Goal: Task Accomplishment & Management: Manage account settings

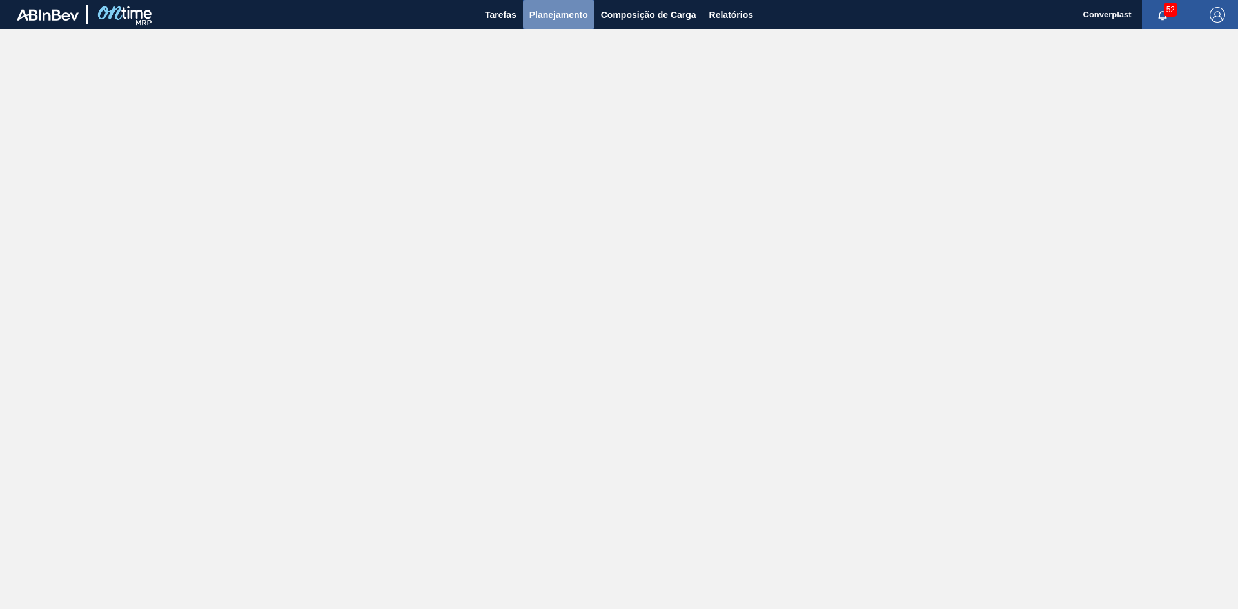
click at [564, 21] on span "Planejamento" at bounding box center [559, 14] width 59 height 15
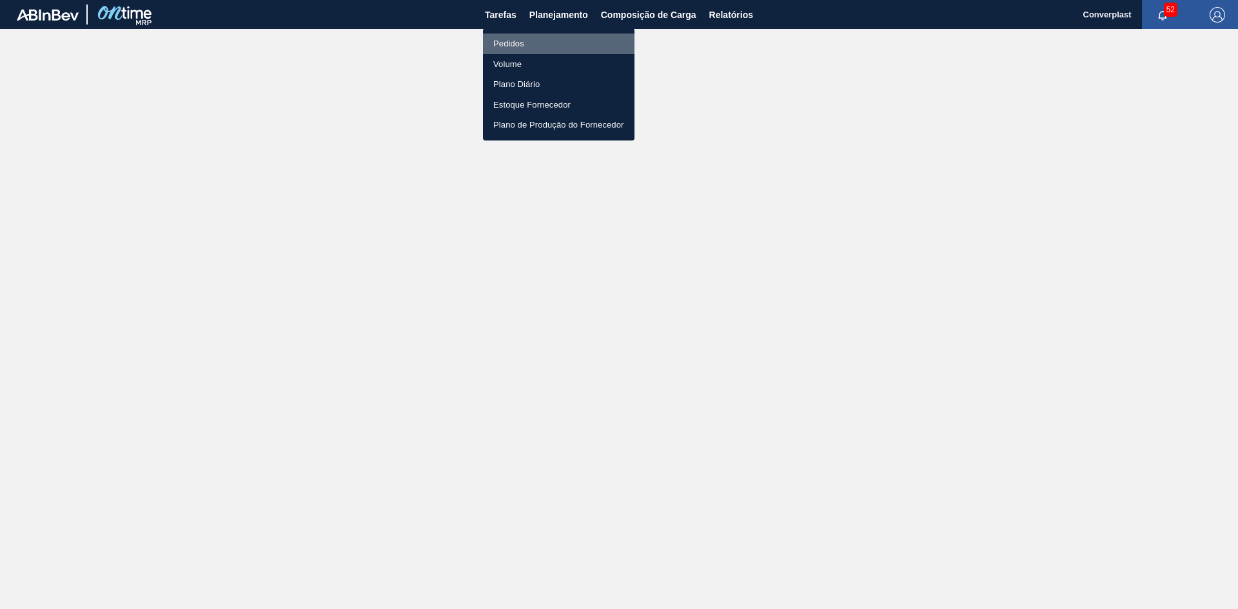
click at [543, 43] on li "Pedidos" at bounding box center [559, 44] width 152 height 21
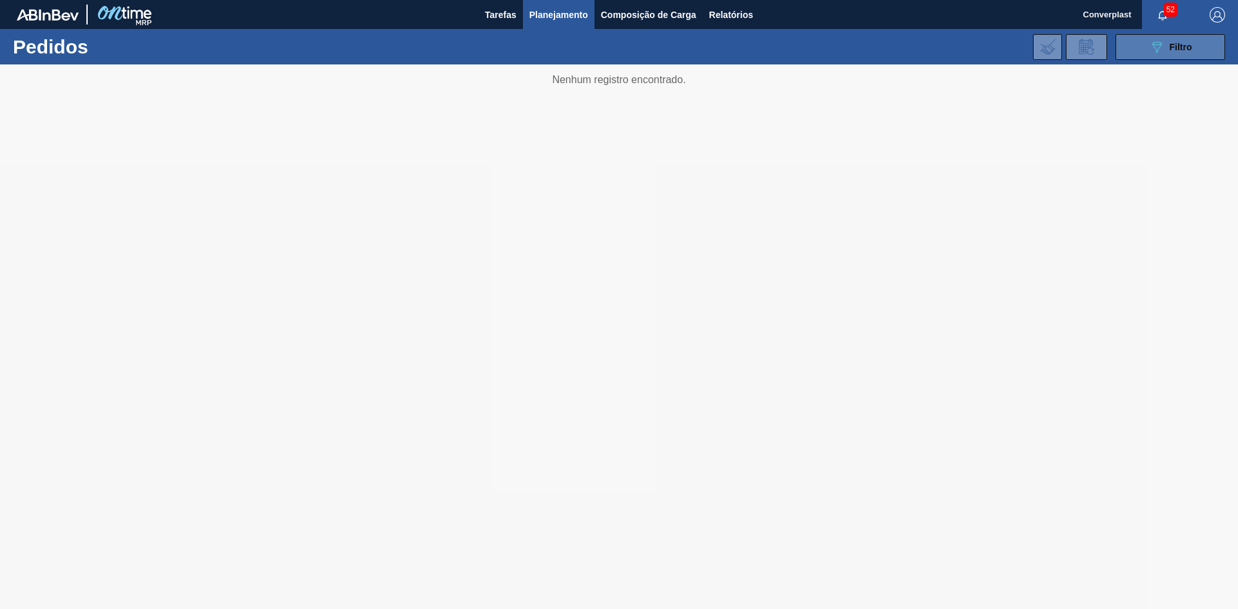
click at [1135, 46] on button "089F7B8B-B2A5-4AFE-B5C0-19BA573D28AC Filtro" at bounding box center [1171, 47] width 110 height 26
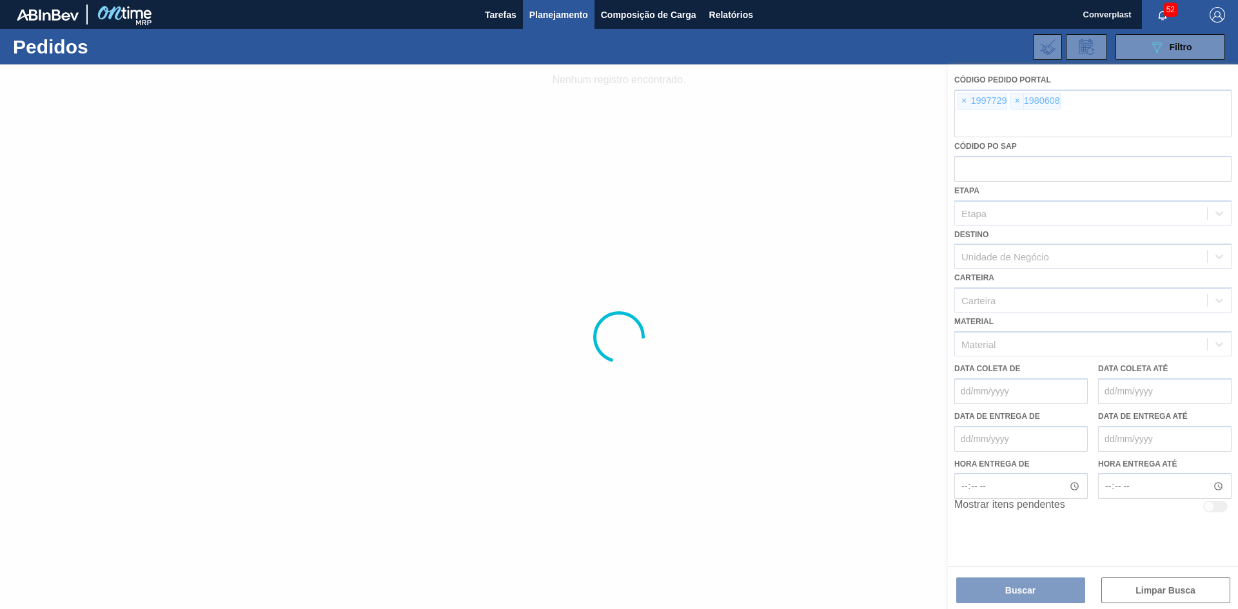
click at [960, 102] on div at bounding box center [619, 336] width 1238 height 545
click at [960, 102] on span "×" at bounding box center [964, 101] width 12 height 15
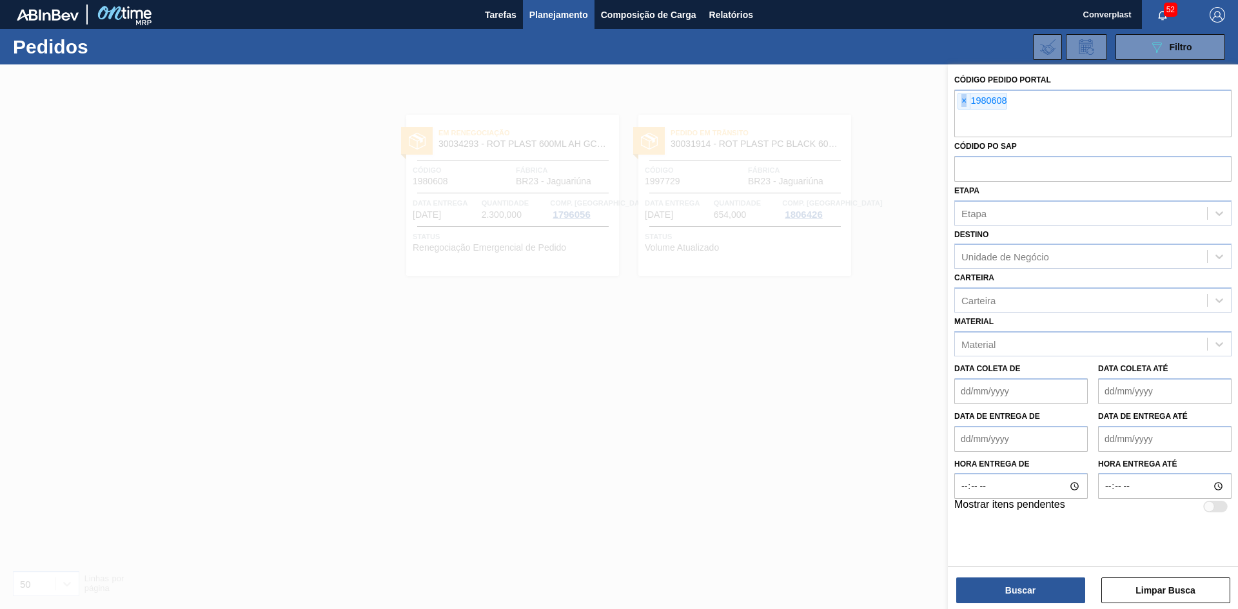
click at [960, 102] on span "×" at bounding box center [964, 101] width 12 height 15
paste input "1962560"
type input "1962560"
click at [998, 592] on button "Buscar" at bounding box center [1020, 591] width 129 height 26
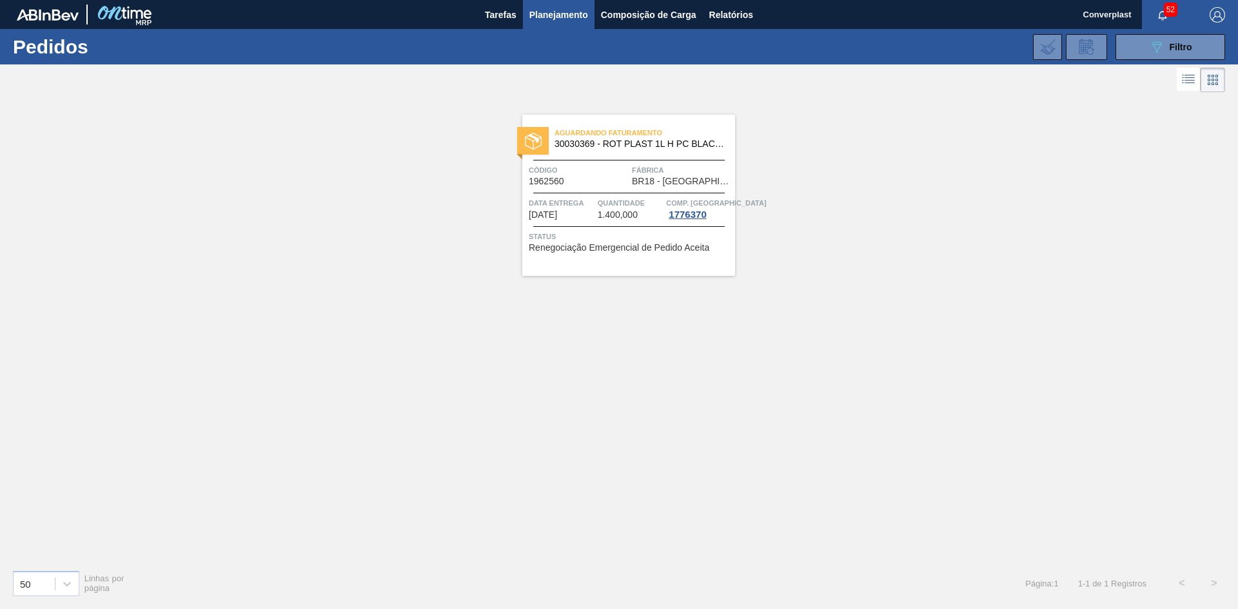
click at [571, 191] on div "Aguardando Faturamento 30030369 - ROT PLAST 1L H PC BLACK NIV24 Código 1962560 …" at bounding box center [628, 195] width 213 height 161
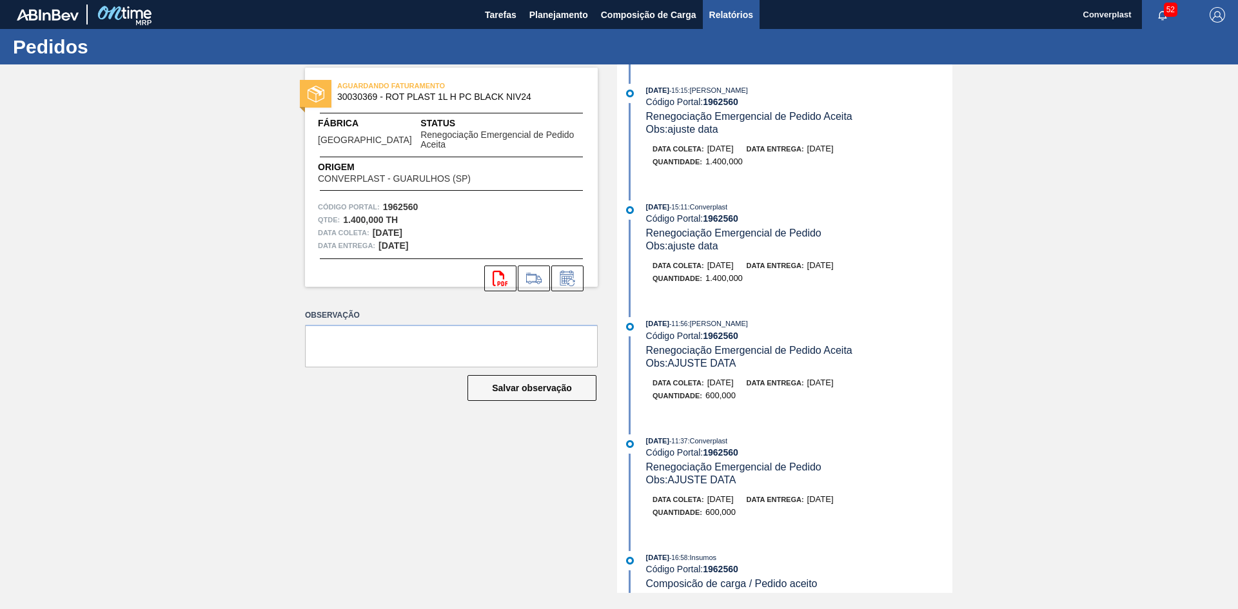
click at [714, 17] on span "Relatórios" at bounding box center [731, 14] width 44 height 15
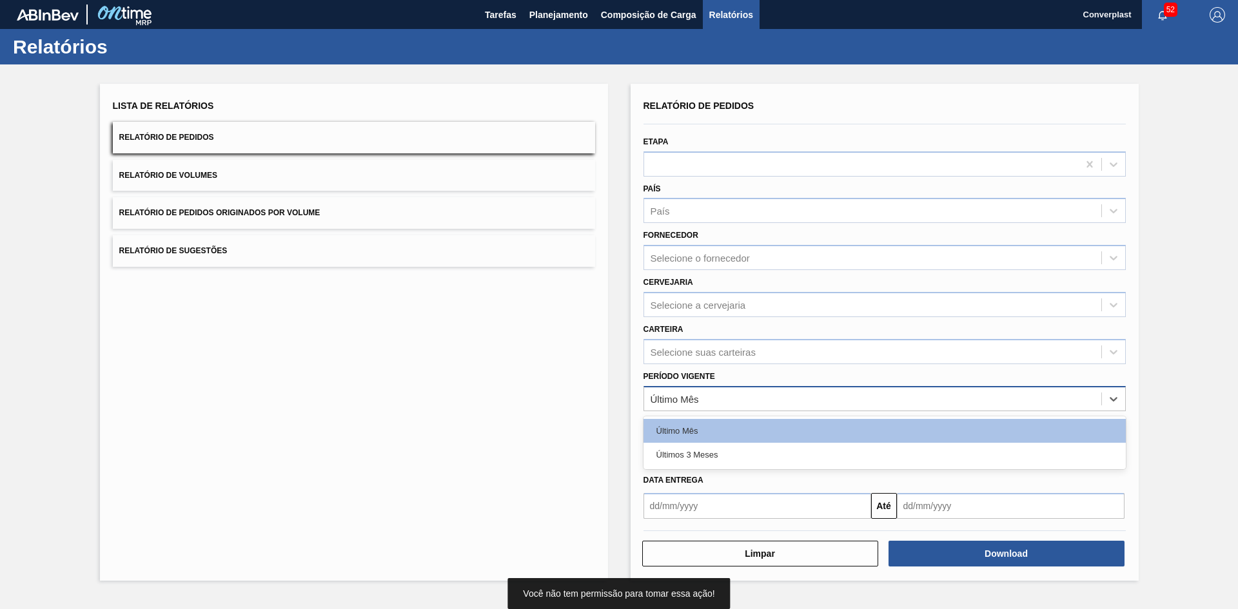
click at [693, 402] on div "Último Mês" at bounding box center [675, 398] width 48 height 11
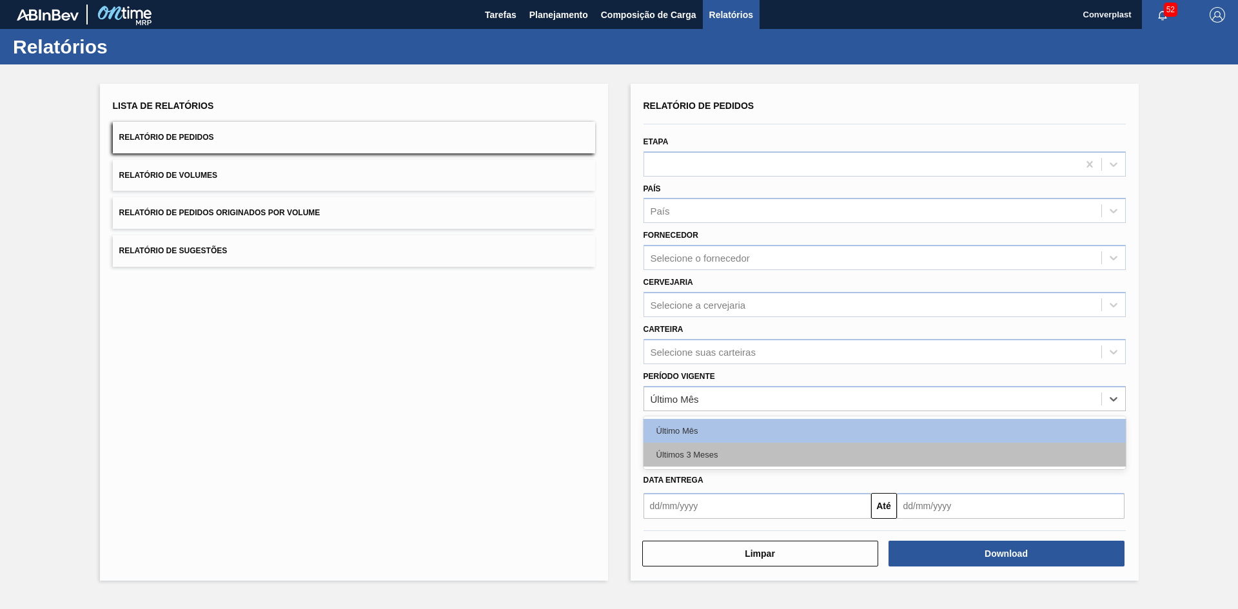
click at [692, 459] on div "Últimos 3 Meses" at bounding box center [885, 455] width 482 height 24
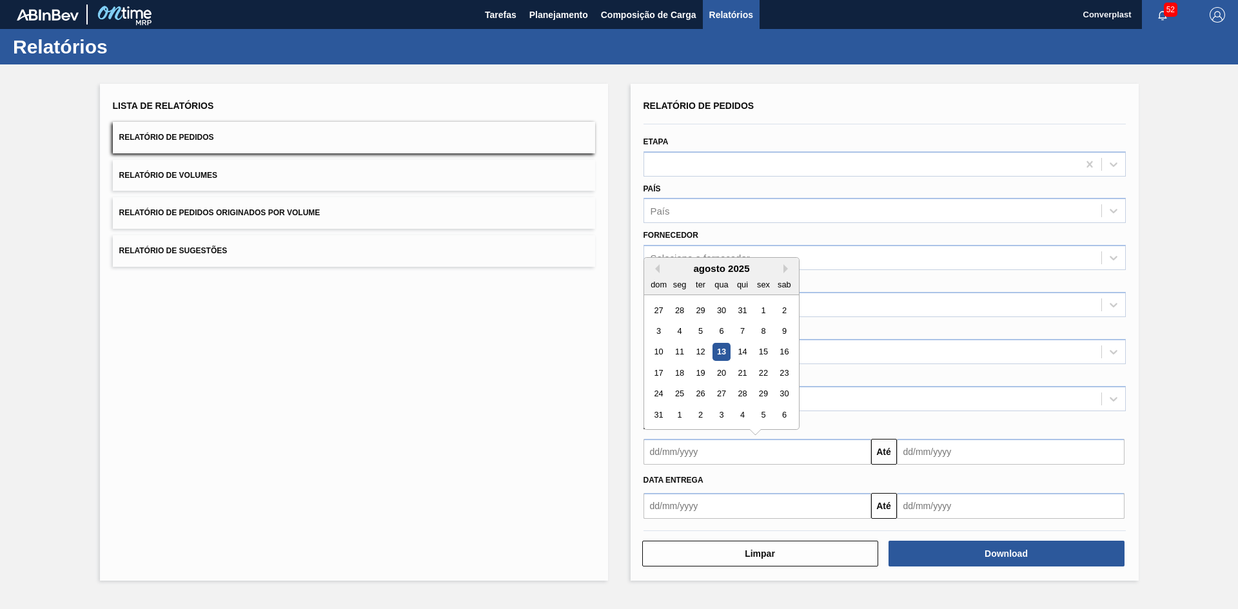
click at [690, 453] on input "text" at bounding box center [758, 452] width 228 height 26
click at [658, 271] on button "Previous Month" at bounding box center [655, 268] width 9 height 9
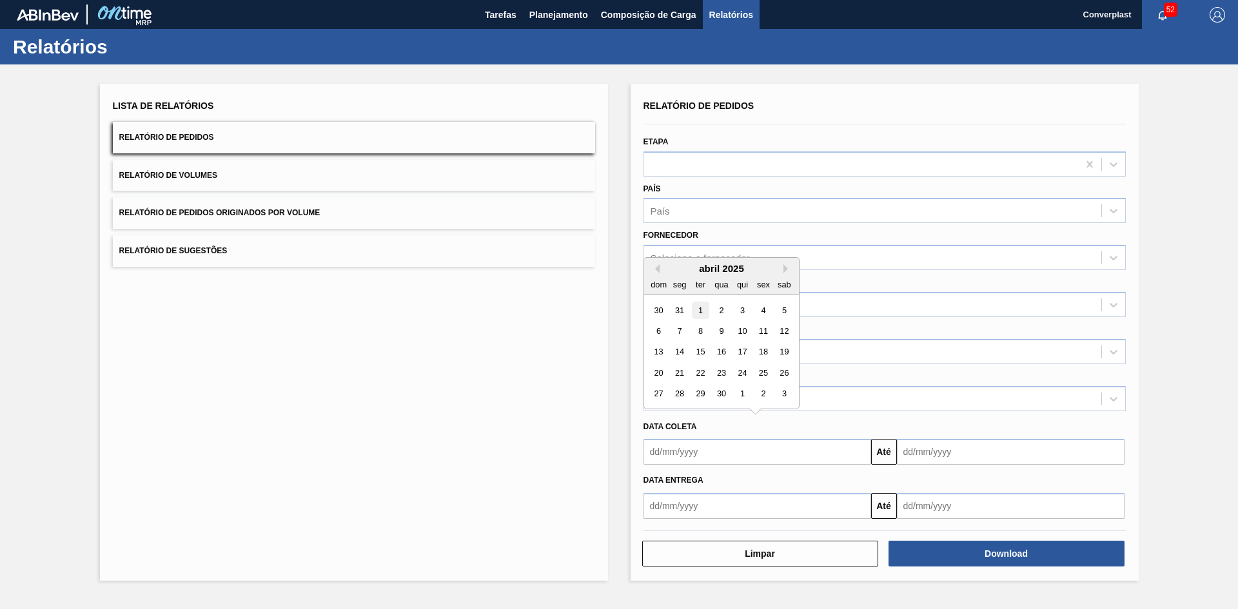
click at [699, 312] on div "1" at bounding box center [699, 310] width 17 height 17
type input "[DATE]"
click at [971, 453] on input "text" at bounding box center [1011, 452] width 228 height 26
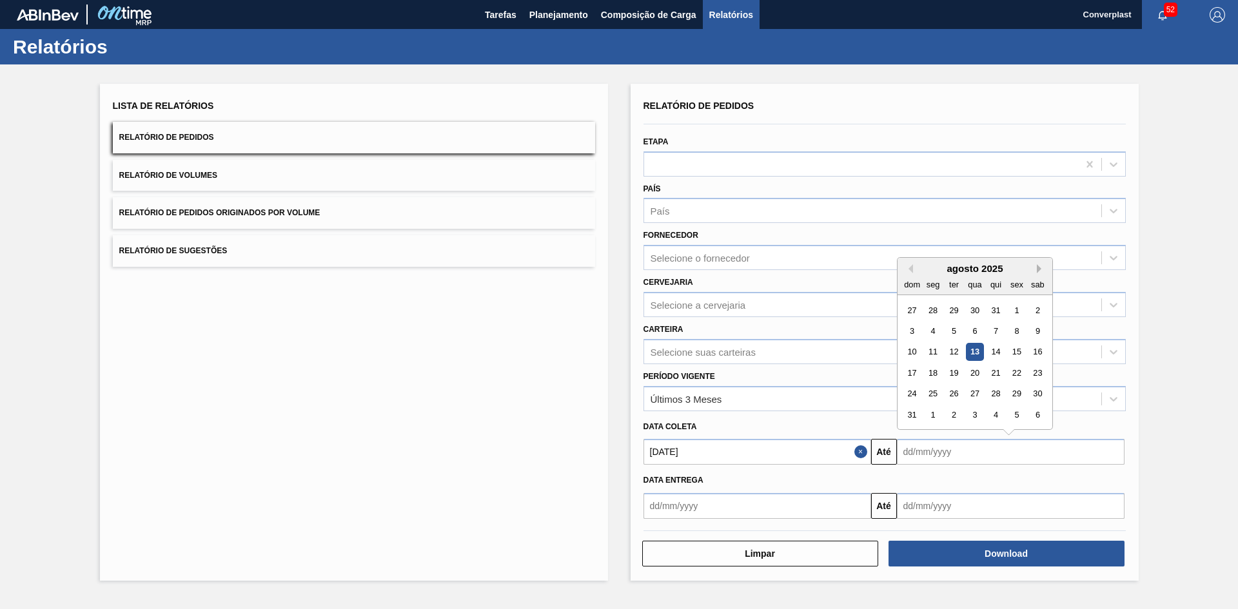
click at [1040, 271] on button "Next Month" at bounding box center [1041, 268] width 9 height 9
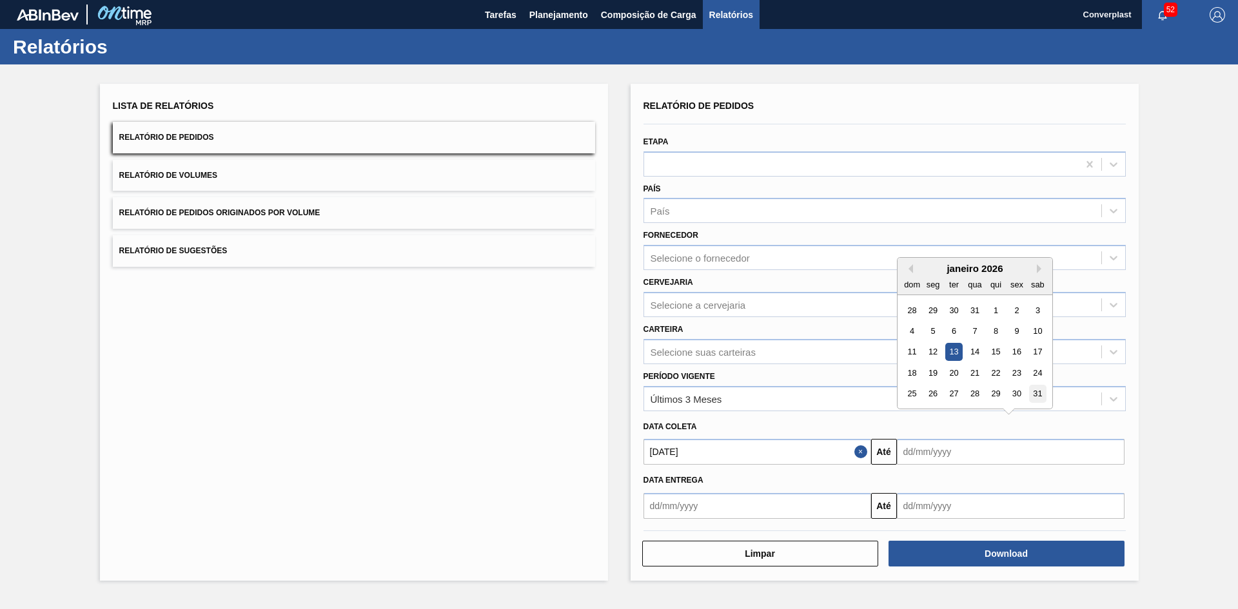
click at [1044, 393] on div "31" at bounding box center [1037, 394] width 17 height 17
type input "[DATE]"
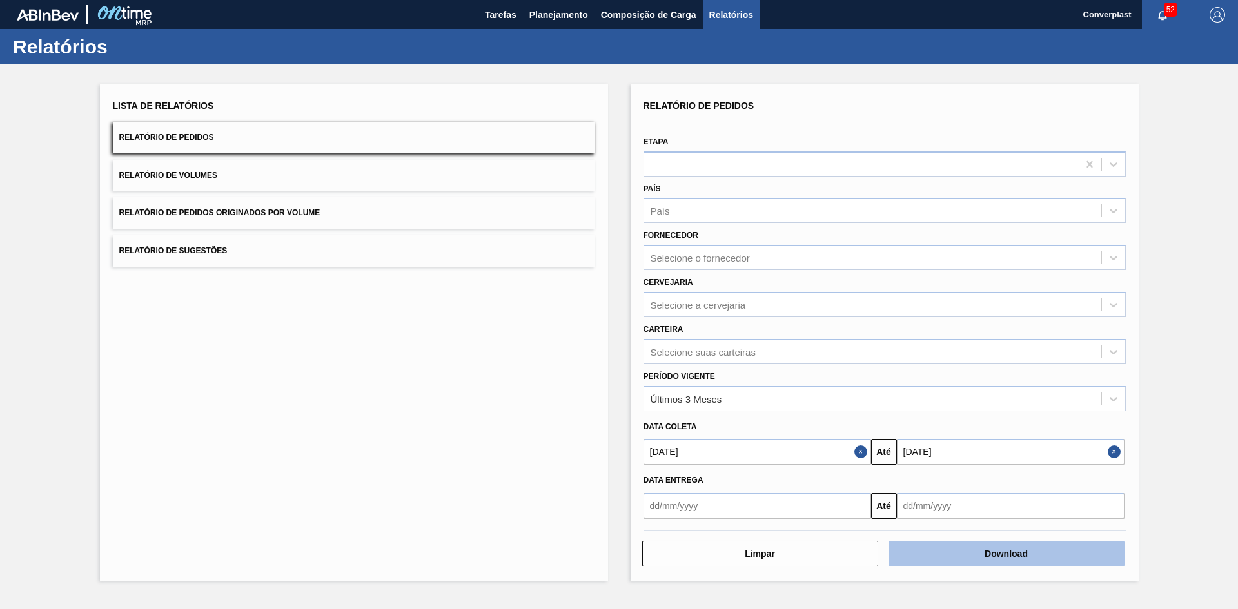
click at [1009, 559] on button "Download" at bounding box center [1007, 554] width 236 height 26
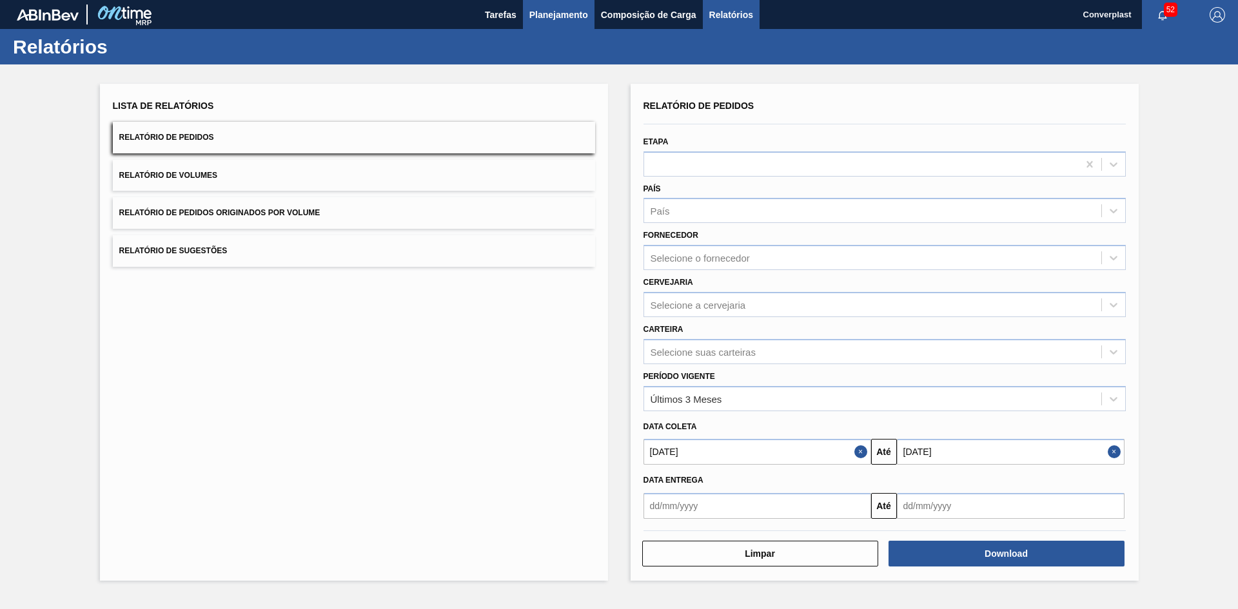
click at [566, 18] on span "Planejamento" at bounding box center [559, 14] width 59 height 15
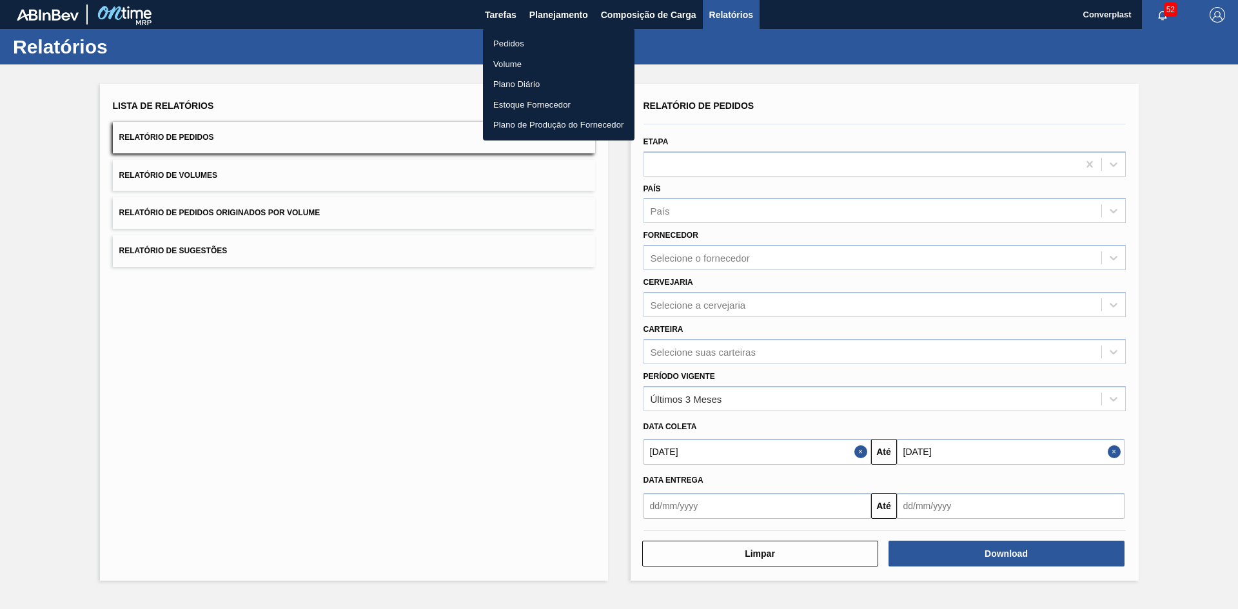
click at [546, 47] on li "Pedidos" at bounding box center [559, 44] width 152 height 21
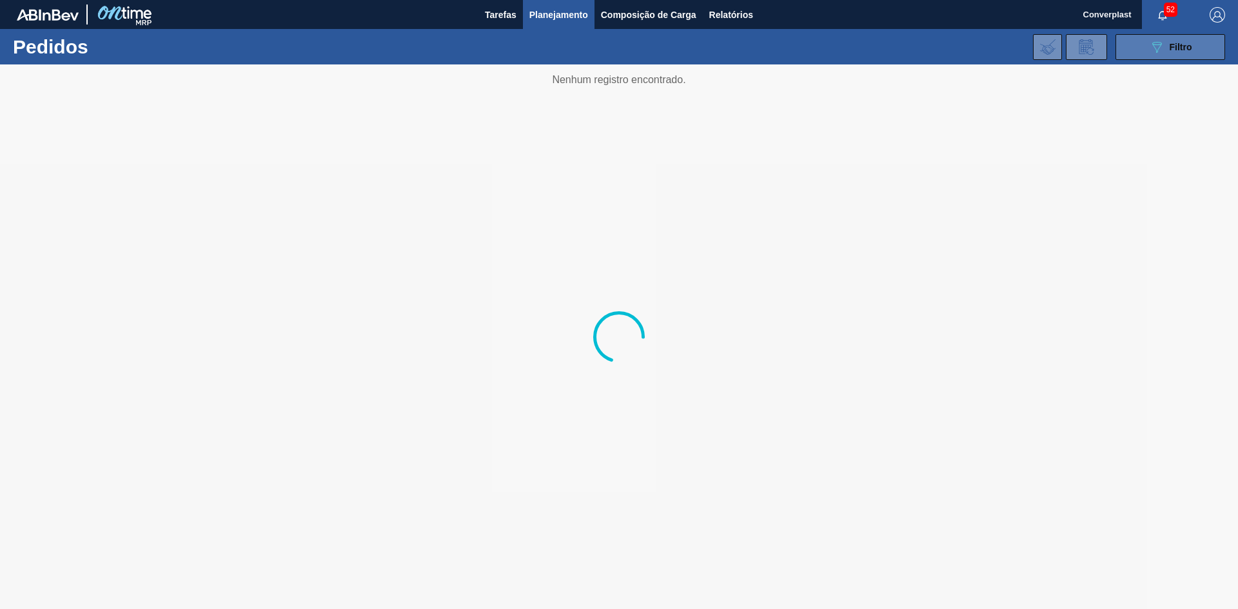
click at [1162, 43] on icon "089F7B8B-B2A5-4AFE-B5C0-19BA573D28AC" at bounding box center [1156, 46] width 15 height 15
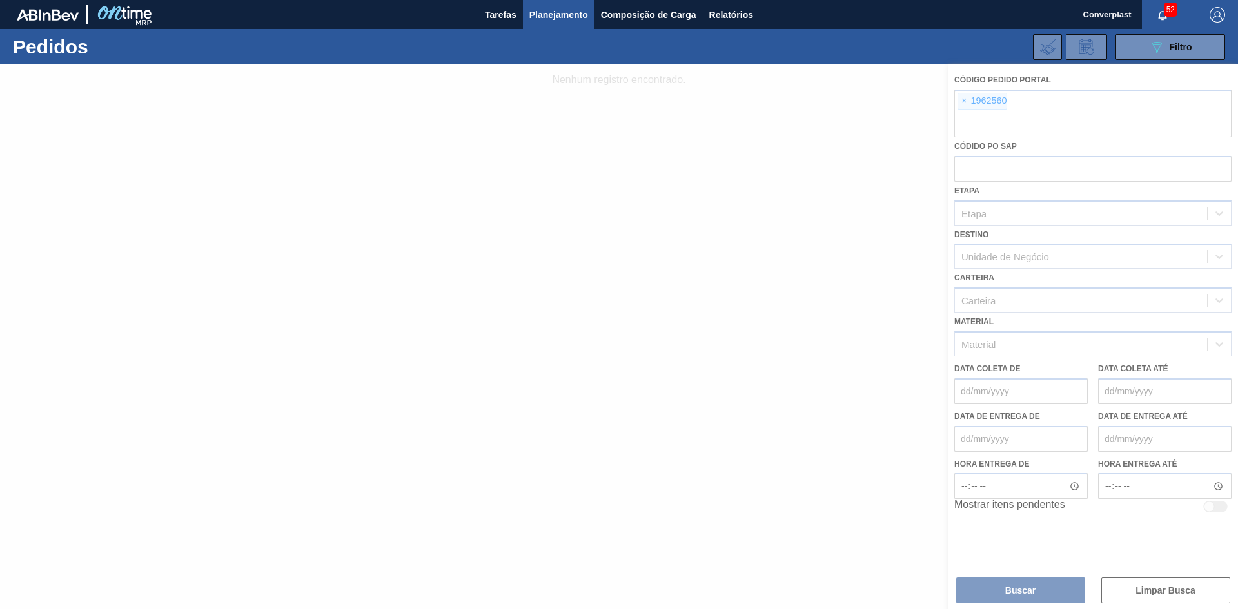
click at [956, 101] on div at bounding box center [619, 336] width 1238 height 545
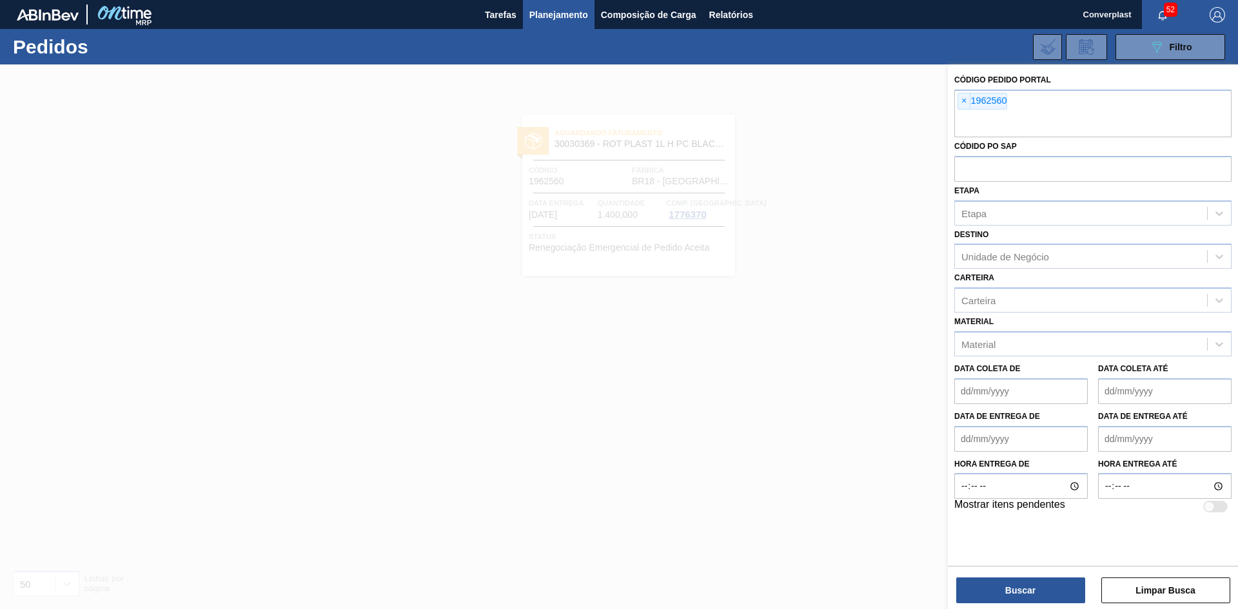
click at [666, 218] on div at bounding box center [619, 368] width 1238 height 609
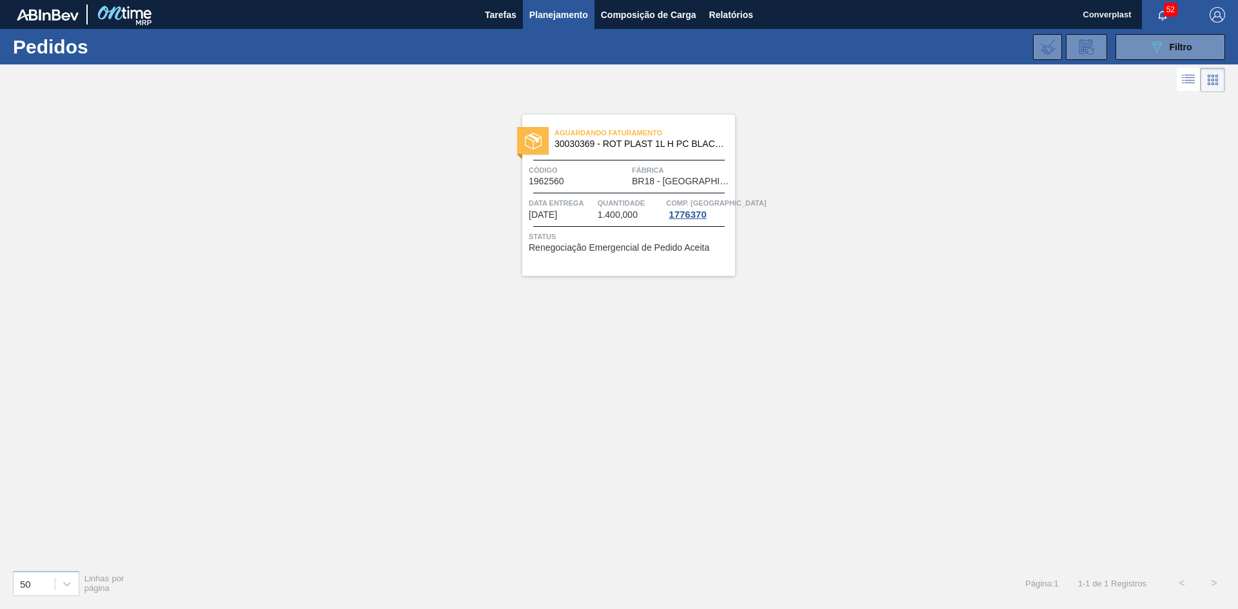
click at [638, 162] on div "Aguardando Faturamento 30030369 - ROT PLAST 1L H PC BLACK NIV24 Código 1962560 …" at bounding box center [628, 195] width 213 height 161
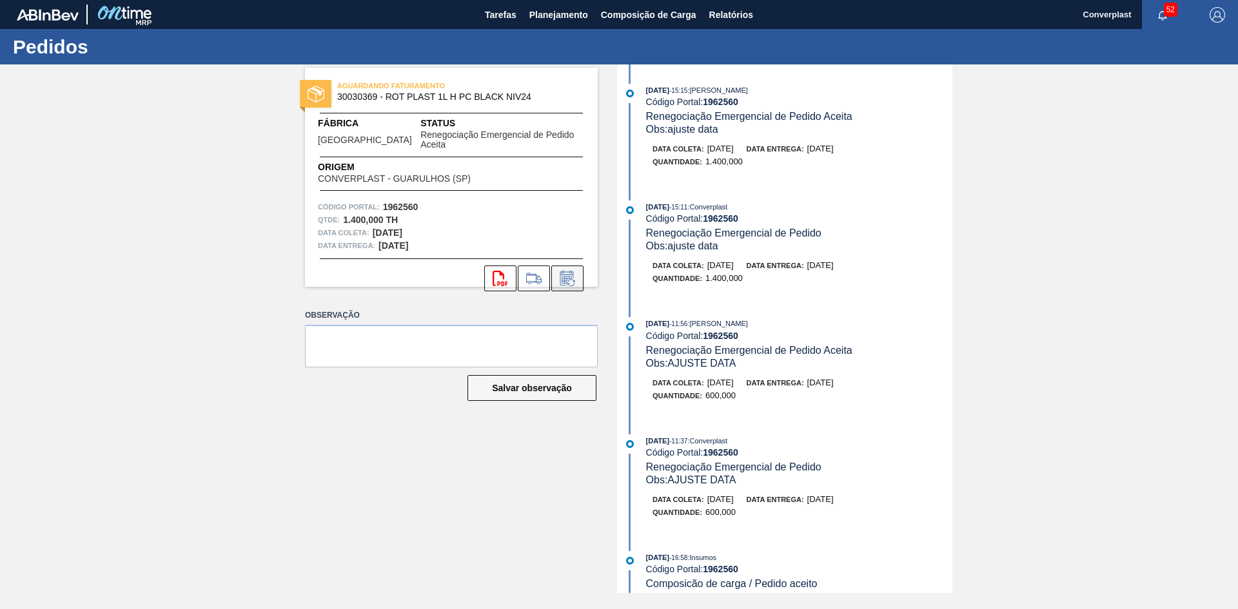
click at [573, 277] on button at bounding box center [567, 279] width 32 height 26
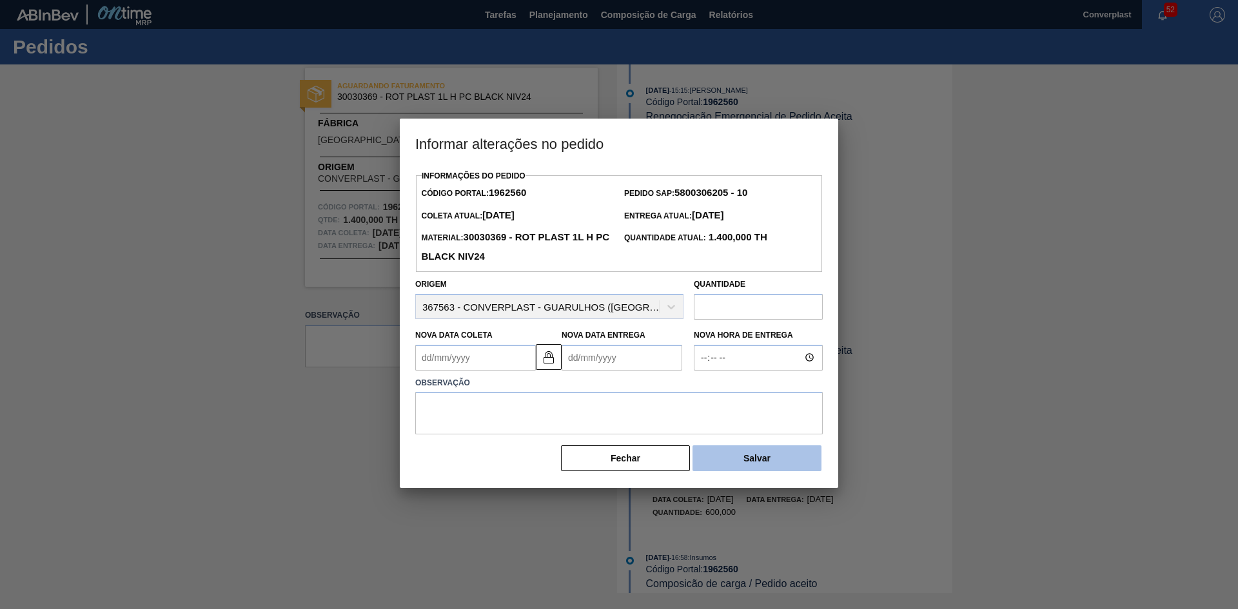
click at [738, 463] on button "Salvar" at bounding box center [757, 459] width 129 height 26
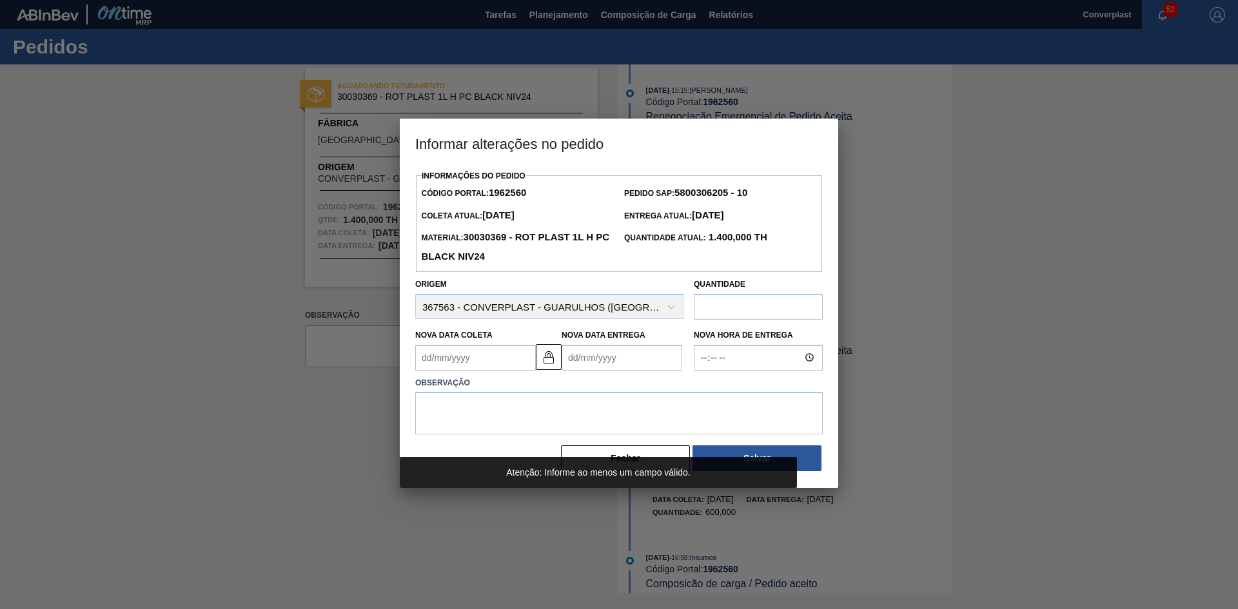
click at [610, 362] on Entrega "Nova Data Entrega" at bounding box center [622, 358] width 121 height 26
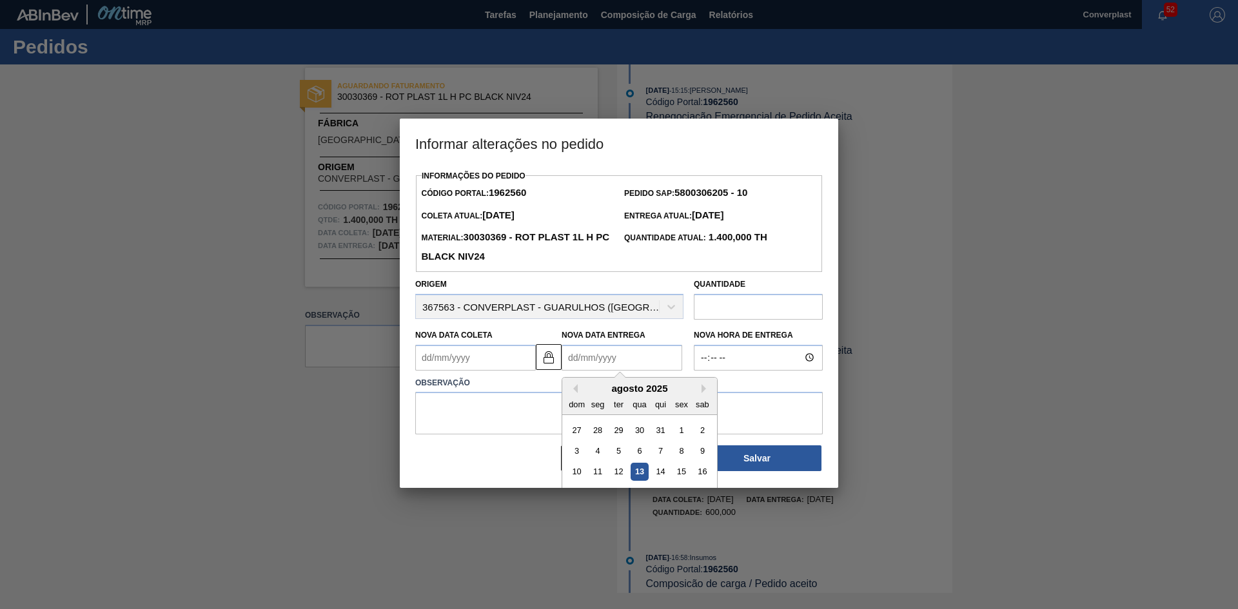
type Coleta "[DATE]"
type Entrega "1"
type Coleta "[DATE]"
type Entrega "10/0"
type Coleta "[DATE]"
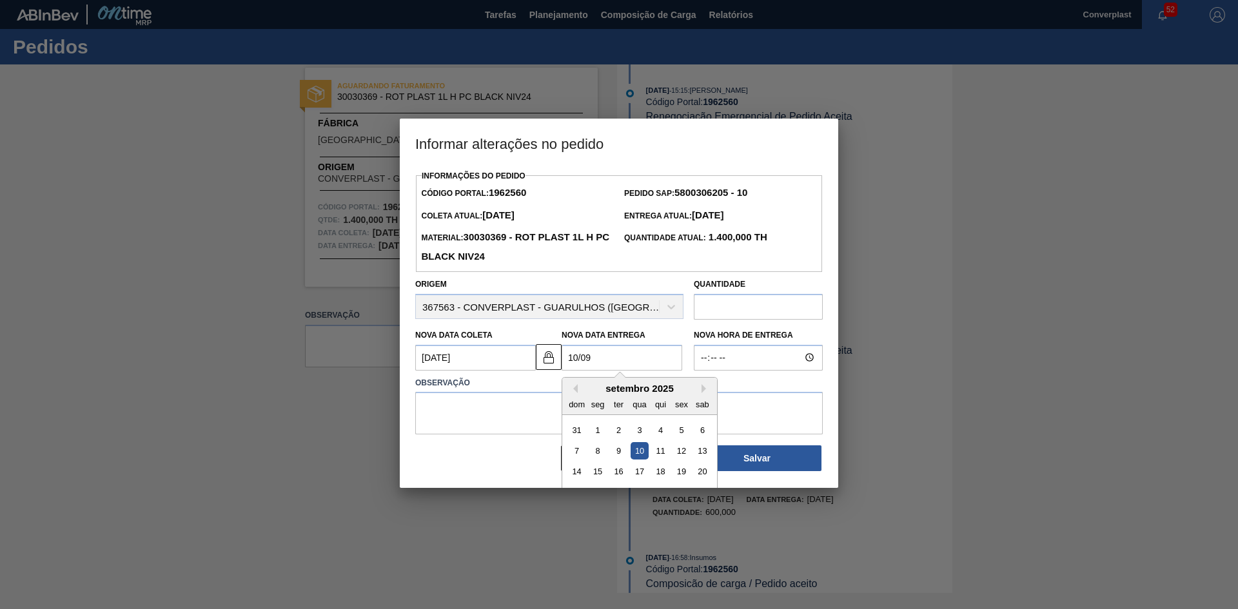
type Entrega "10/09/"
type Coleta "[DATE]"
type Entrega "[DATE]"
type Coleta "[DATE]"
type Entrega "10/09/202"
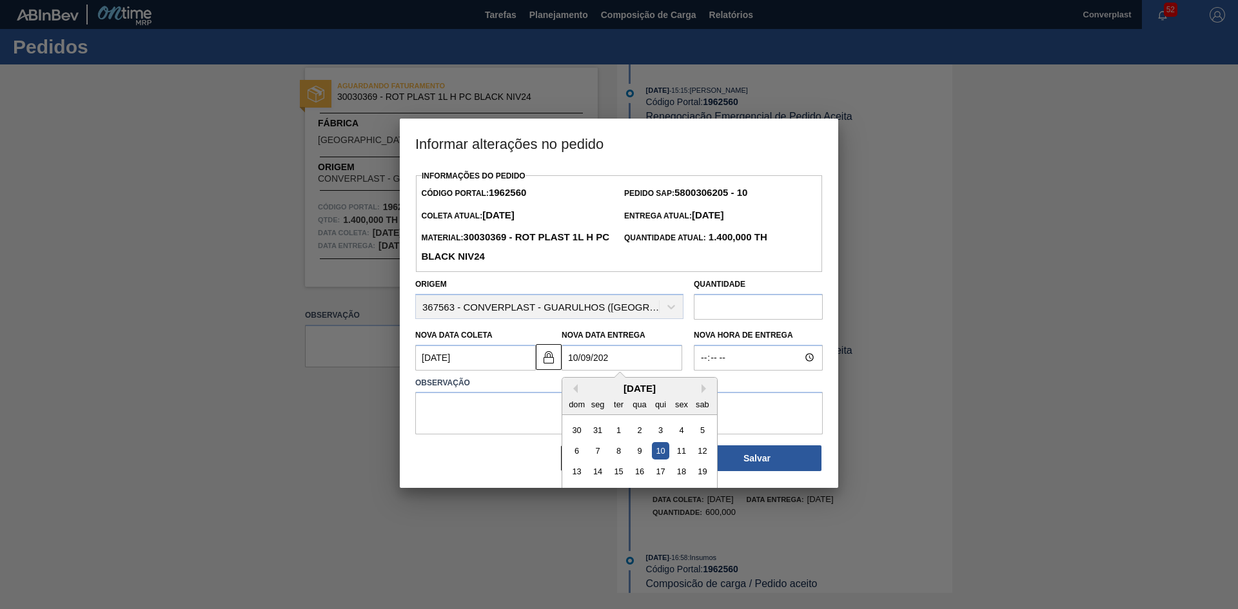
type Coleta "[DATE]"
type Entrega "[DATE]"
click at [637, 459] on div "10" at bounding box center [639, 450] width 17 height 17
click at [511, 426] on textarea at bounding box center [619, 413] width 408 height 43
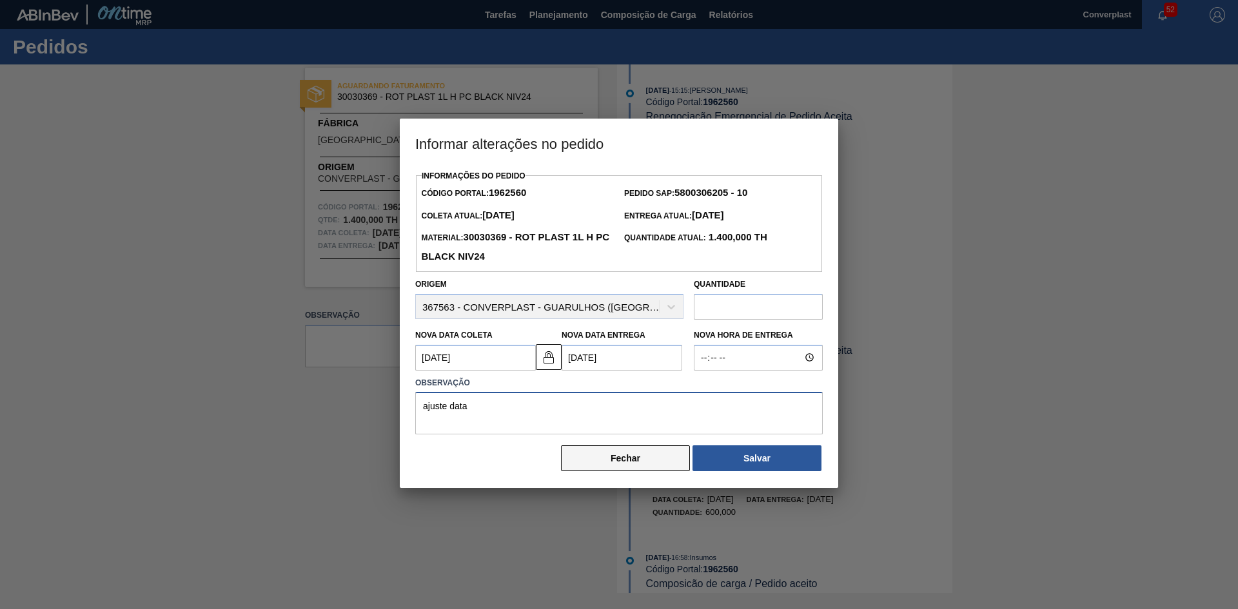
type textarea "ajuste data"
click at [578, 466] on button "Fechar" at bounding box center [625, 459] width 129 height 26
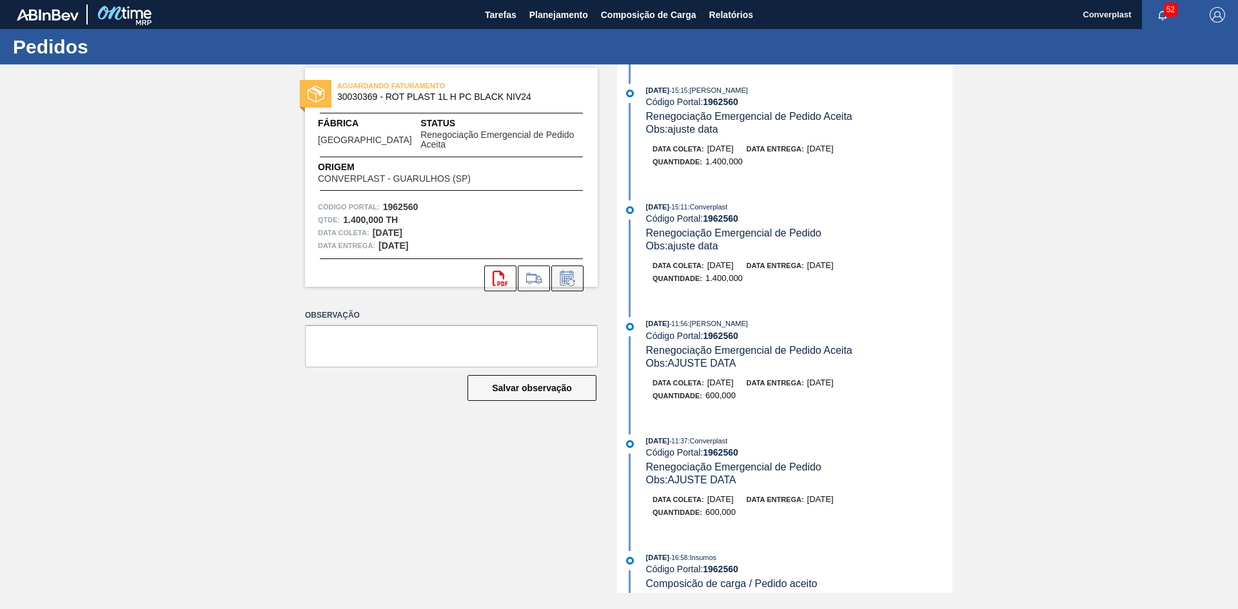
click at [567, 277] on button at bounding box center [567, 279] width 32 height 26
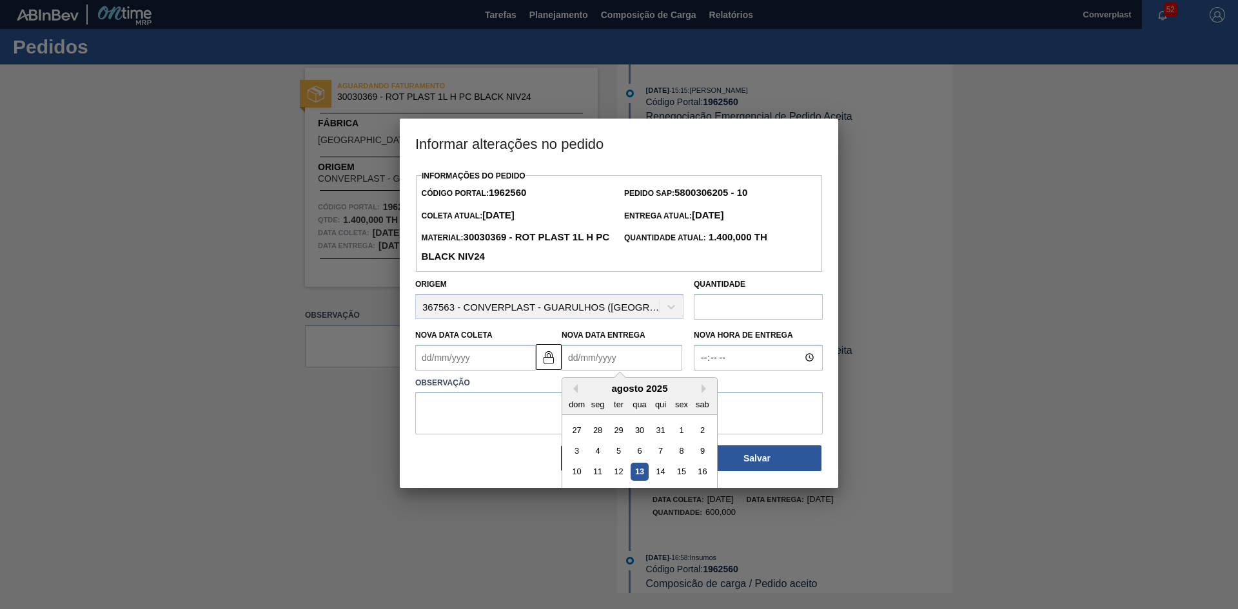
click at [609, 364] on Entrega "Nova Data Entrega" at bounding box center [622, 358] width 121 height 26
type Coleta "[DATE]"
type Entrega "2"
type Coleta "[DATE]"
type Entrega "[DATE]"
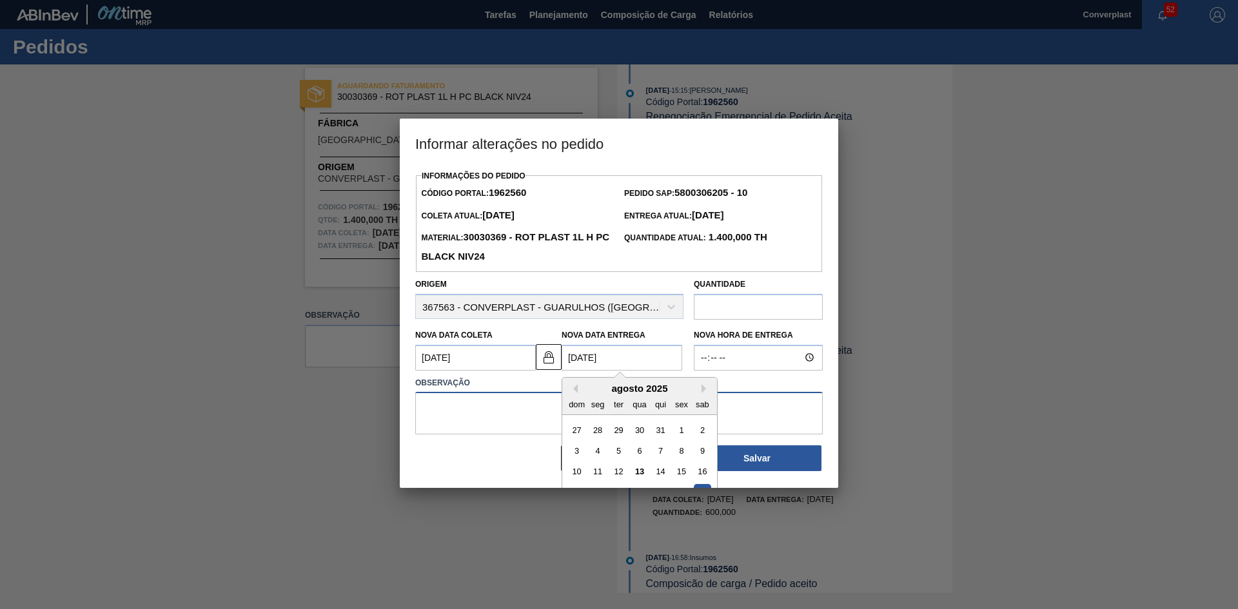
click at [495, 426] on textarea at bounding box center [619, 413] width 408 height 43
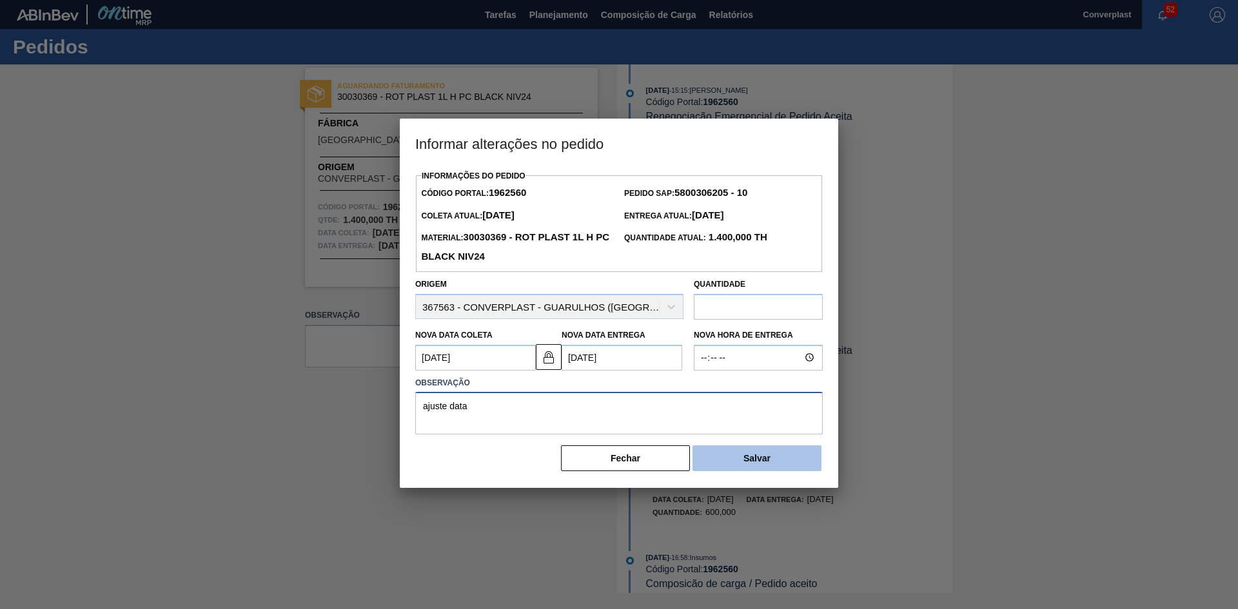
type textarea "ajuste data"
click at [737, 464] on button "Salvar" at bounding box center [757, 459] width 129 height 26
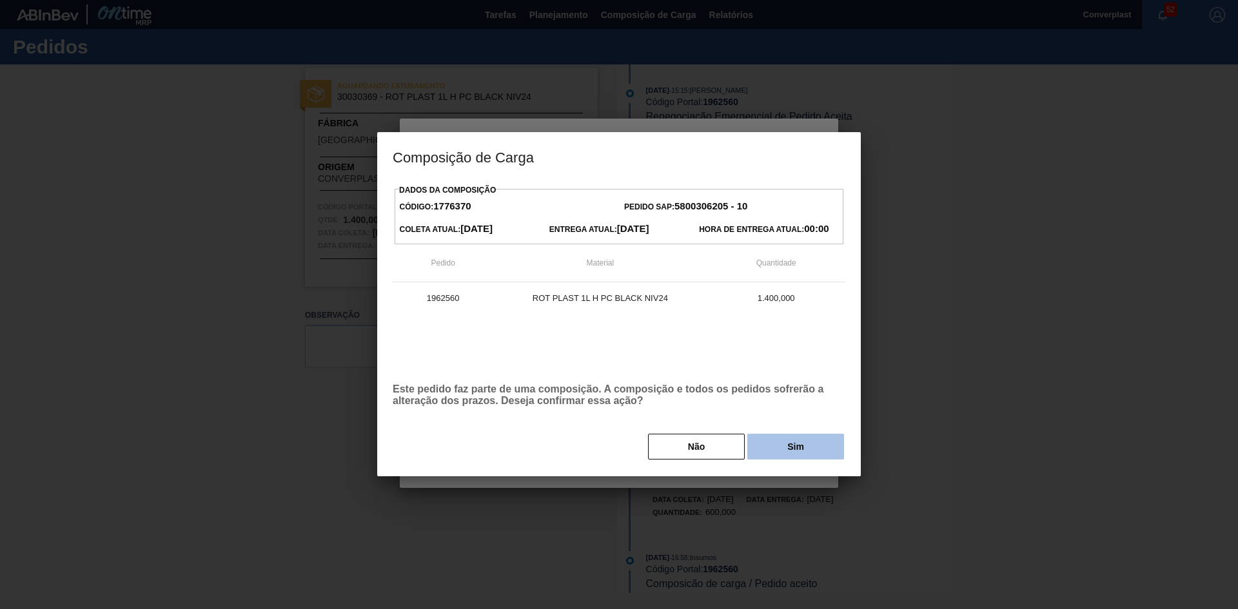
click at [775, 448] on button "Sim" at bounding box center [795, 447] width 97 height 26
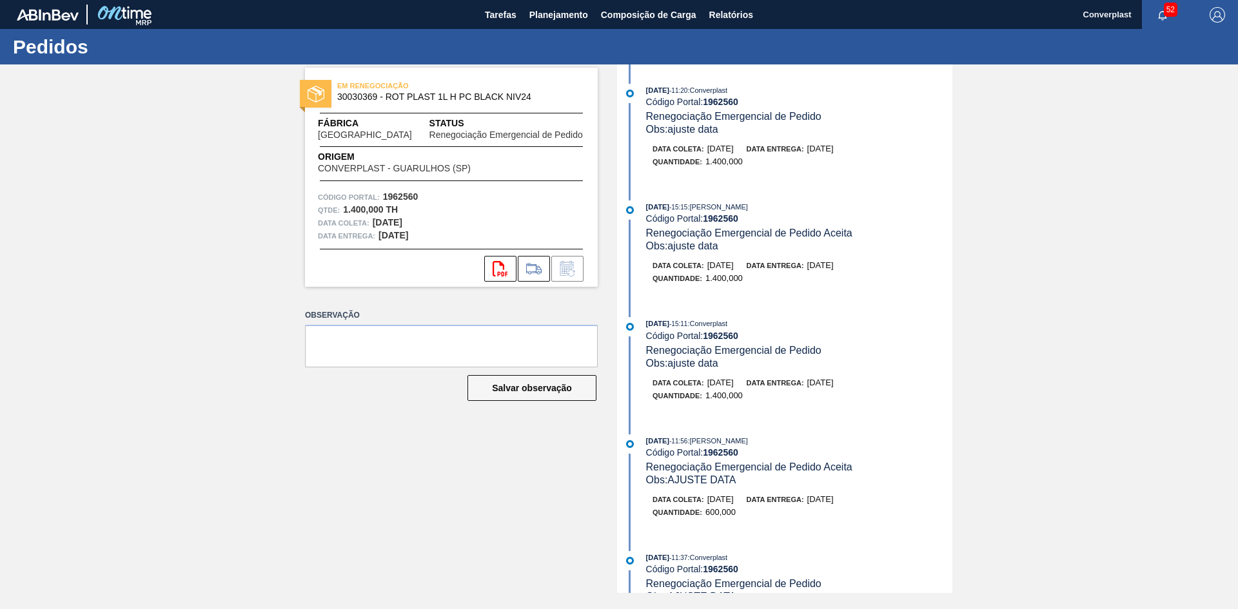
click at [479, 533] on div "EM RENEGOCIAÇÃO 30030369 - ROT PLAST 1L H PC BLACK NIV24 Fábrica [GEOGRAPHIC_DA…" at bounding box center [442, 328] width 312 height 529
click at [560, 15] on span "Planejamento" at bounding box center [559, 14] width 59 height 15
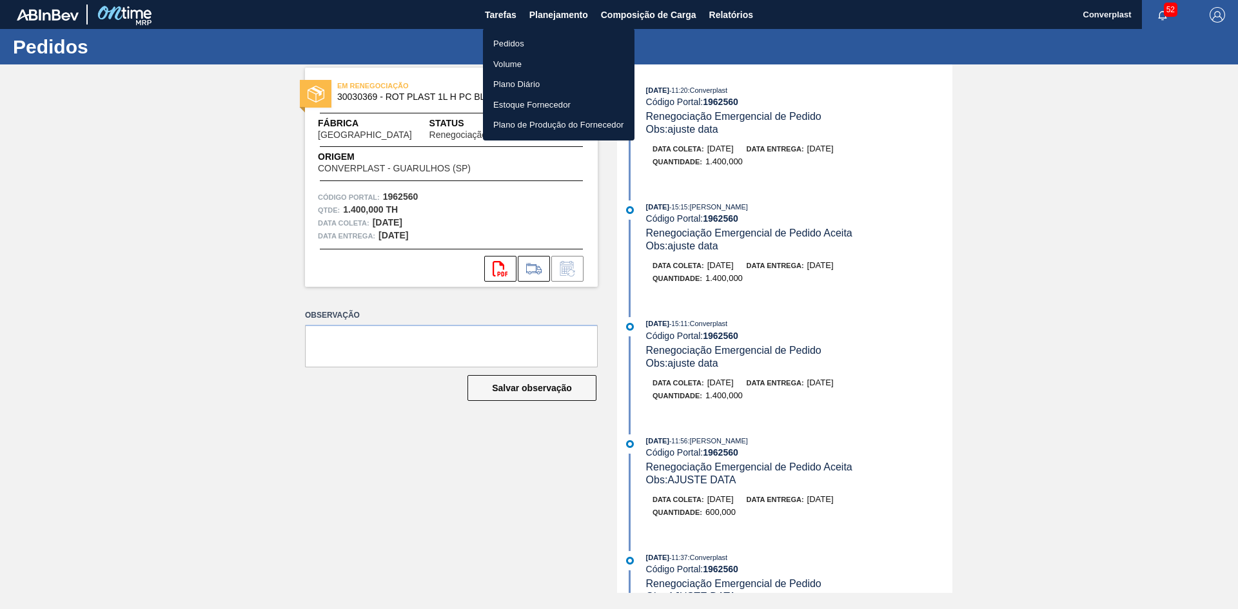
click at [539, 44] on li "Pedidos" at bounding box center [559, 44] width 152 height 21
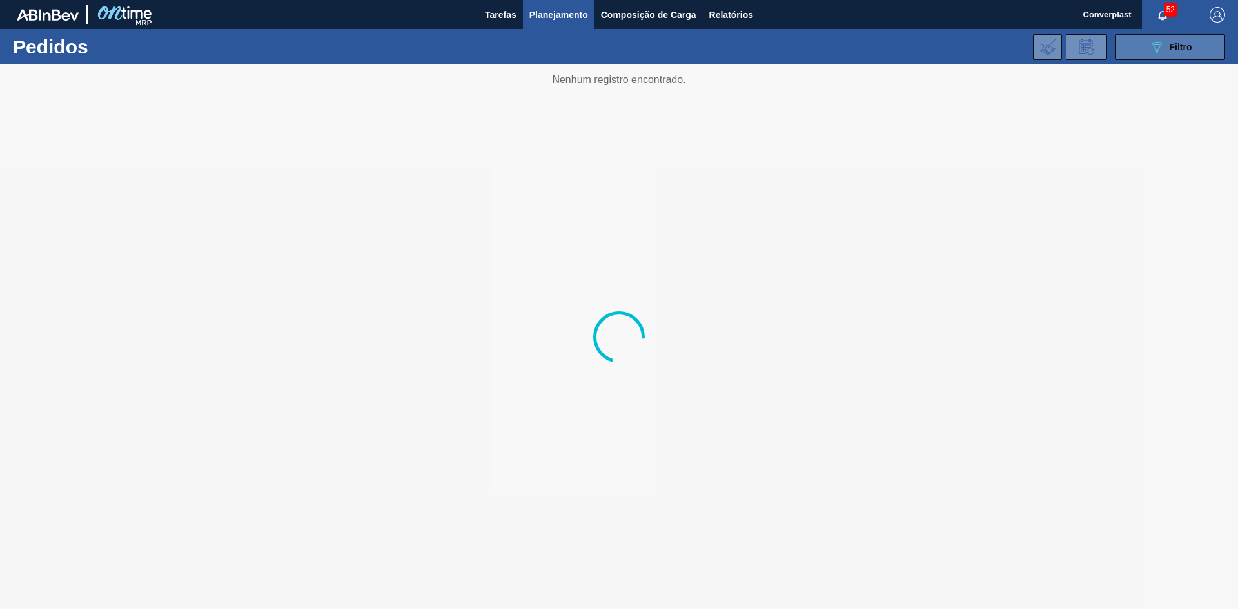
click at [1133, 55] on button "089F7B8B-B2A5-4AFE-B5C0-19BA573D28AC Filtro" at bounding box center [1171, 47] width 110 height 26
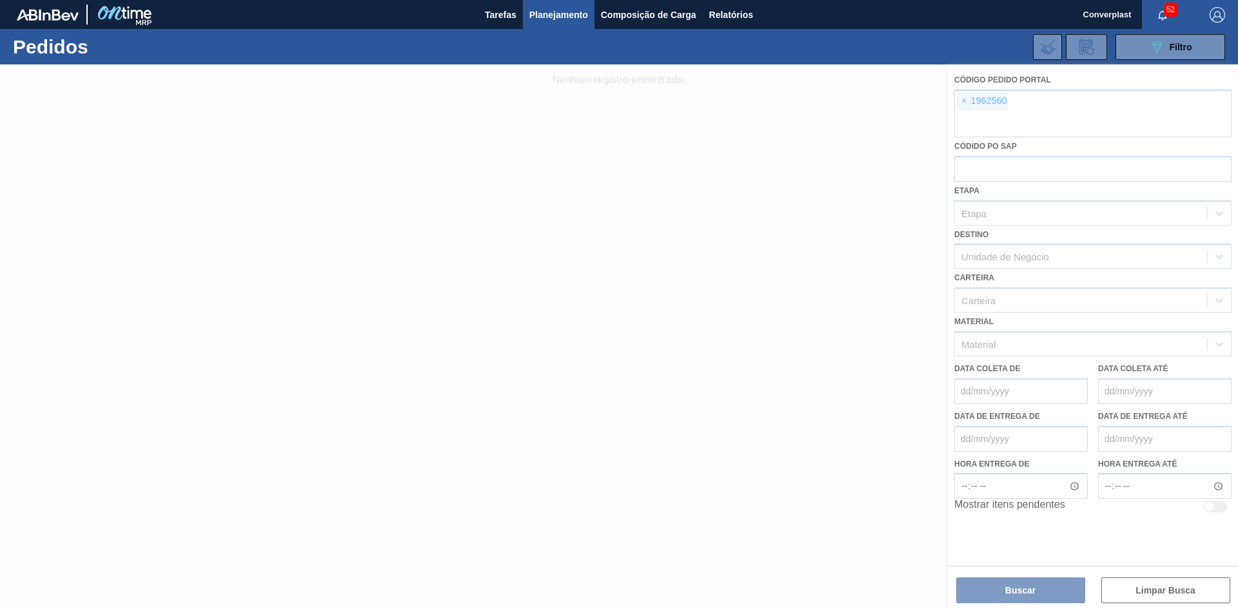
click at [962, 105] on div at bounding box center [619, 336] width 1238 height 545
click at [964, 102] on div at bounding box center [619, 336] width 1238 height 545
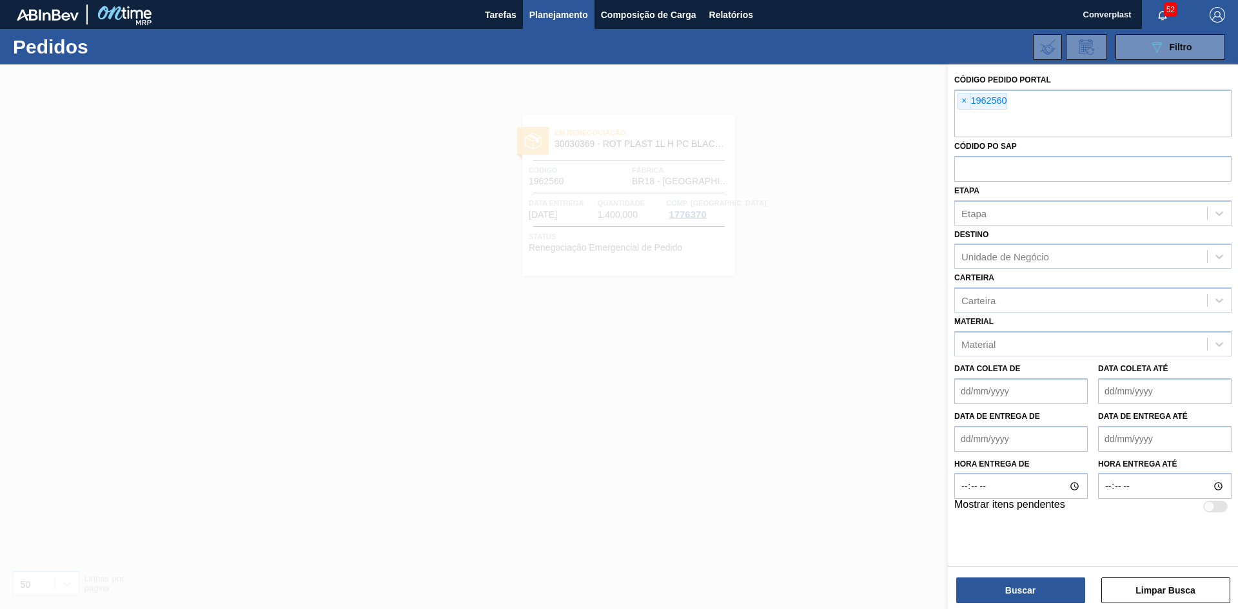
click at [964, 106] on span "×" at bounding box center [964, 101] width 12 height 15
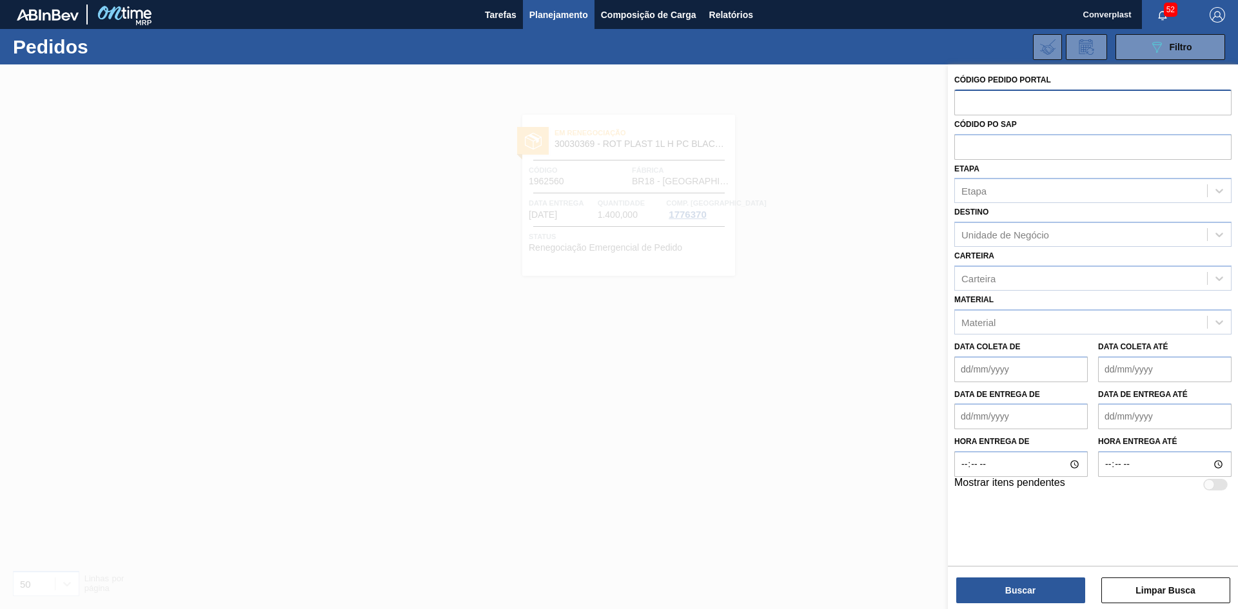
paste input "2003213"
type input "2003213"
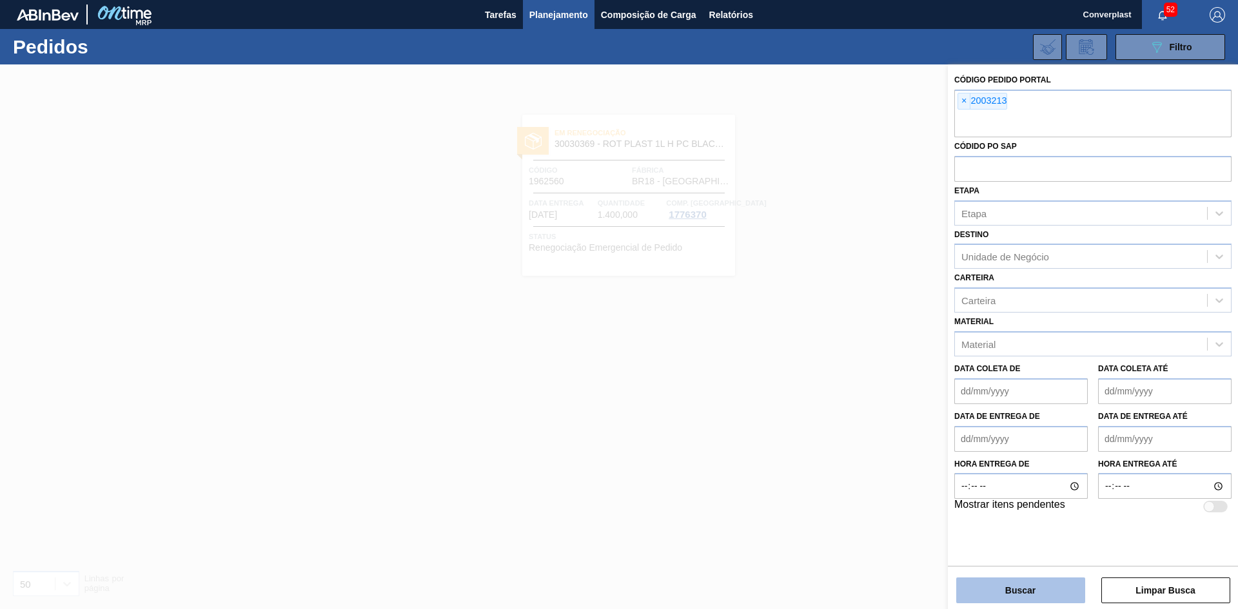
click at [1001, 591] on button "Buscar" at bounding box center [1020, 591] width 129 height 26
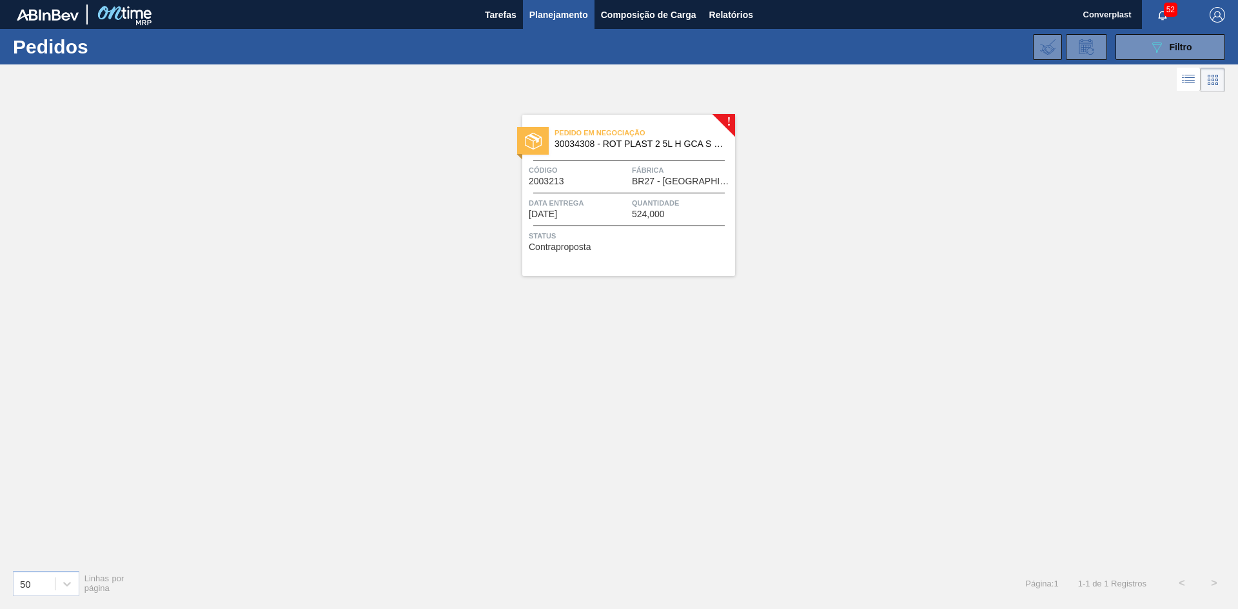
click at [658, 188] on div "Pedido em Negociação 30034308 - ROT PLAST 2 5L H GCA S CL NIV25 Código 2003213 …" at bounding box center [628, 195] width 213 height 161
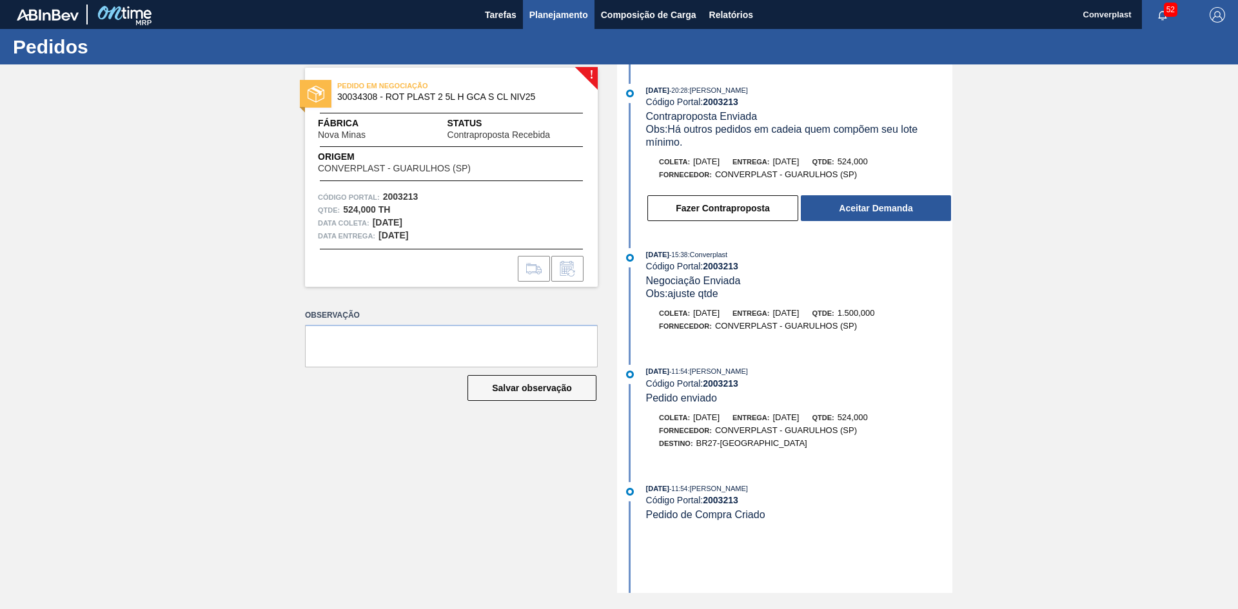
click at [561, 11] on span "Planejamento" at bounding box center [559, 14] width 59 height 15
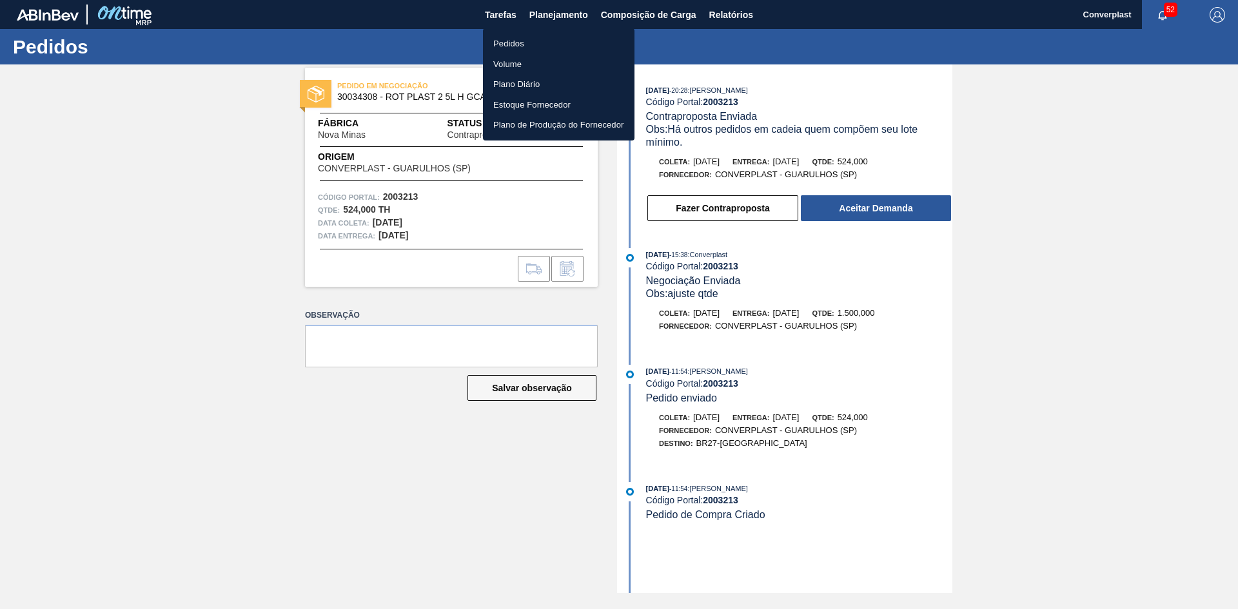
click at [591, 42] on li "Pedidos" at bounding box center [559, 44] width 152 height 21
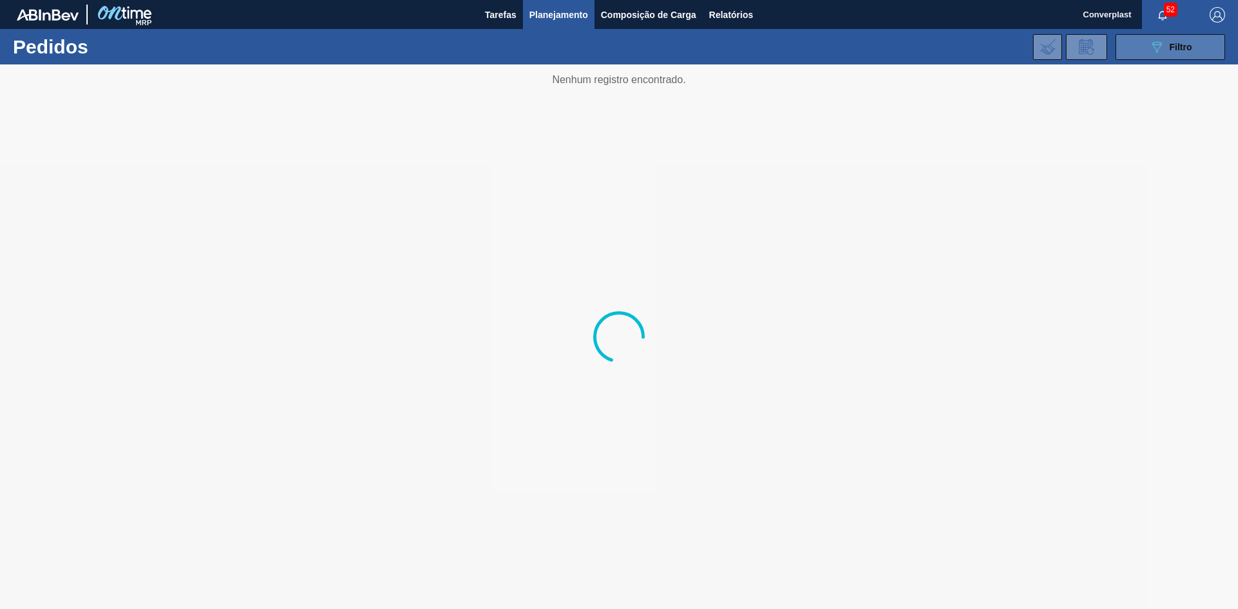
click at [1163, 41] on icon "089F7B8B-B2A5-4AFE-B5C0-19BA573D28AC" at bounding box center [1156, 46] width 15 height 15
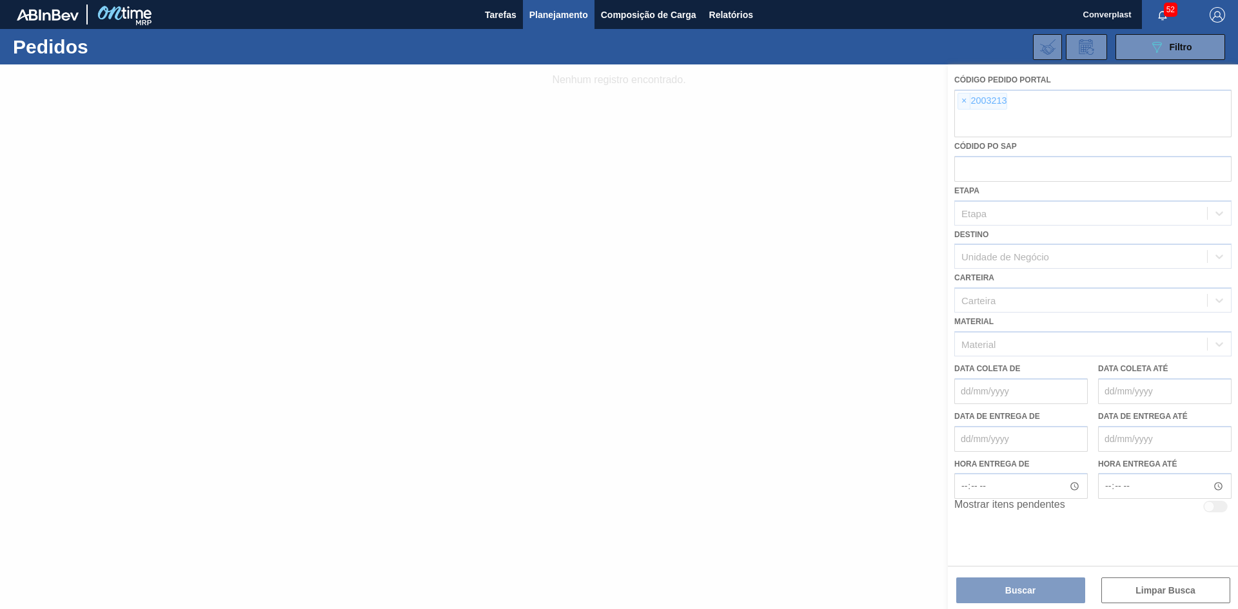
click at [970, 90] on div at bounding box center [619, 336] width 1238 height 545
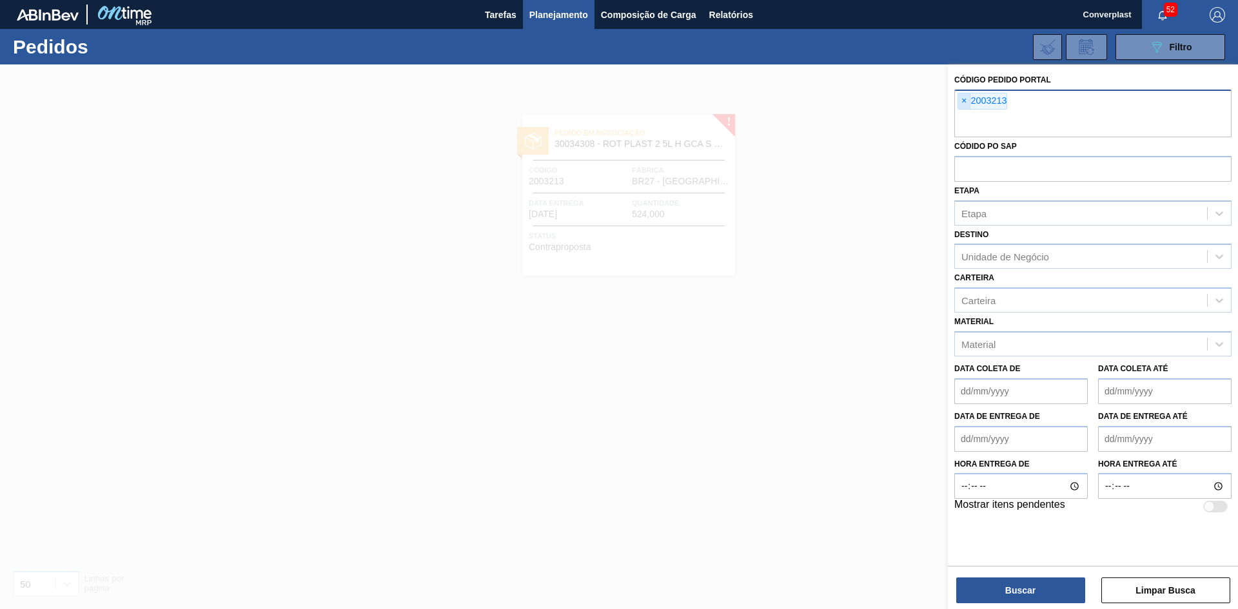
click at [962, 99] on span "×" at bounding box center [964, 101] width 12 height 15
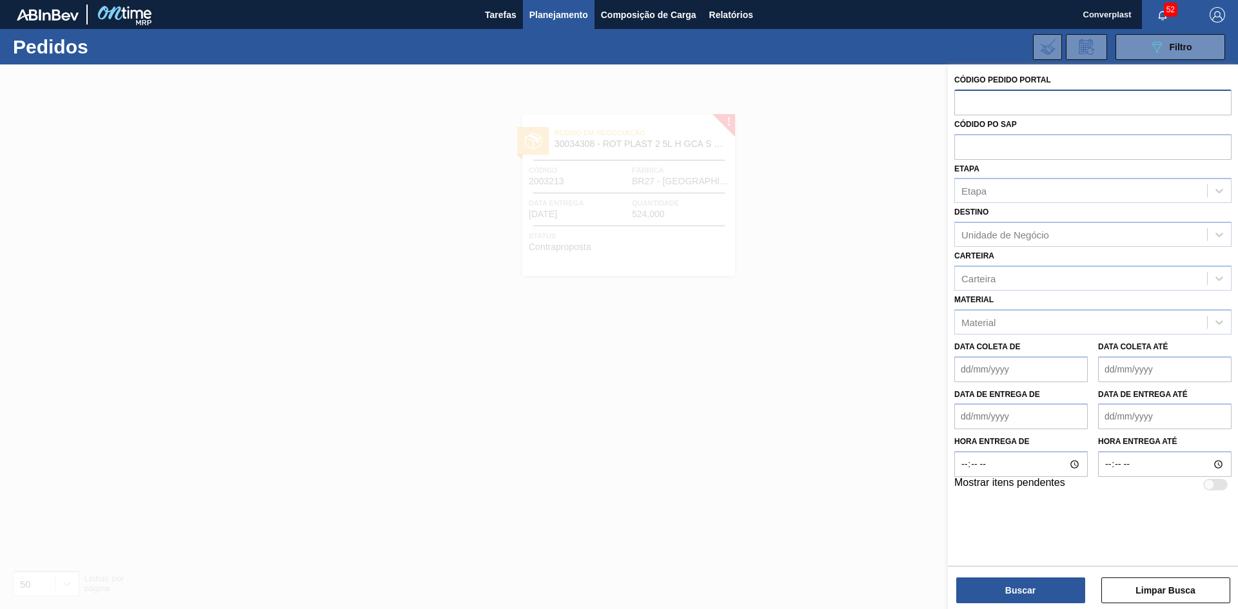
click at [963, 101] on input "text" at bounding box center [1093, 102] width 277 height 25
paste input "2008213"
type input "2008213"
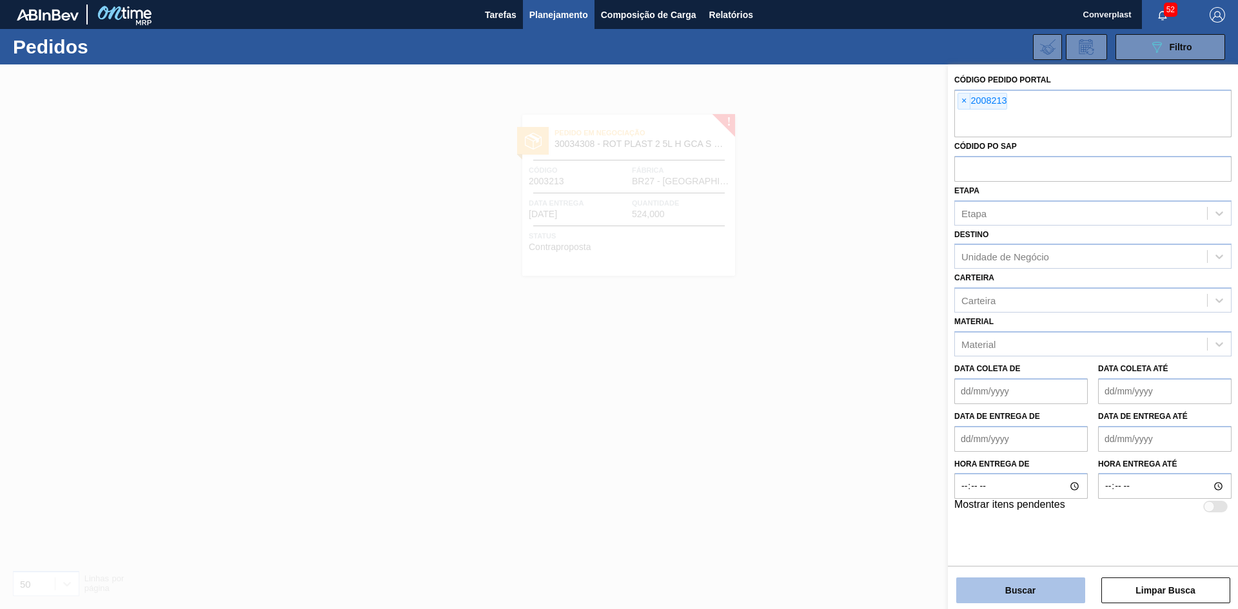
click at [1012, 591] on button "Buscar" at bounding box center [1020, 591] width 129 height 26
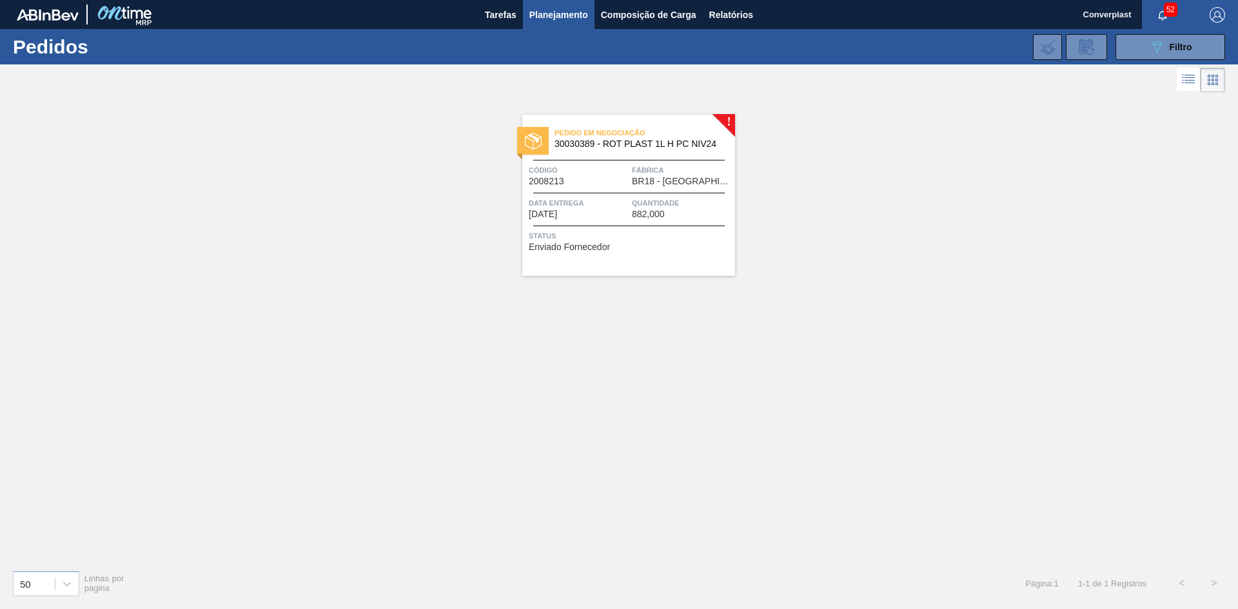
click at [625, 227] on div "Pedido em Negociação 30030389 - ROT PLAST 1L H PC NIV24 Código 2008213 Fábrica …" at bounding box center [628, 195] width 213 height 161
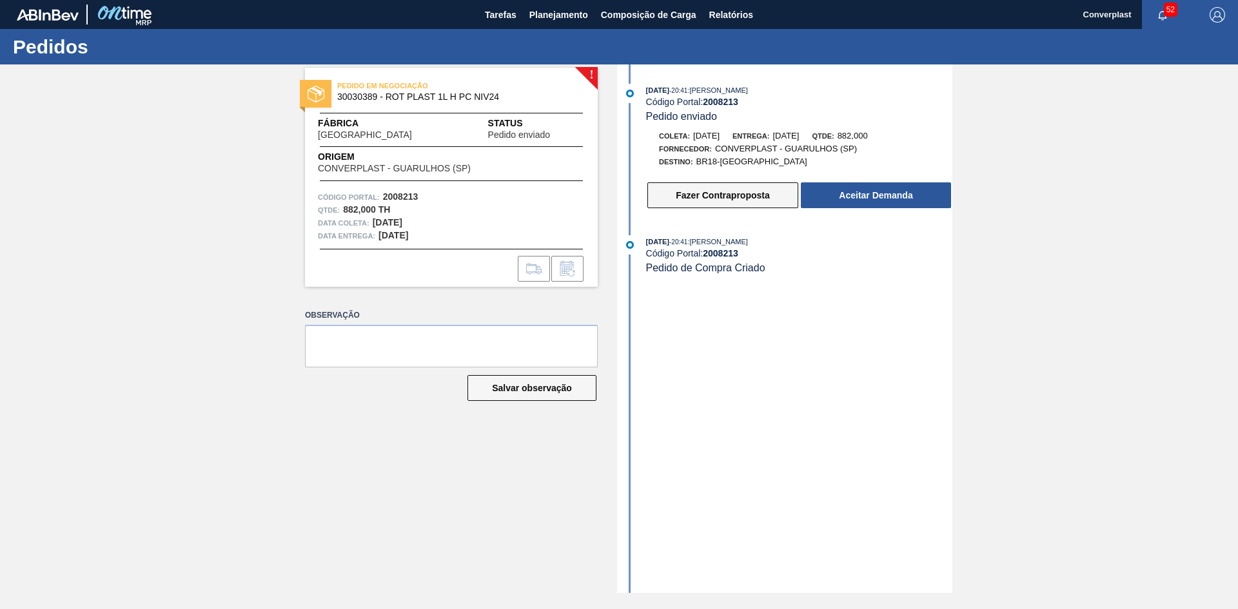
click at [711, 198] on button "Fazer Contraproposta" at bounding box center [723, 196] width 151 height 26
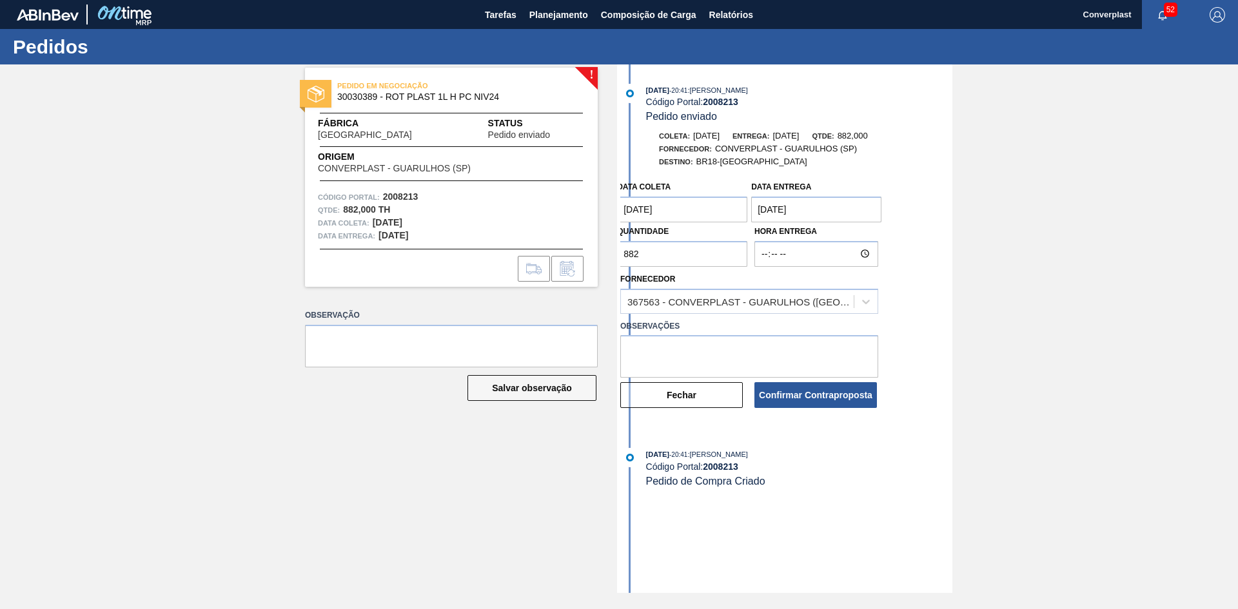
drag, startPoint x: 488, startPoint y: 256, endPoint x: 463, endPoint y: 256, distance: 24.5
click at [463, 256] on div "! PEDIDO EM NEGOCIAÇÃO 30030389 - ROT PLAST 1L H PC NIV24 Fábrica [GEOGRAPHIC_D…" at bounding box center [619, 328] width 1238 height 529
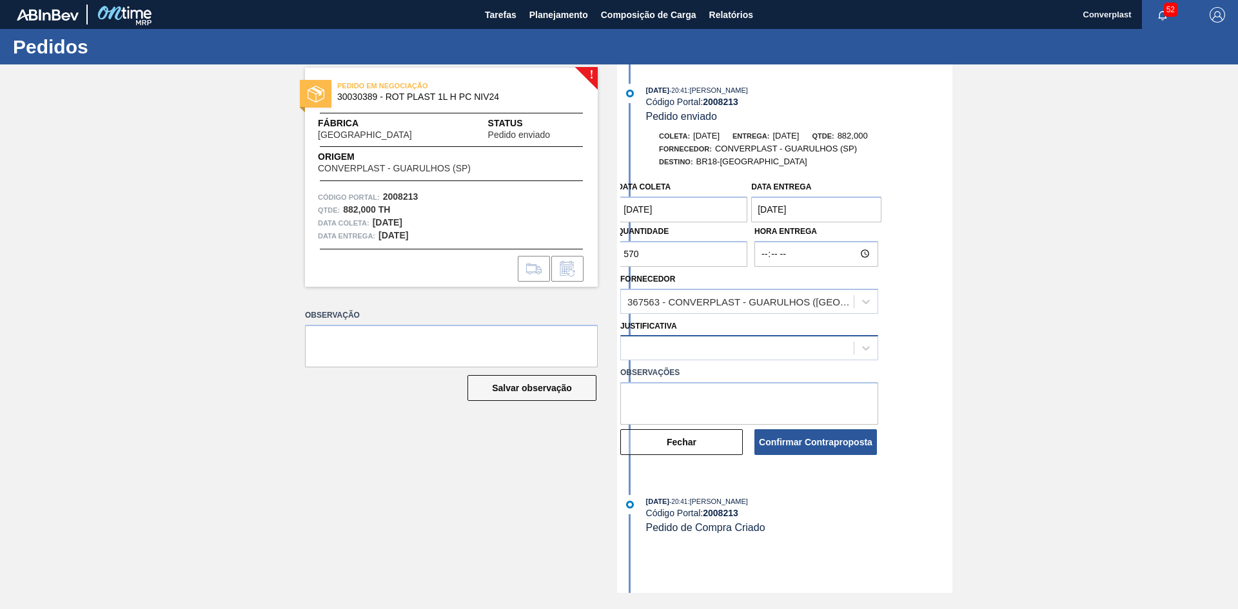
type input "570"
click at [660, 357] on div at bounding box center [737, 348] width 233 height 19
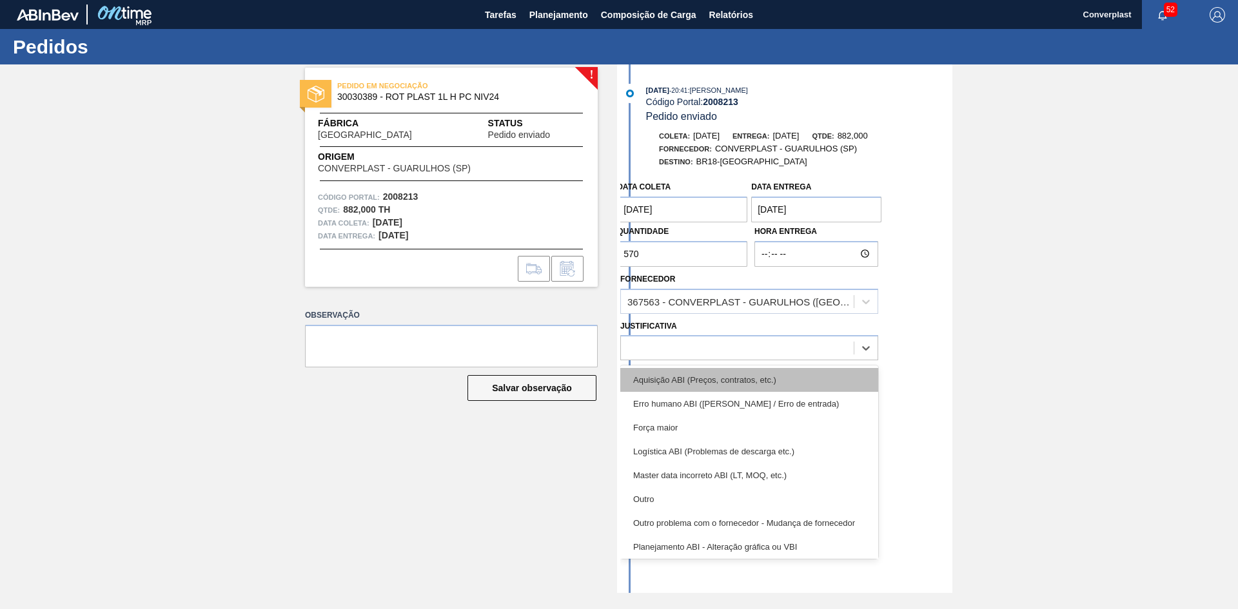
click at [708, 368] on div "Aquisição ABI (Preços, contratos, etc.)" at bounding box center [749, 380] width 258 height 24
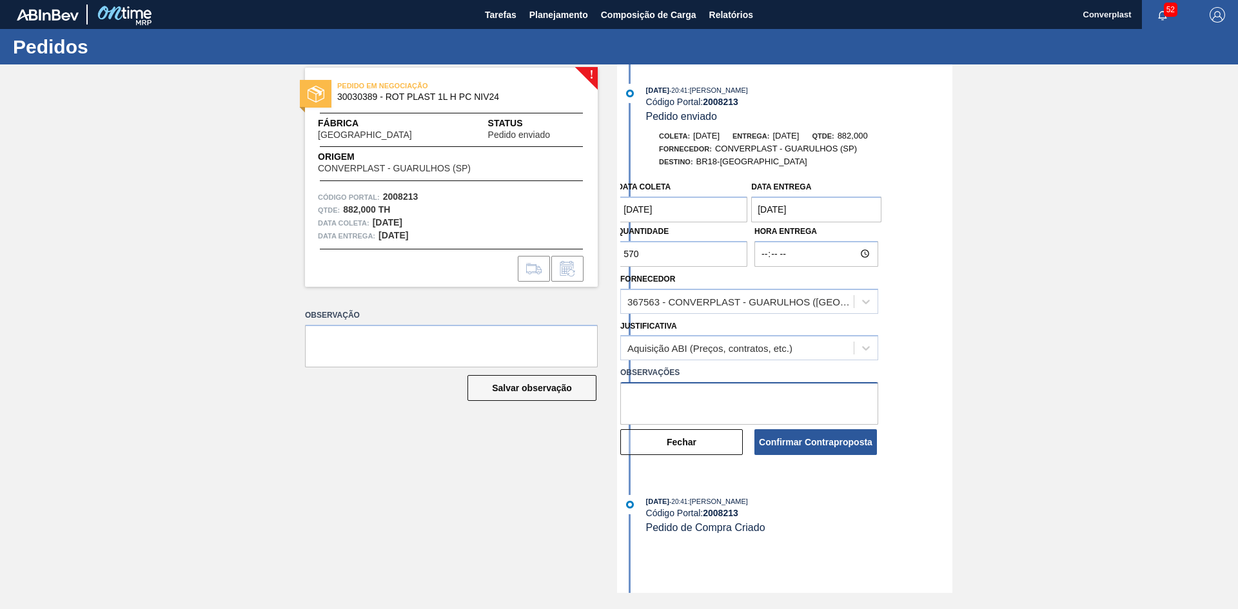
click at [704, 395] on textarea at bounding box center [749, 403] width 258 height 43
click at [632, 396] on textarea "utilizar saldo do estoque" at bounding box center [749, 403] width 258 height 43
type textarea "ajuste quantidade, utilizar saldo do estoque"
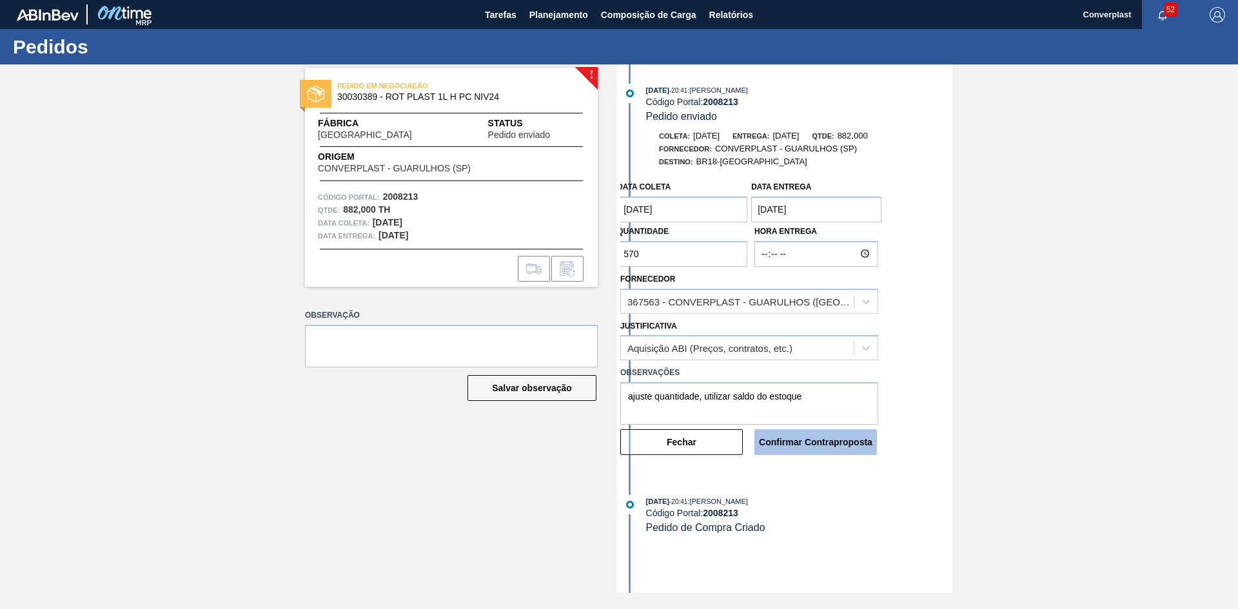
click at [802, 448] on button "Confirmar Contraproposta" at bounding box center [816, 443] width 123 height 26
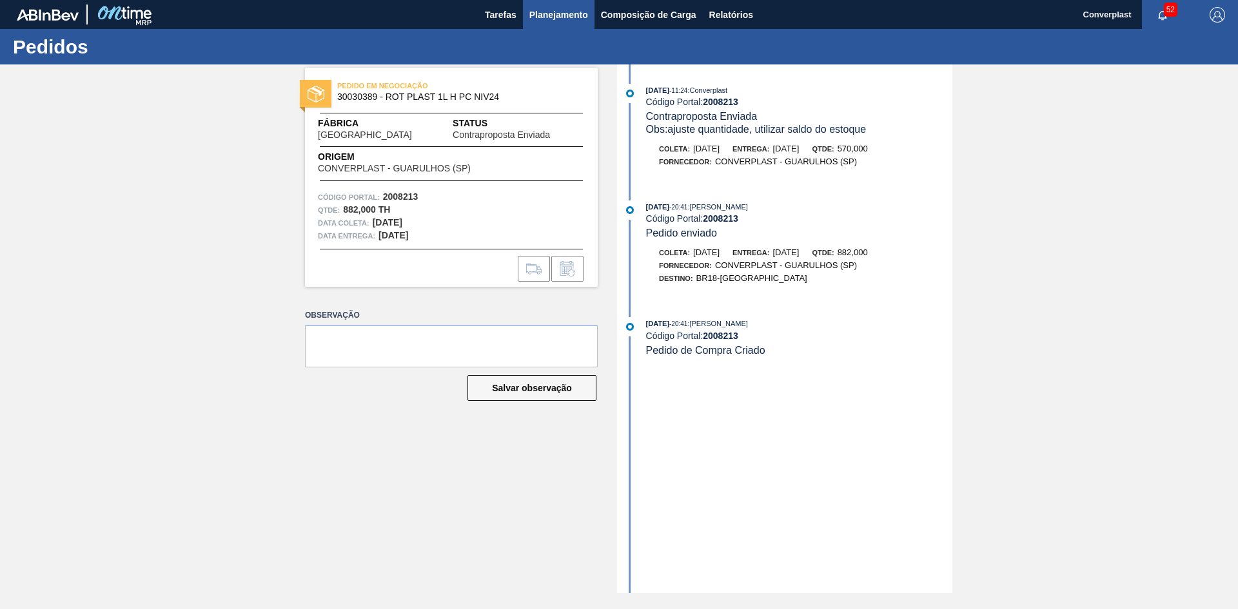
click at [559, 23] on button "Planejamento" at bounding box center [559, 14] width 72 height 29
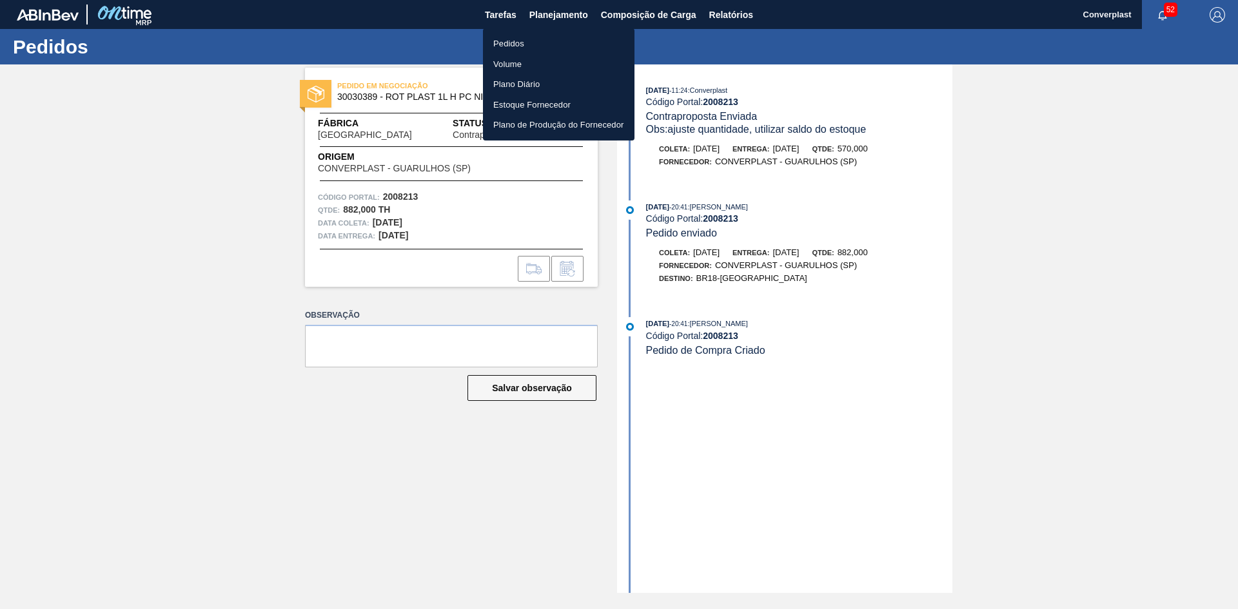
click at [557, 41] on li "Pedidos" at bounding box center [559, 44] width 152 height 21
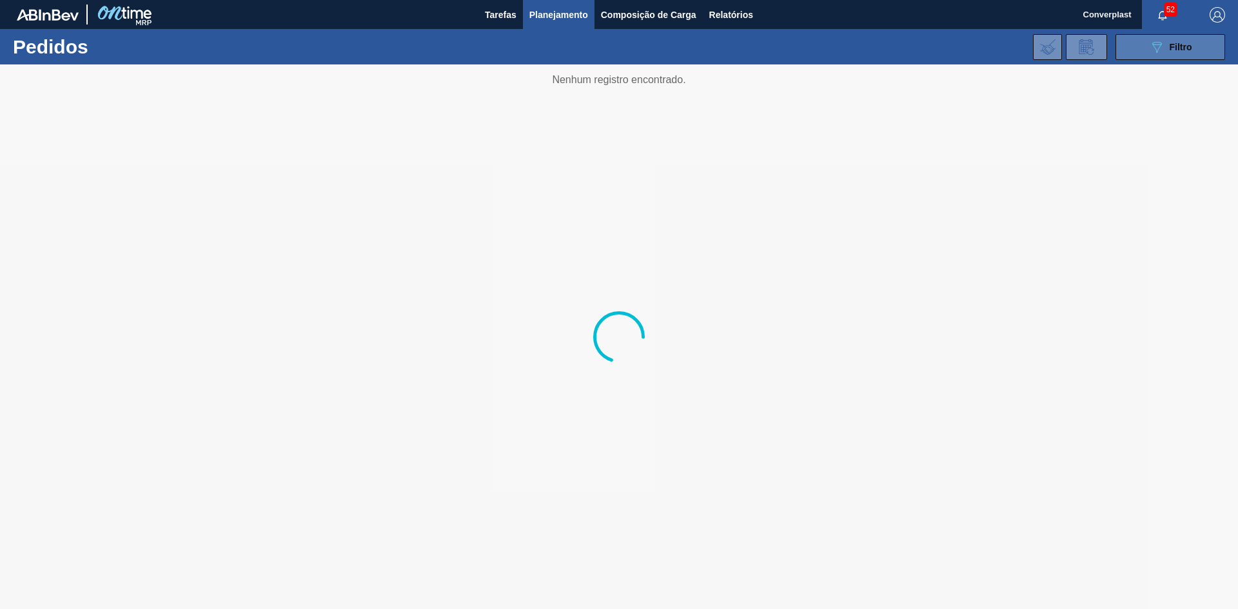
click at [1174, 50] on span "Filtro" at bounding box center [1181, 47] width 23 height 10
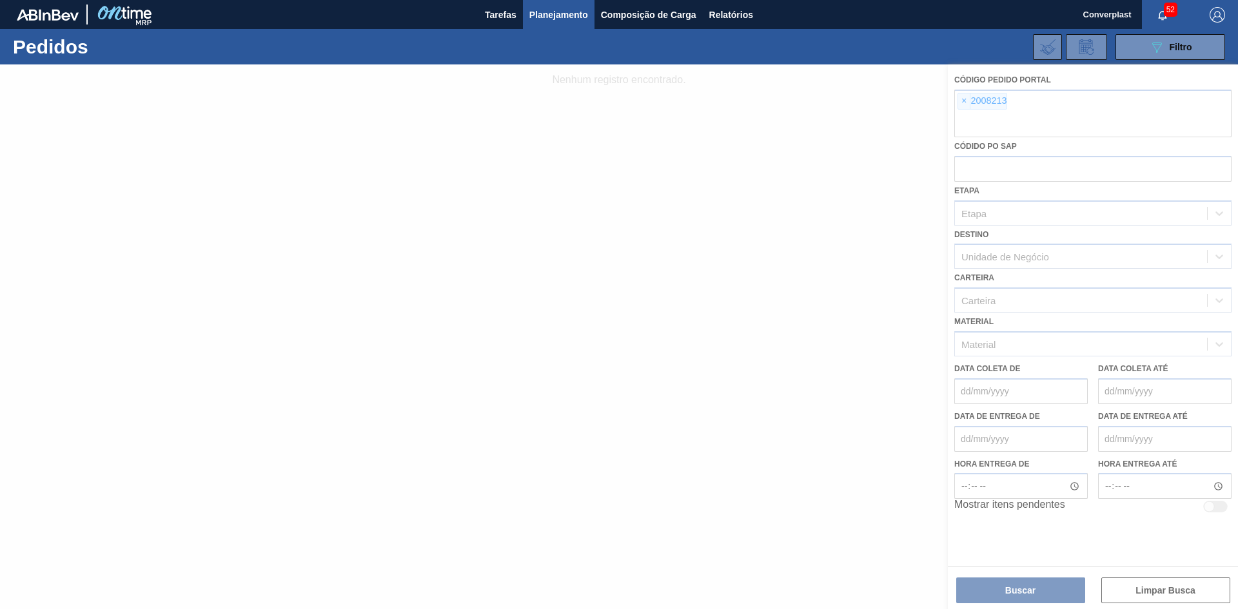
click at [964, 103] on div at bounding box center [619, 336] width 1238 height 545
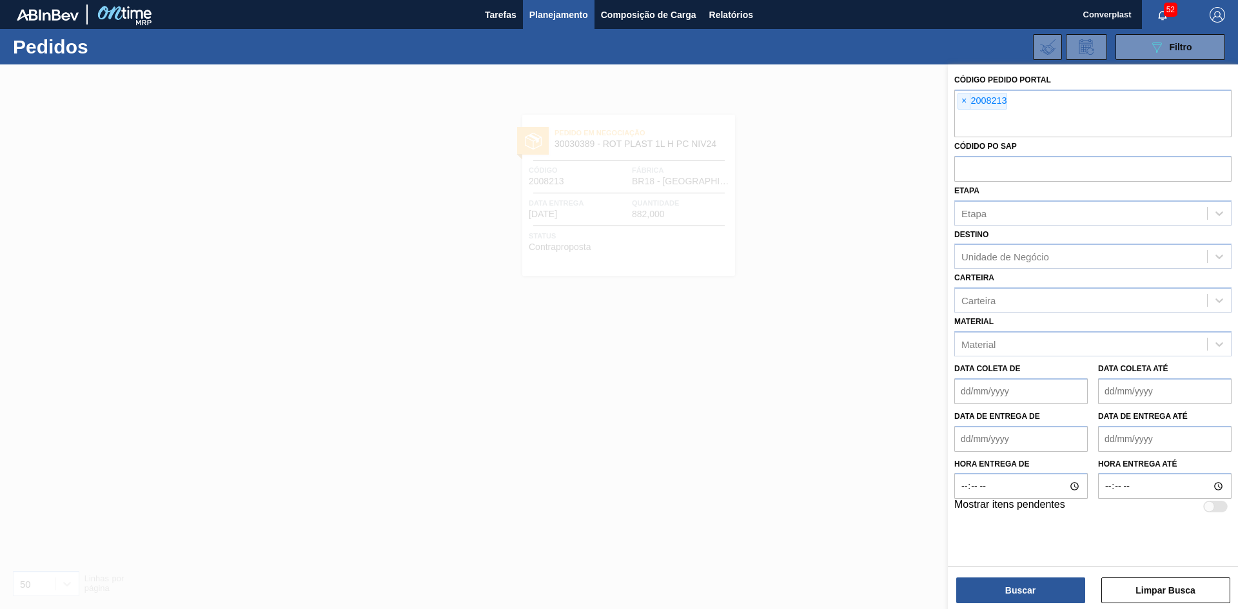
click at [961, 103] on span "×" at bounding box center [964, 101] width 12 height 15
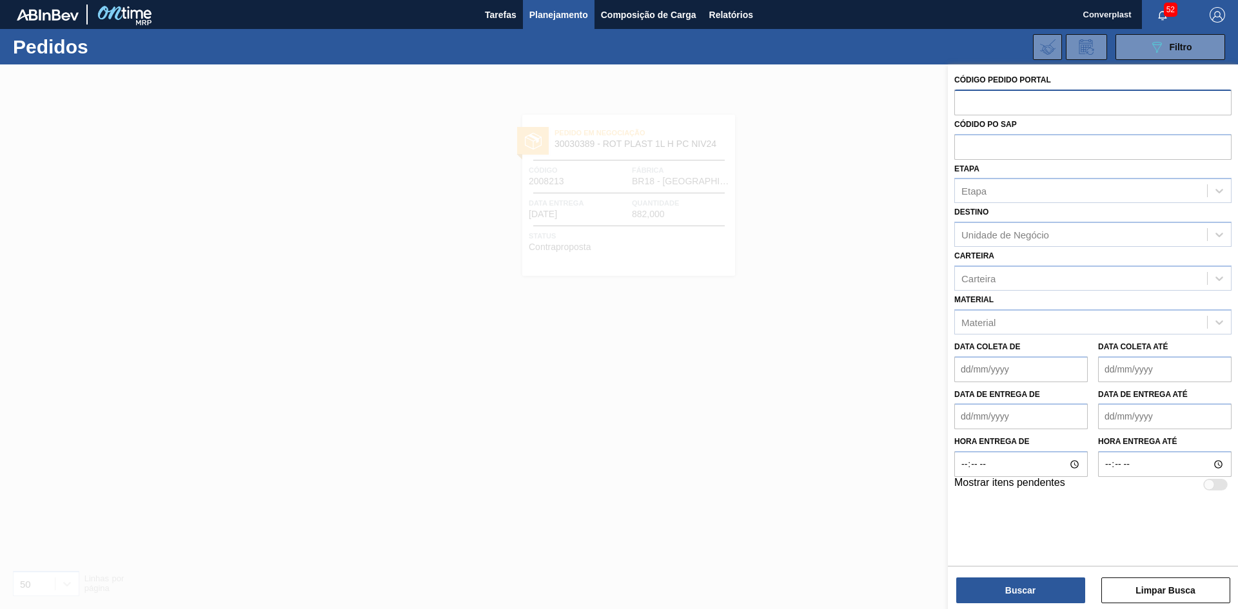
paste input "2003267"
type input "2003267"
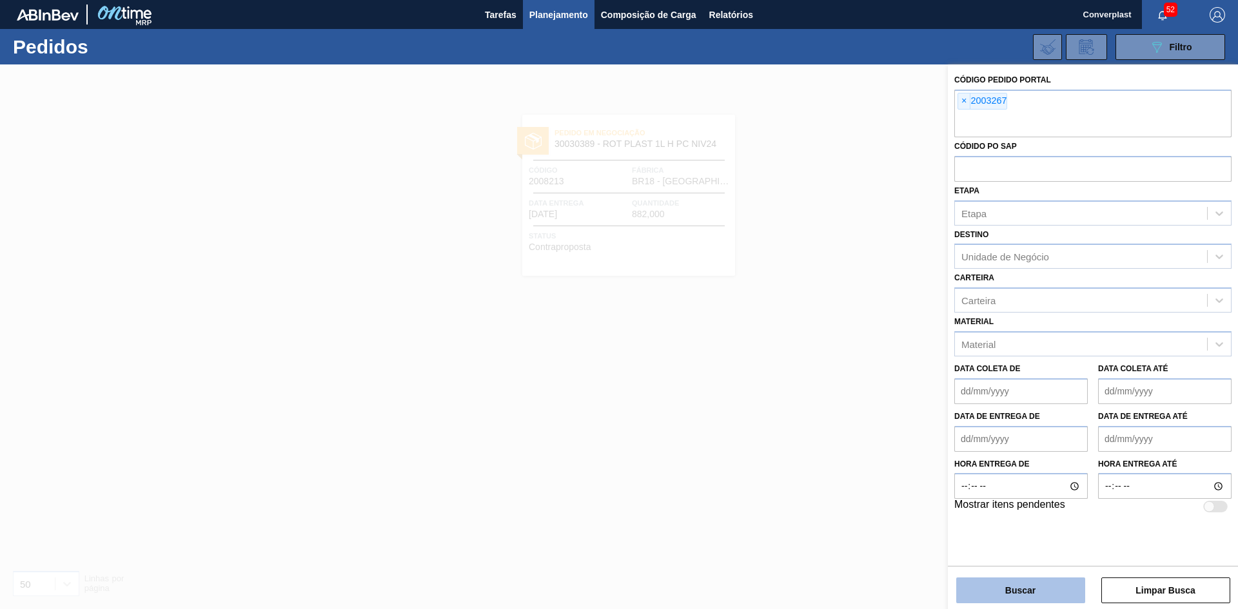
click at [992, 586] on button "Buscar" at bounding box center [1020, 591] width 129 height 26
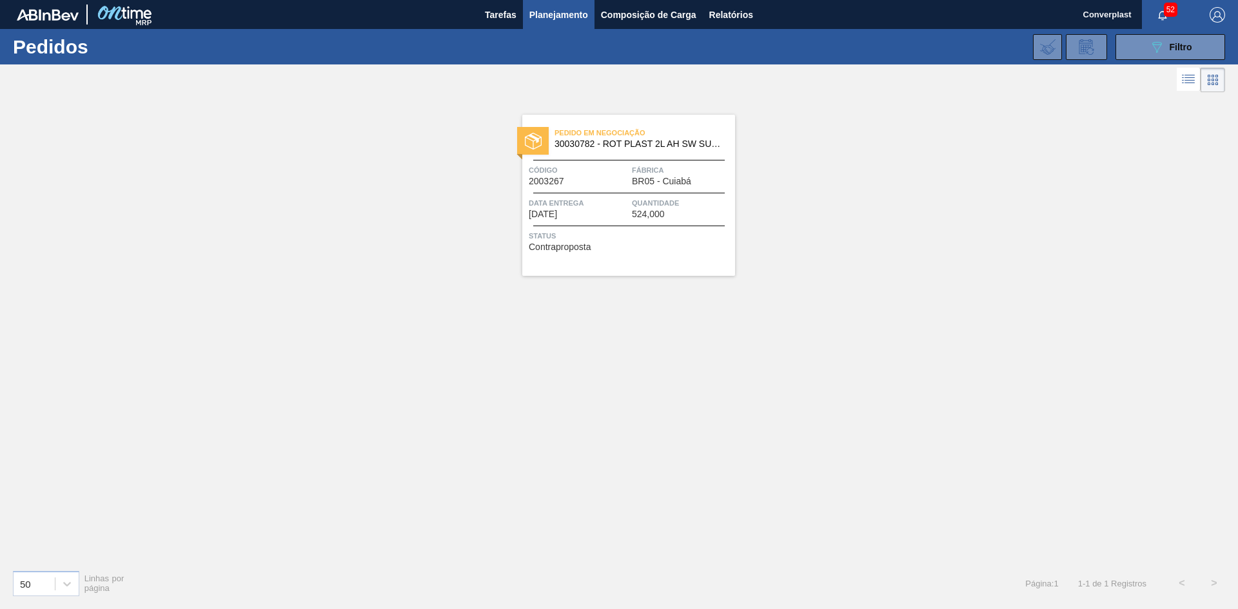
click at [682, 243] on div "Status Contraproposta" at bounding box center [630, 240] width 203 height 21
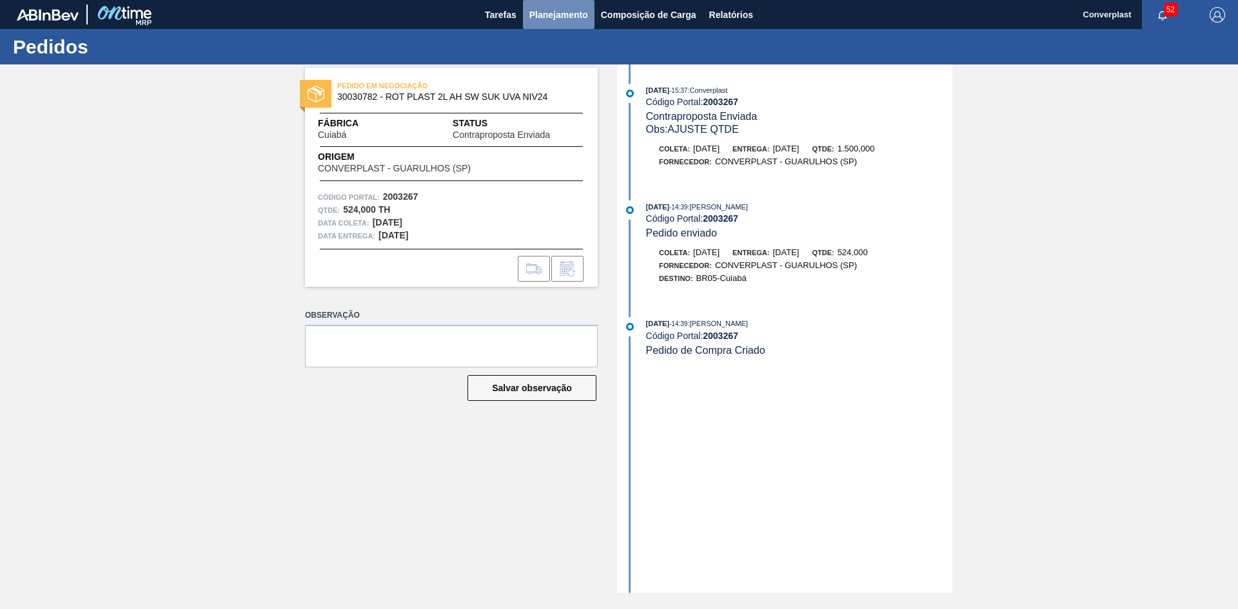
click at [557, 15] on span "Planejamento" at bounding box center [559, 14] width 59 height 15
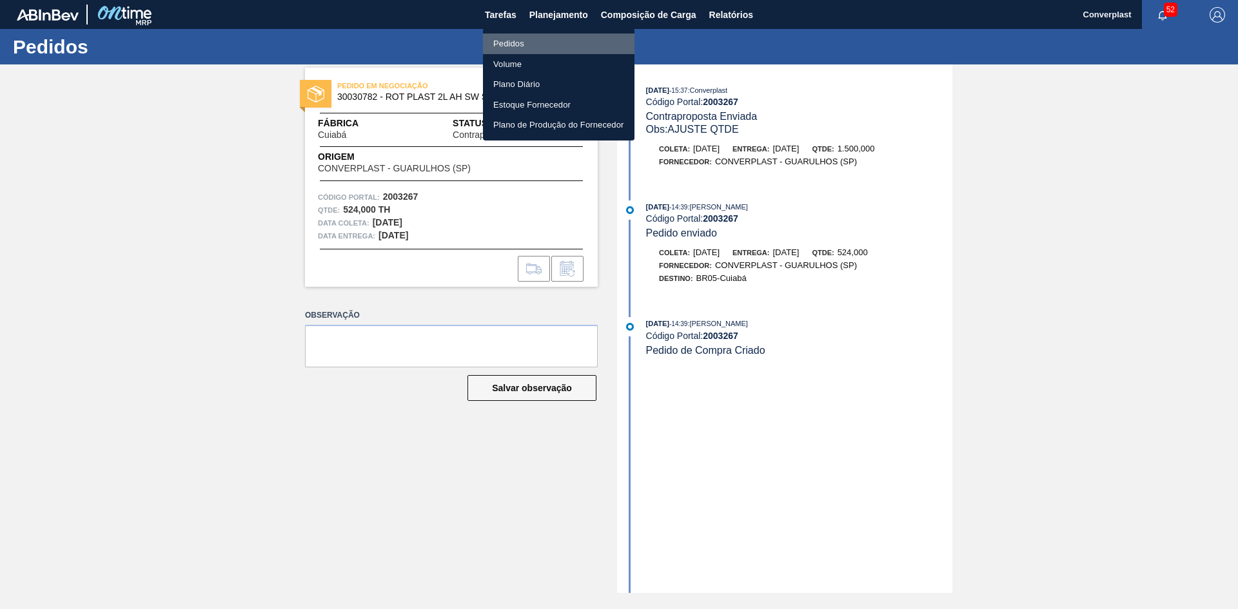
click at [526, 47] on li "Pedidos" at bounding box center [559, 44] width 152 height 21
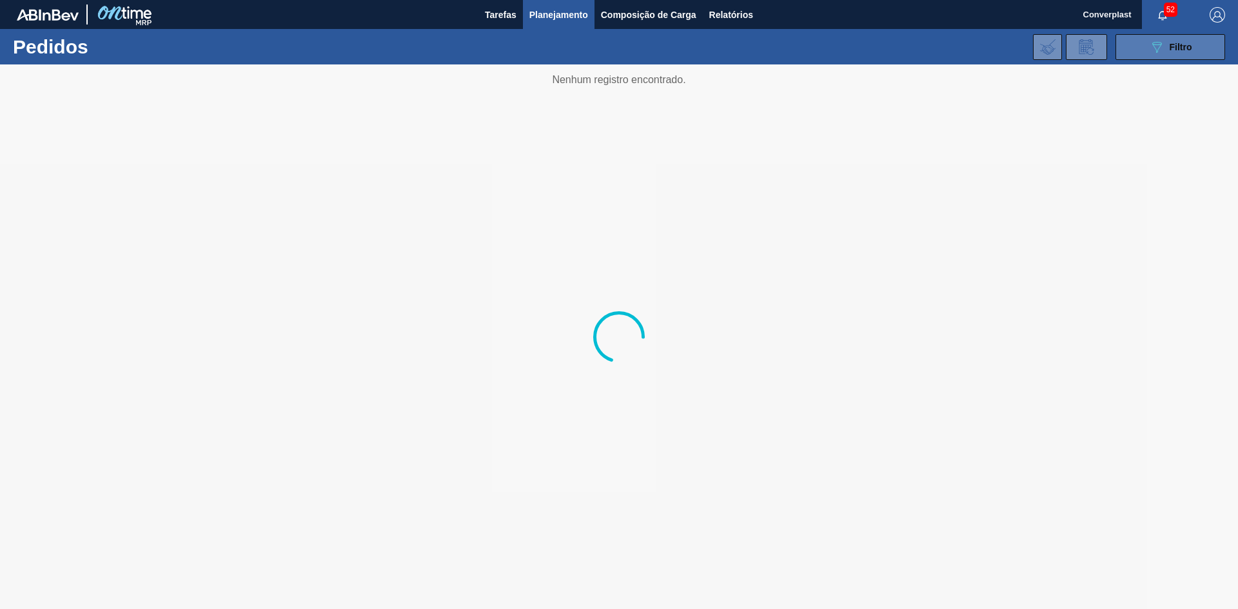
click at [1147, 59] on button "089F7B8B-B2A5-4AFE-B5C0-19BA573D28AC Filtro" at bounding box center [1171, 47] width 110 height 26
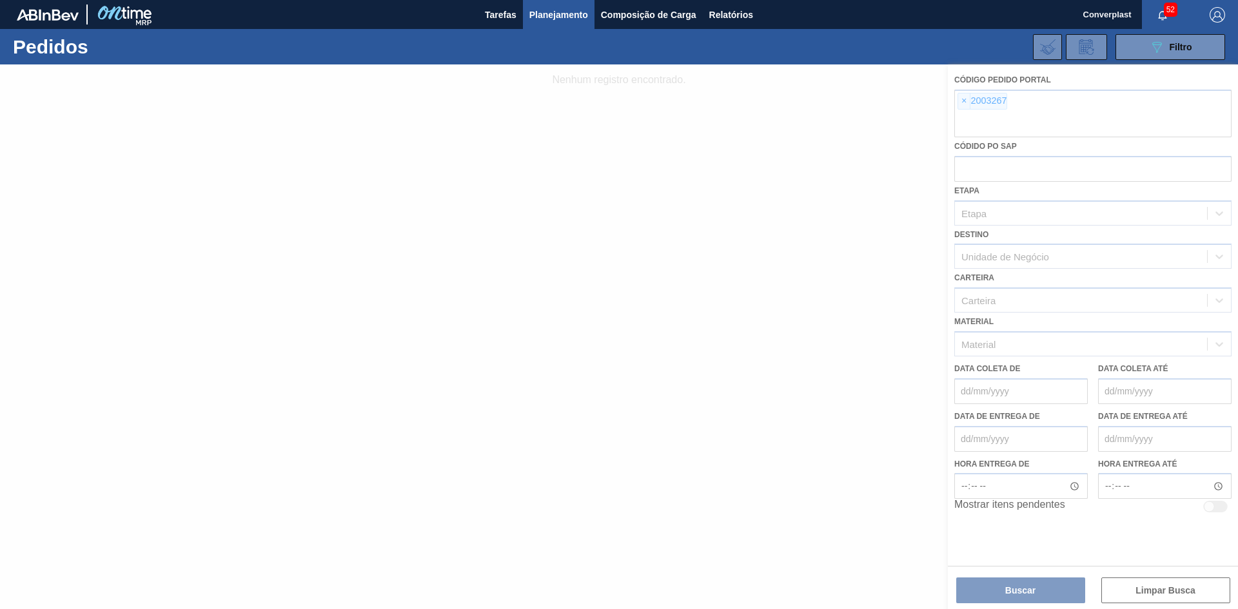
click at [955, 103] on div at bounding box center [619, 336] width 1238 height 545
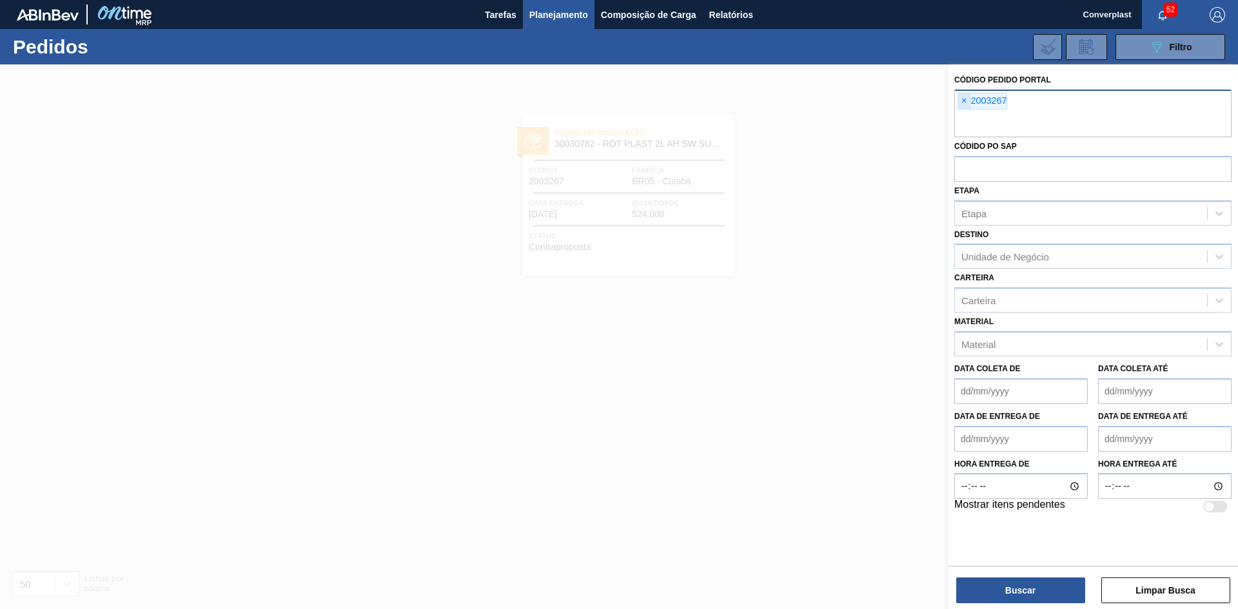
click at [963, 103] on span "×" at bounding box center [964, 101] width 12 height 15
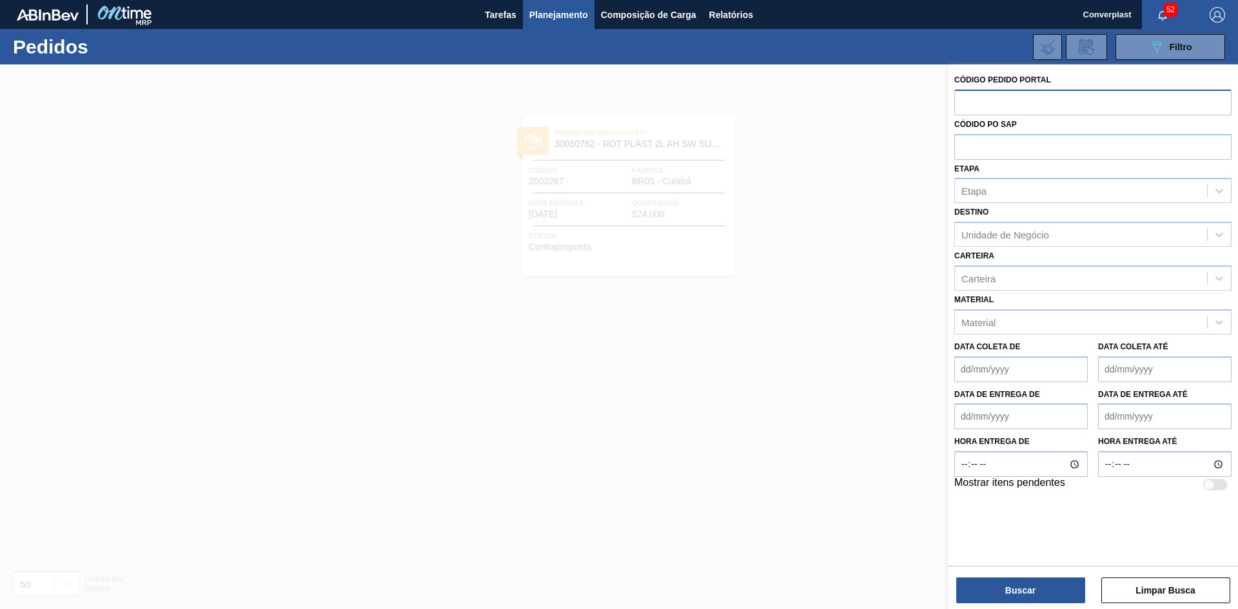
paste input "1991207"
type input "1991207"
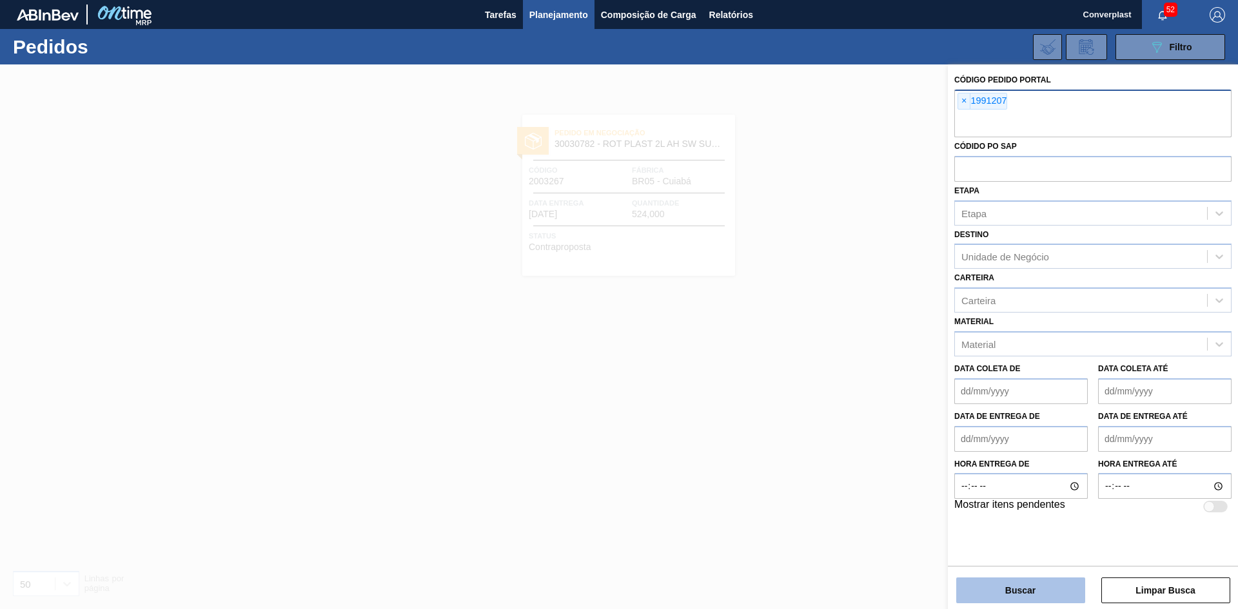
click at [999, 599] on button "Buscar" at bounding box center [1020, 591] width 129 height 26
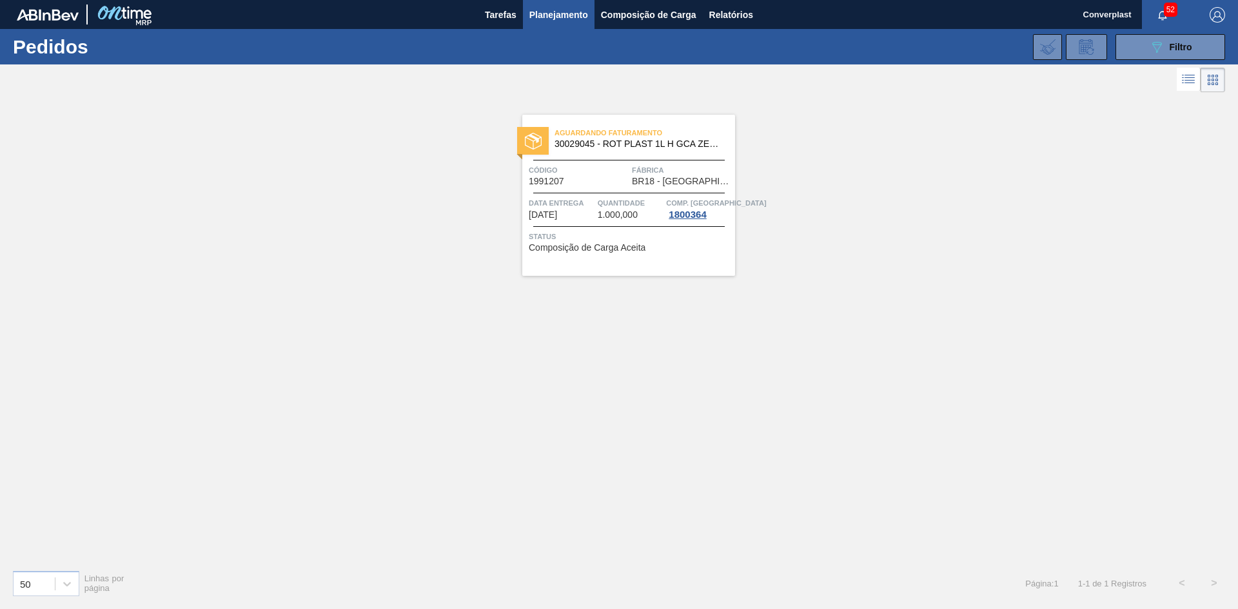
click at [678, 246] on div "Status Composição de Carga Aceita" at bounding box center [630, 240] width 203 height 21
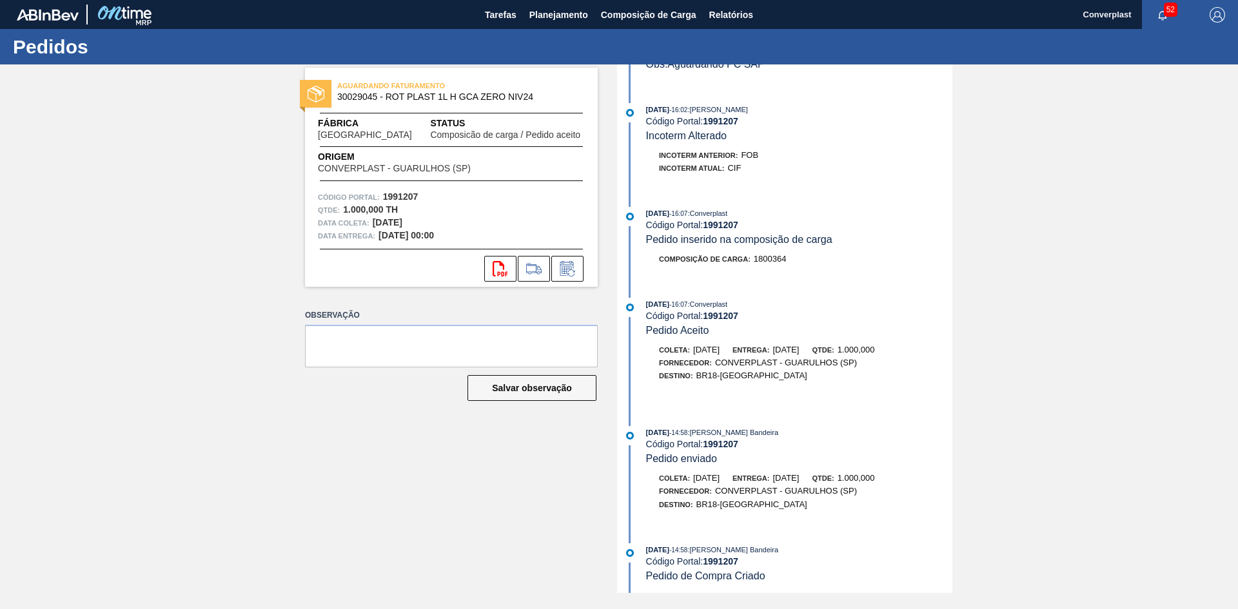
scroll to position [270, 0]
click at [559, 268] on icon at bounding box center [567, 268] width 21 height 15
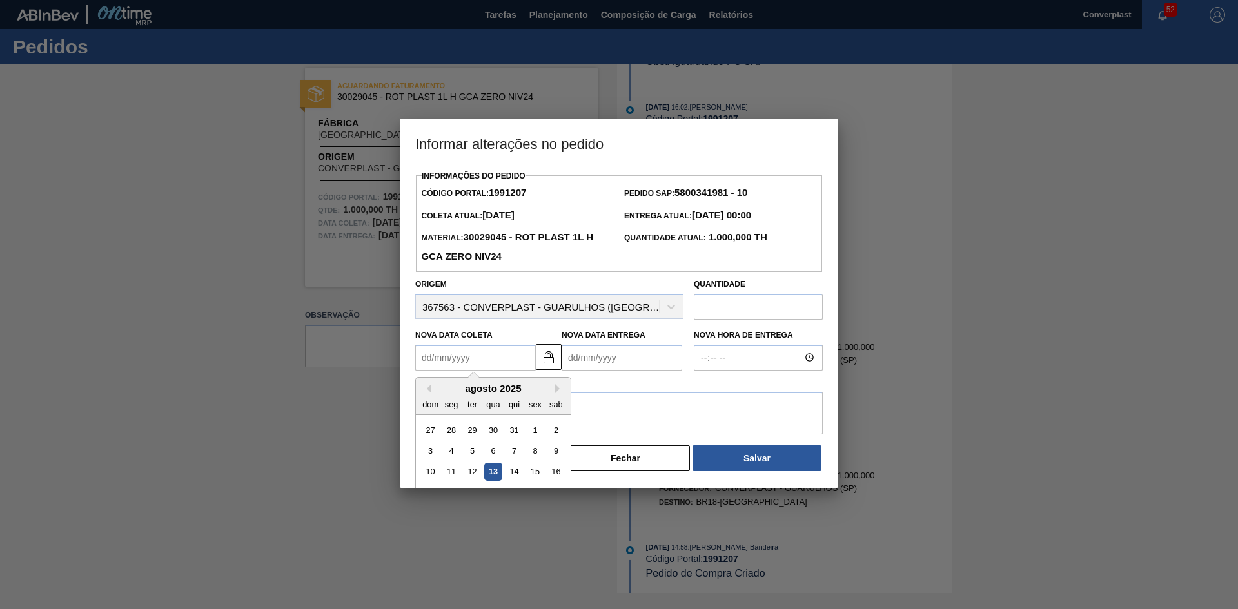
drag, startPoint x: 455, startPoint y: 354, endPoint x: 468, endPoint y: 348, distance: 15.0
click at [455, 354] on Coleta "Nova Data Coleta" at bounding box center [475, 358] width 121 height 26
type Coleta "1"
type Entrega "[DATE]"
type Coleta "17"
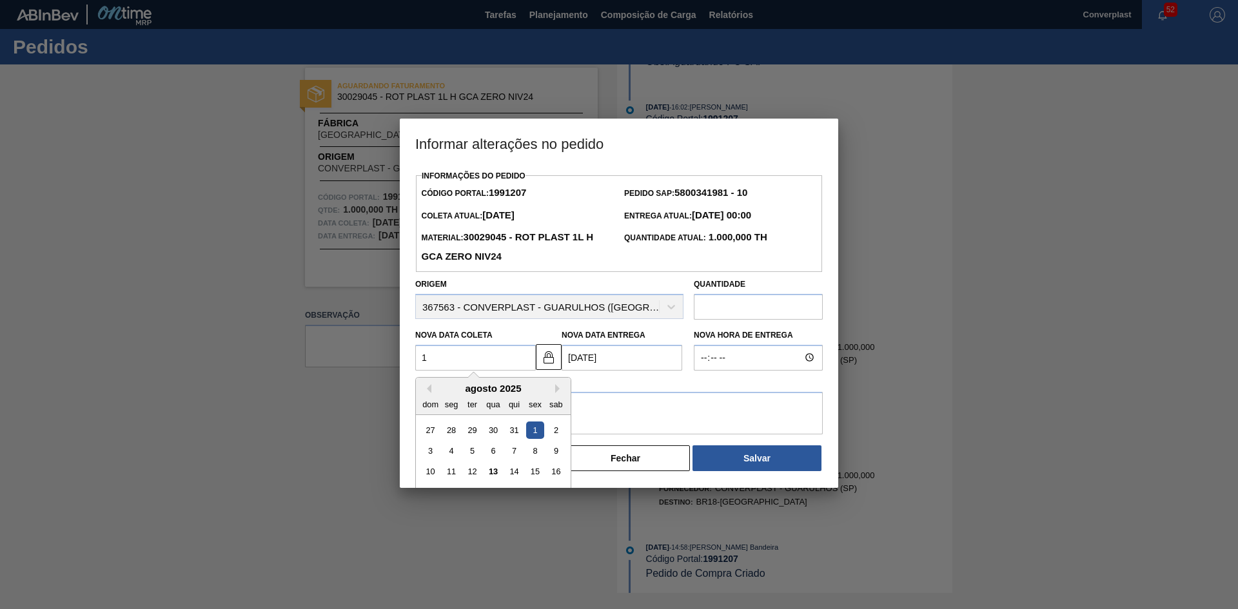
type Entrega "[DATE]"
type Coleta "[DATE]"
type Entrega "[DATE]"
type Coleta "[DATE]"
type Entrega "[DATE]"
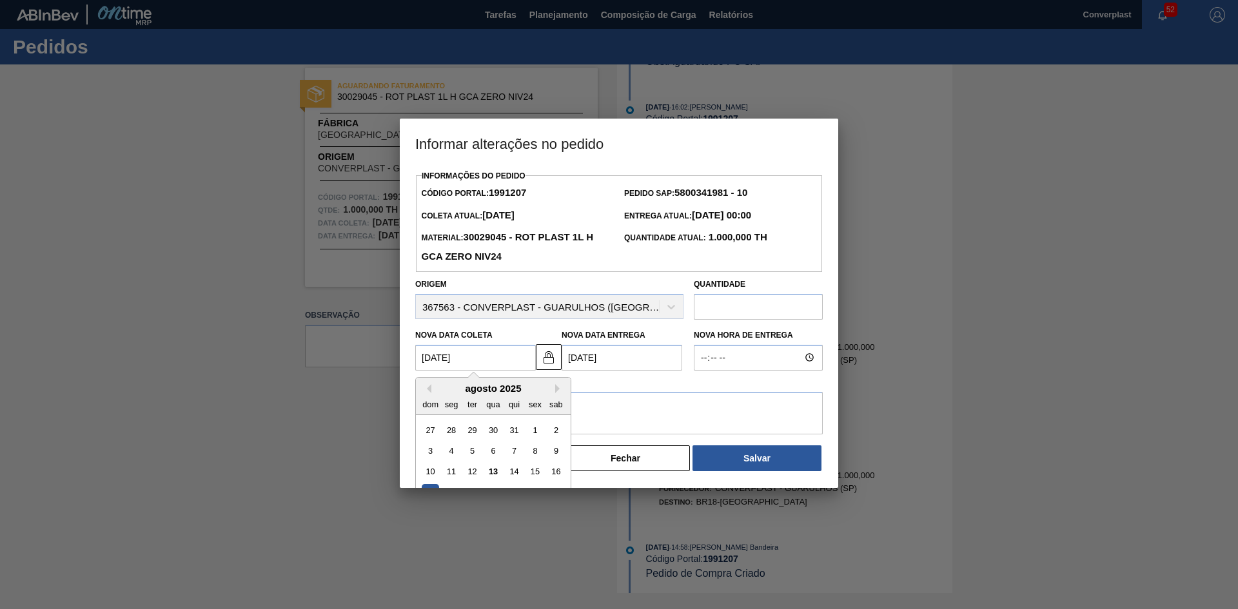
scroll to position [64, 0]
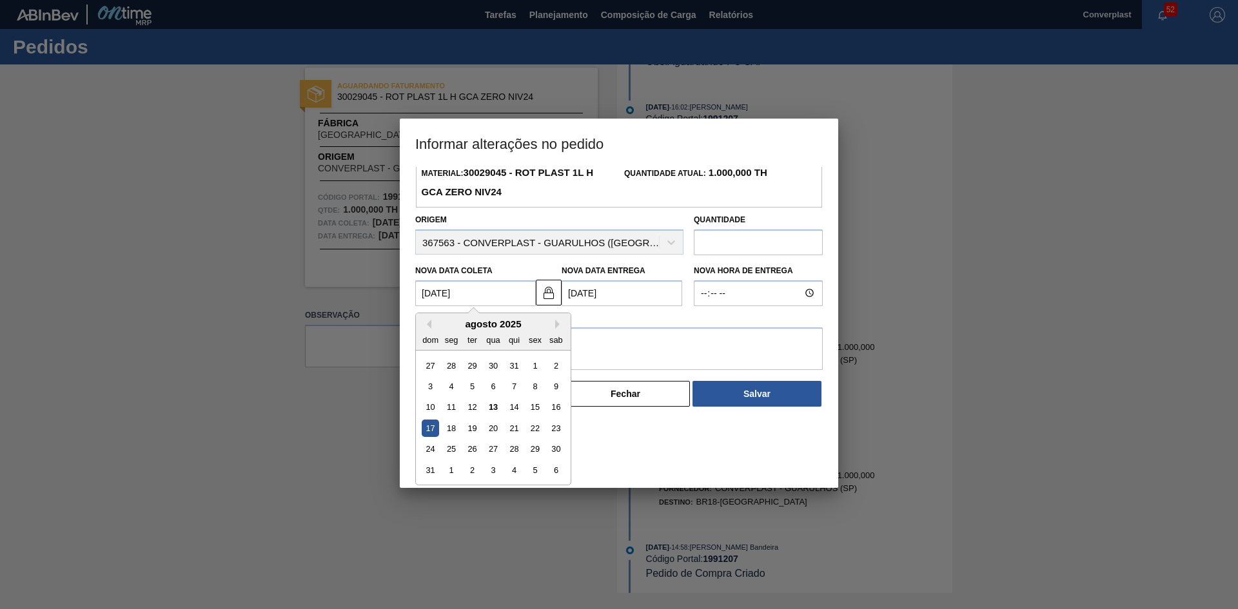
type Coleta "[DATE]"
click at [431, 430] on div "17" at bounding box center [430, 428] width 17 height 17
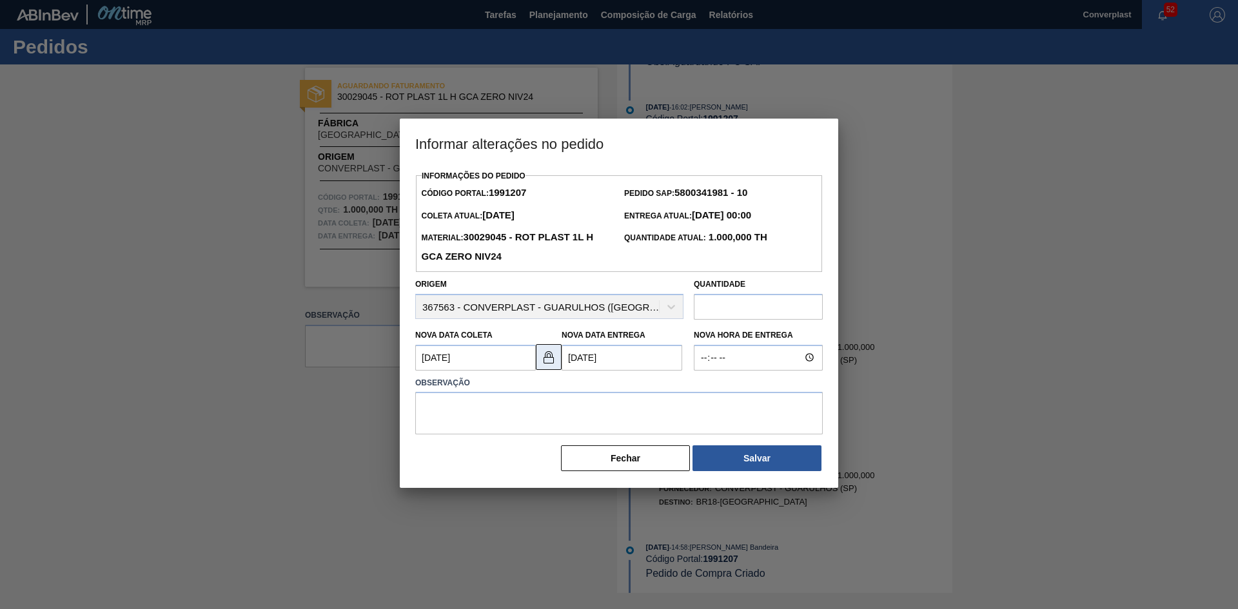
click at [545, 362] on img at bounding box center [548, 357] width 15 height 15
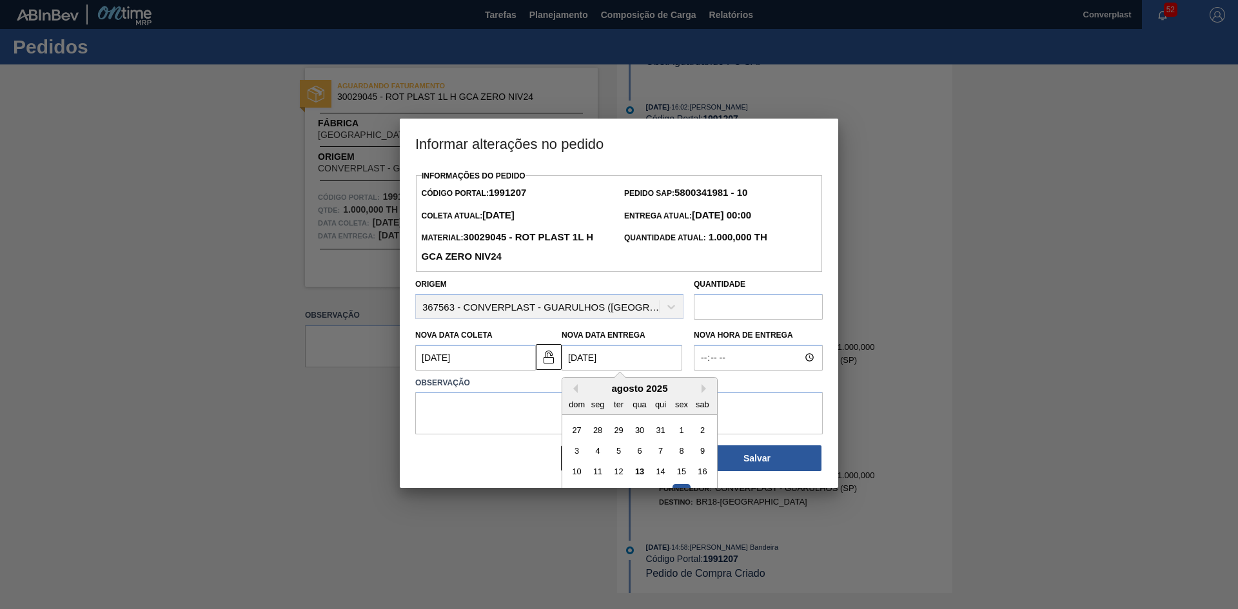
click at [572, 361] on Entrega "[DATE]" at bounding box center [622, 358] width 121 height 26
drag, startPoint x: 577, startPoint y: 361, endPoint x: 556, endPoint y: 361, distance: 20.6
click at [556, 361] on div "Nova Data Coleta [DATE] Nova Data Entrega [DATE] Previous Month Next Month [DAT…" at bounding box center [549, 347] width 279 height 48
type Entrega "[DATE]"
click at [517, 410] on textarea at bounding box center [619, 413] width 408 height 43
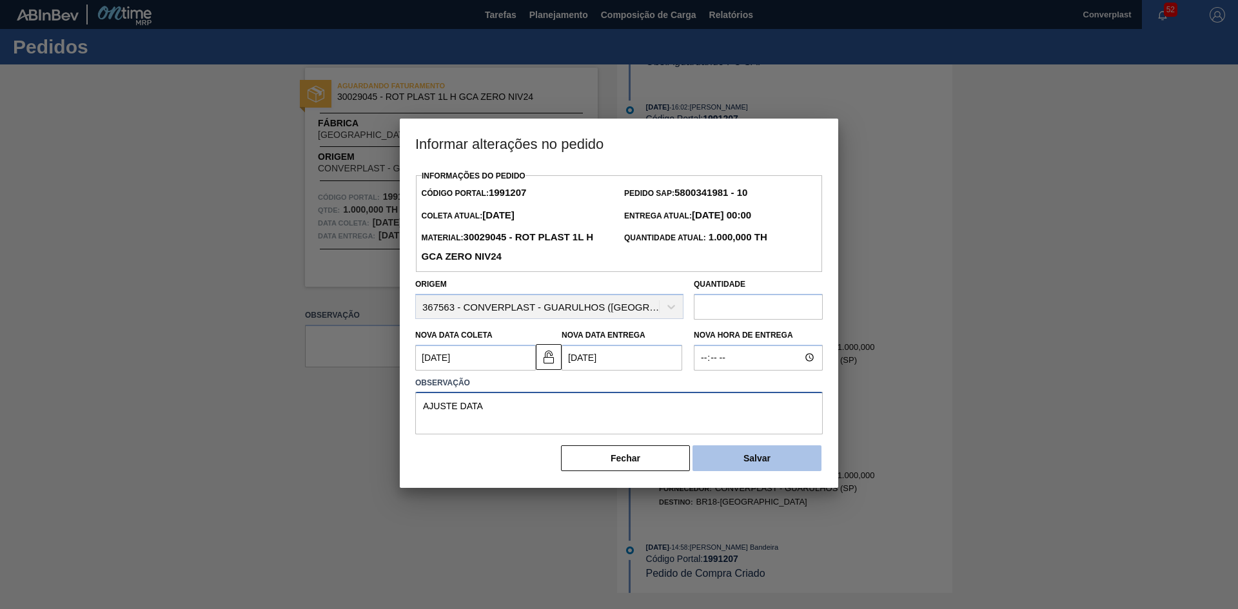
type textarea "AJUSTE DATA"
click at [729, 458] on button "Salvar" at bounding box center [757, 459] width 129 height 26
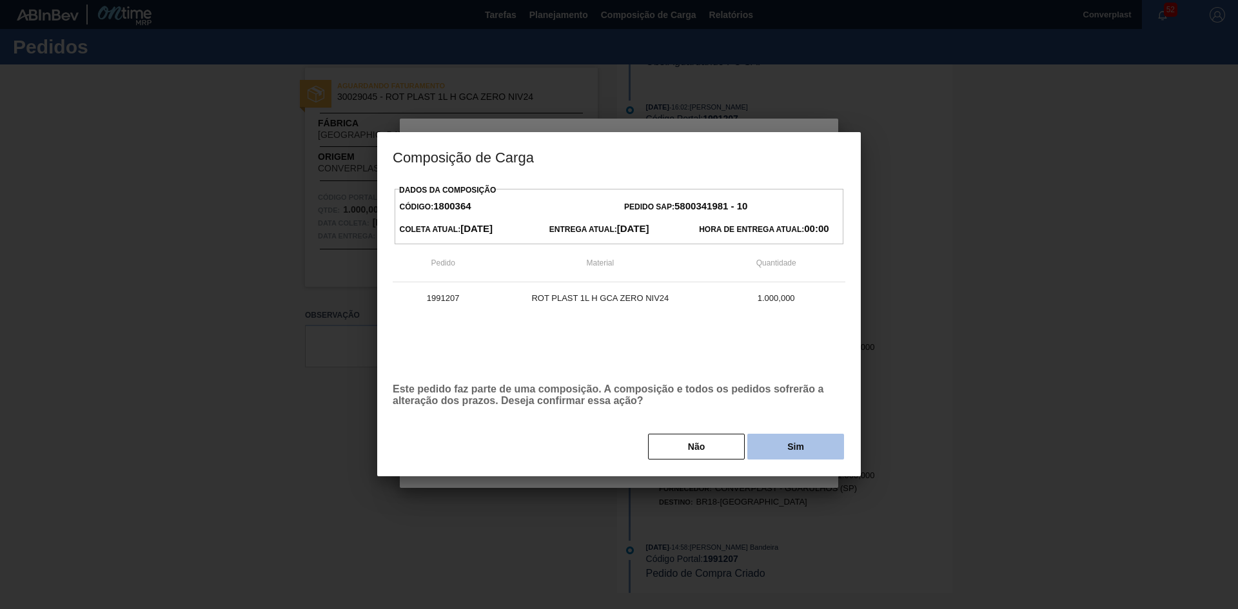
click at [769, 455] on button "Sim" at bounding box center [795, 447] width 97 height 26
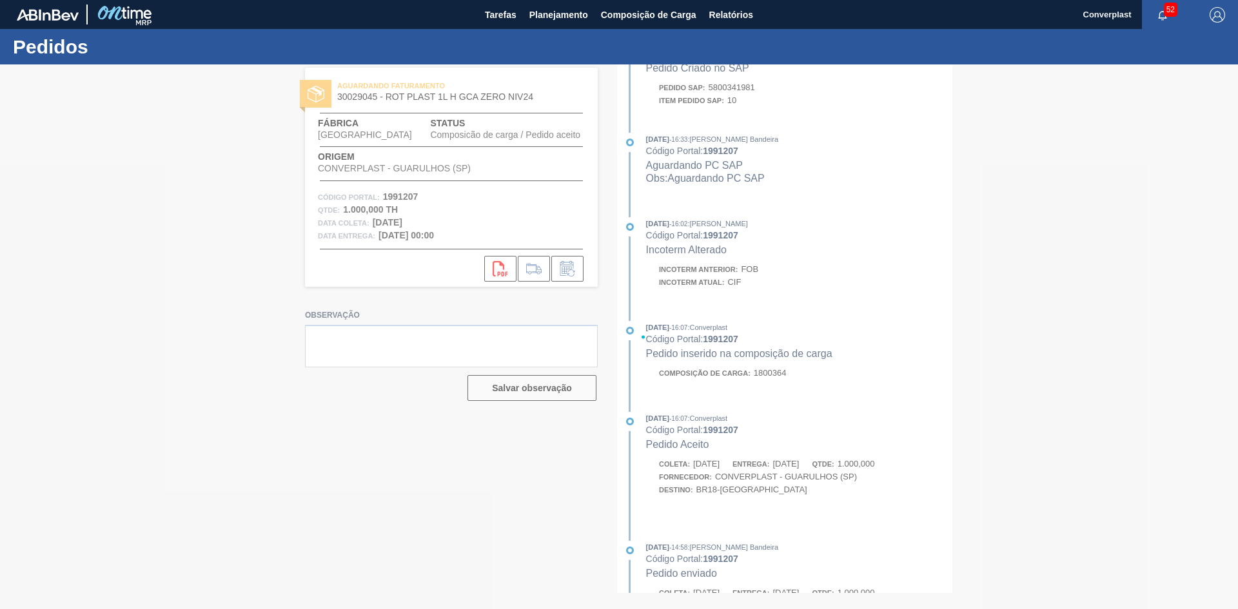
scroll to position [386, 0]
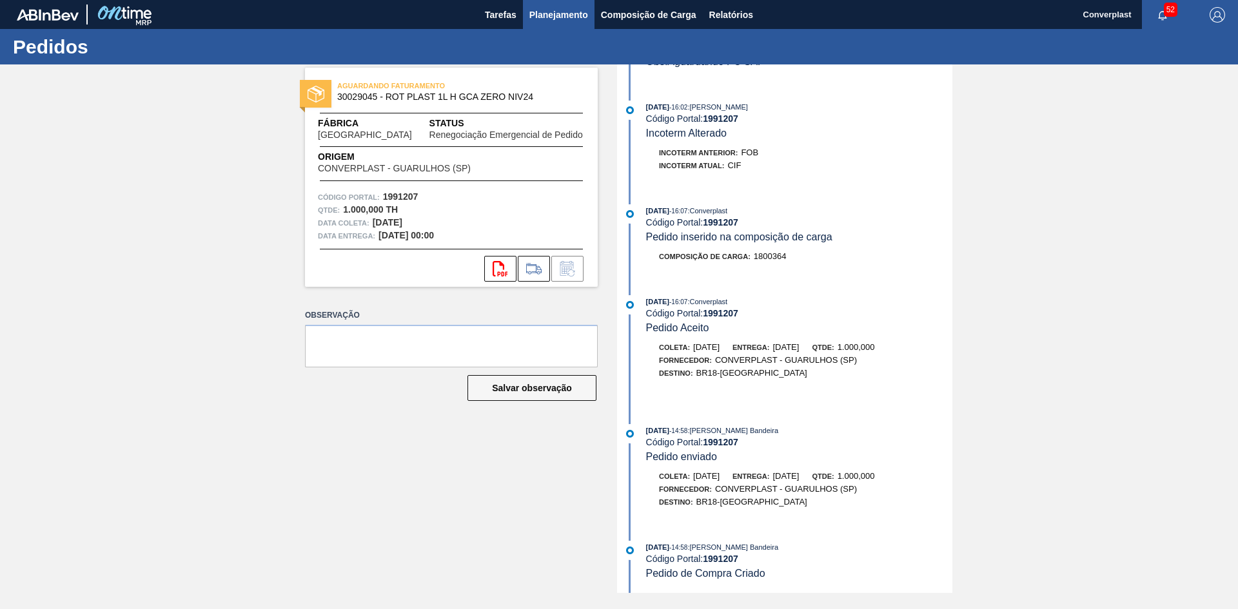
click at [579, 9] on span "Planejamento" at bounding box center [559, 14] width 59 height 15
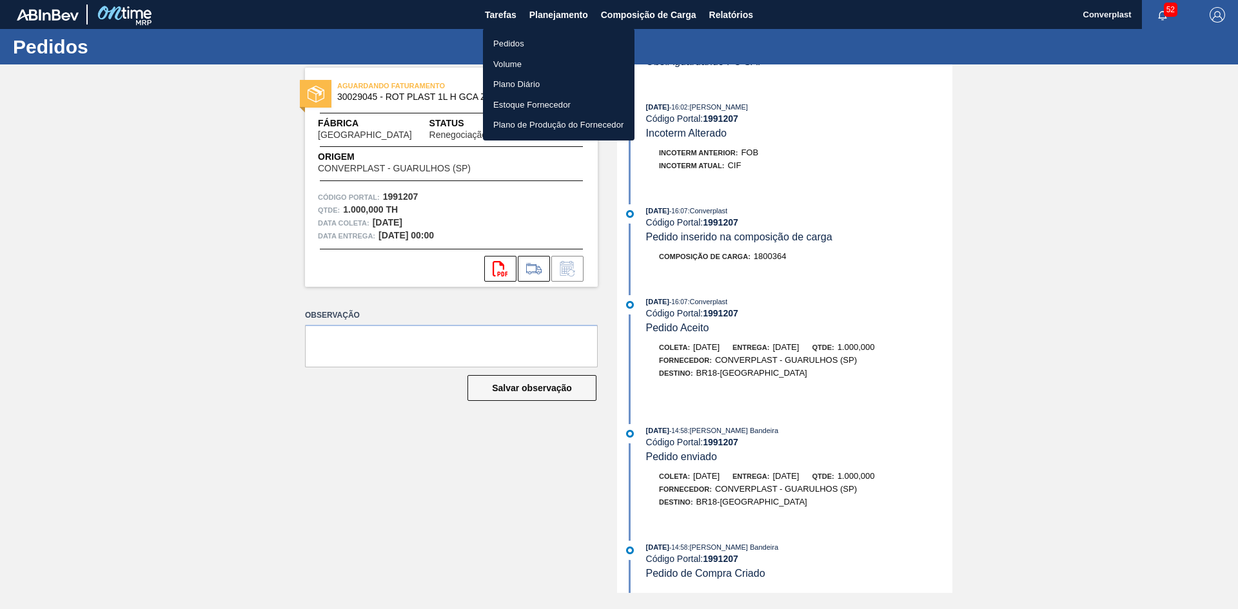
click at [509, 45] on li "Pedidos" at bounding box center [559, 44] width 152 height 21
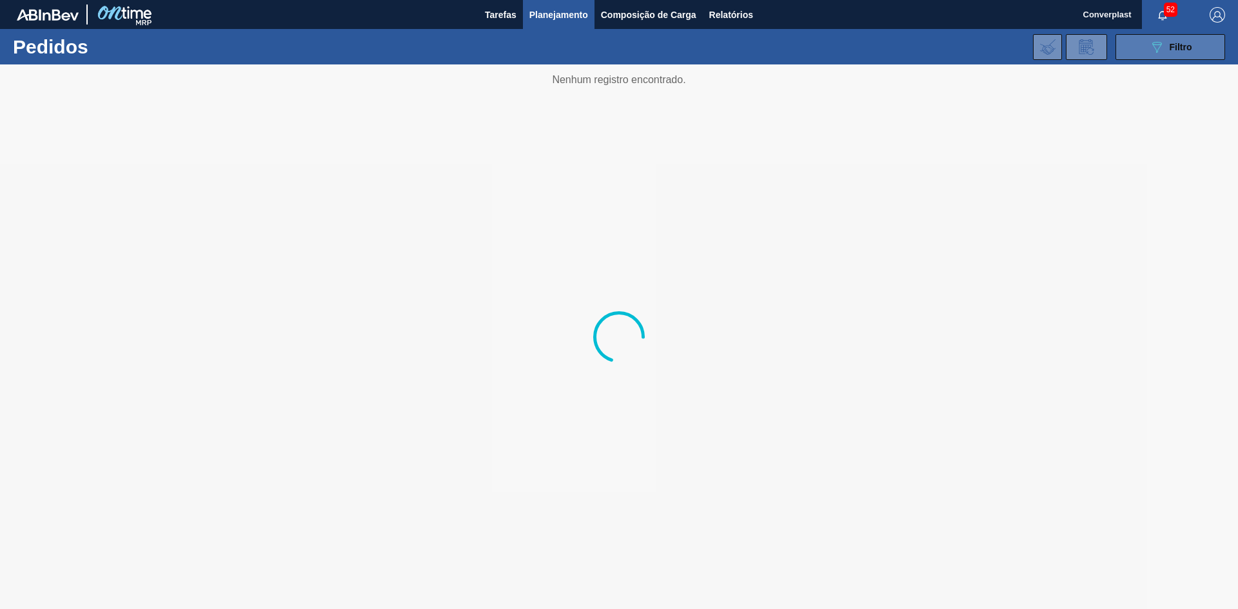
click at [1165, 44] on div "089F7B8B-B2A5-4AFE-B5C0-19BA573D28AC Filtro" at bounding box center [1170, 46] width 43 height 15
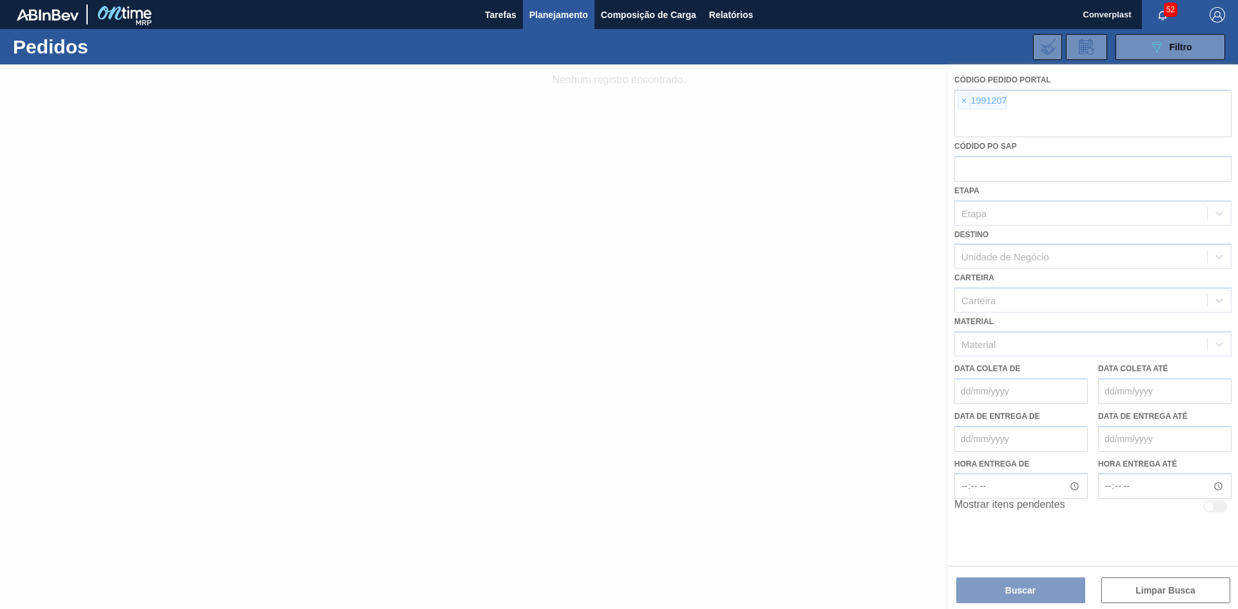
click at [962, 103] on div at bounding box center [619, 336] width 1238 height 545
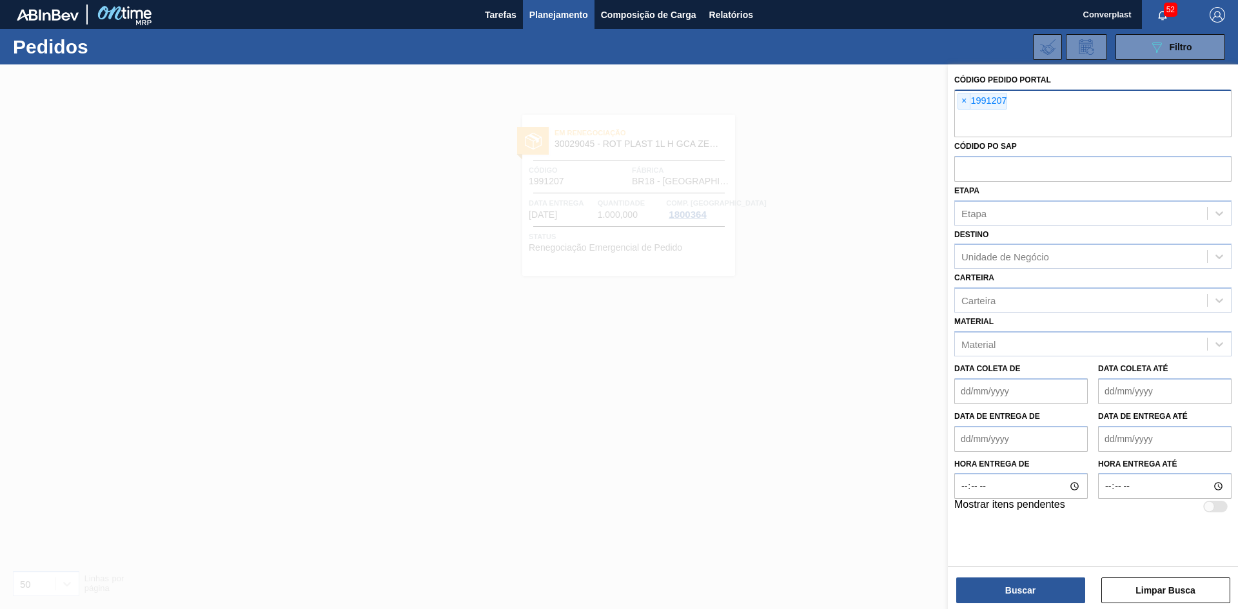
click at [957, 106] on div "× 1991207" at bounding box center [1093, 114] width 277 height 48
click at [960, 104] on span "×" at bounding box center [964, 101] width 12 height 15
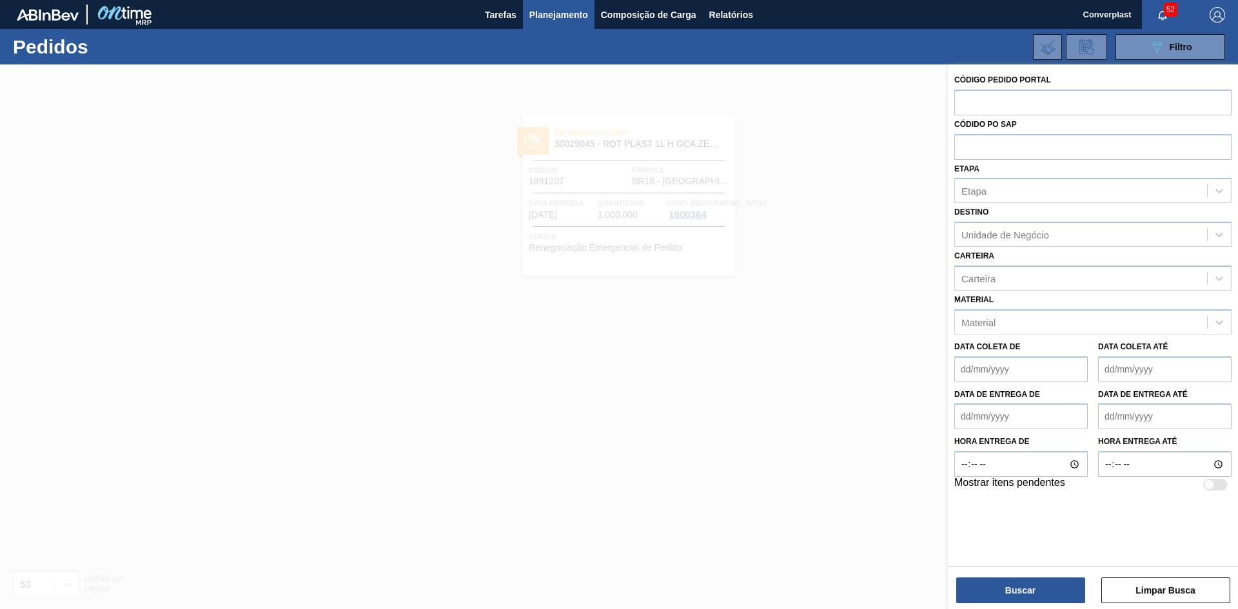
paste input "1983484"
type input "1983484"
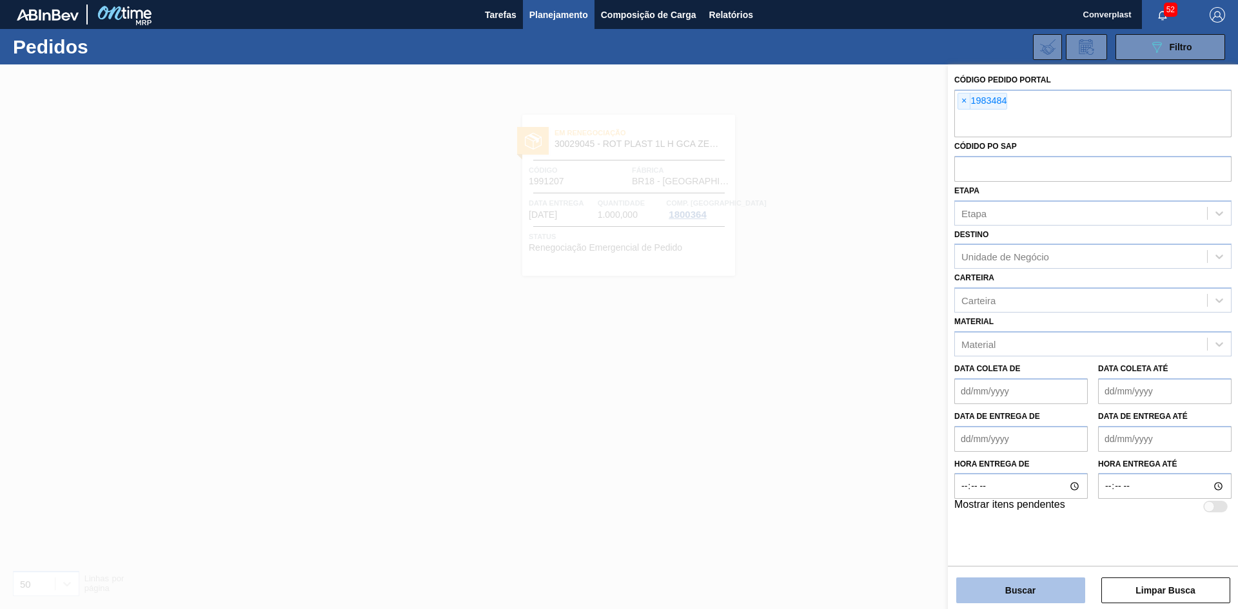
click at [1009, 586] on button "Buscar" at bounding box center [1020, 591] width 129 height 26
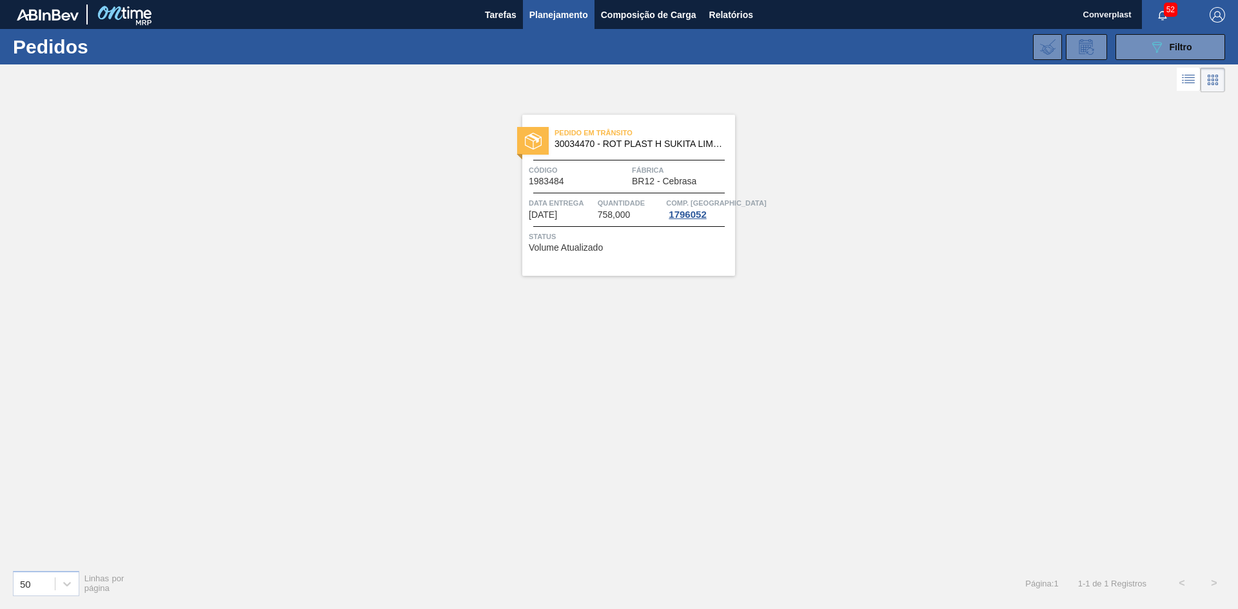
click at [649, 258] on div "Pedido em Trânsito 30034470 - ROT PLAST H SUKITA LIMAO 2L NIV25 Código 1983484 …" at bounding box center [628, 195] width 213 height 161
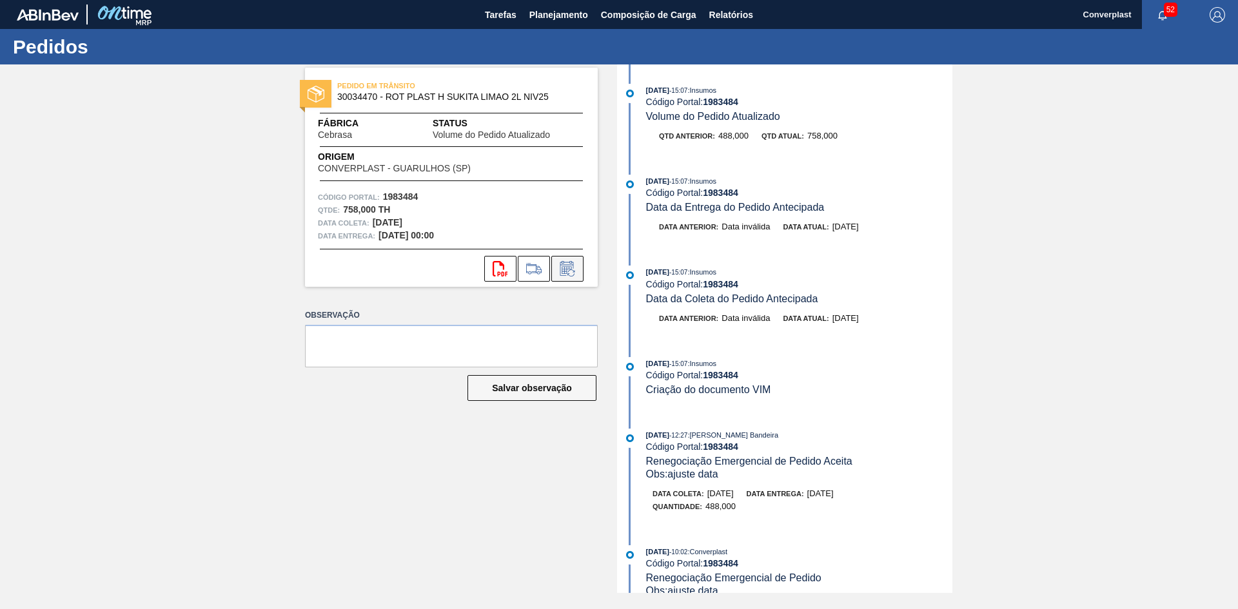
click at [564, 265] on icon at bounding box center [567, 268] width 14 height 15
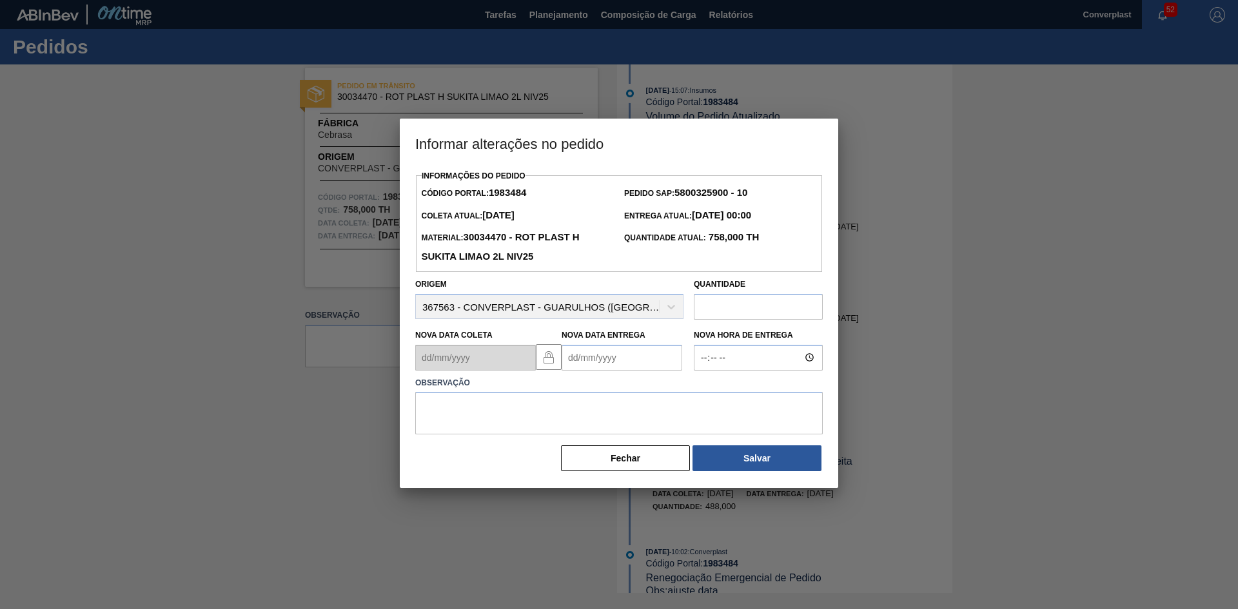
click at [576, 353] on Entrega "Nova Data Entrega" at bounding box center [622, 358] width 121 height 26
type Entrega "[DATE]"
click at [470, 419] on textarea at bounding box center [619, 413] width 408 height 43
type textarea "AJUSTE DATA"
click at [758, 455] on button "Salvar" at bounding box center [757, 459] width 129 height 26
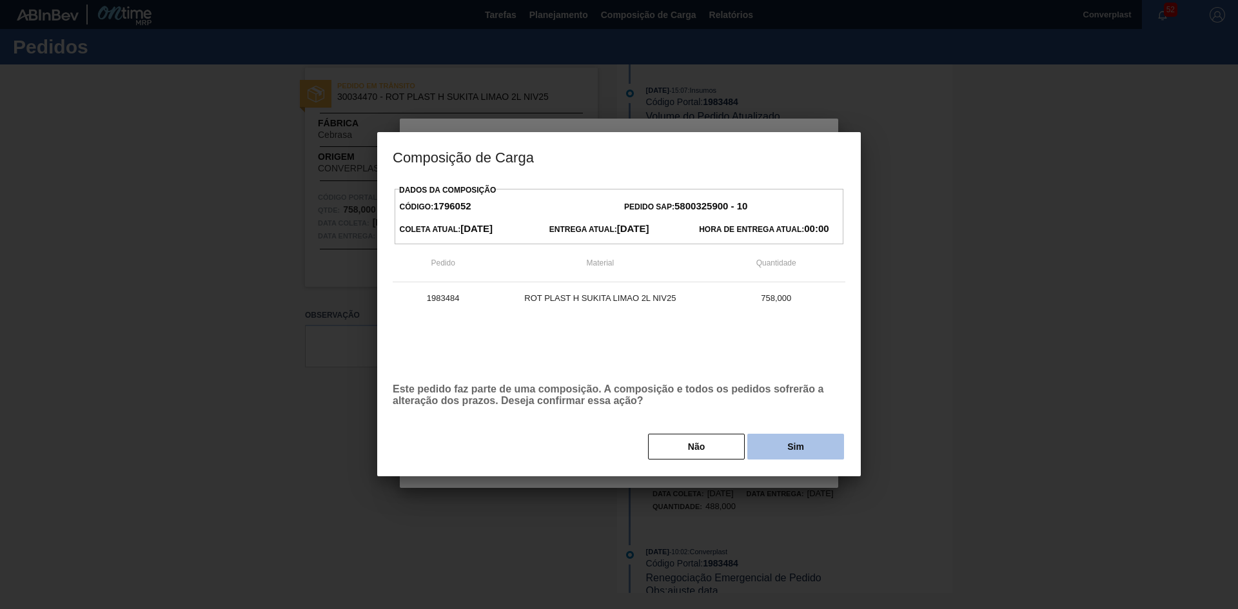
click at [807, 450] on button "Sim" at bounding box center [795, 447] width 97 height 26
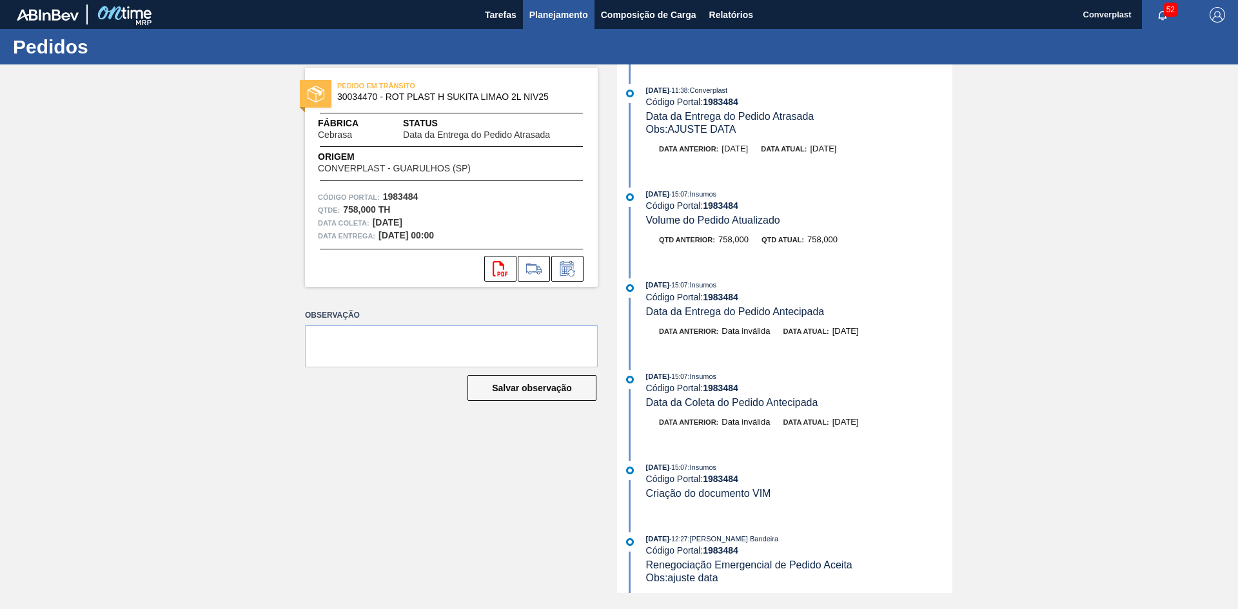
click at [564, 23] on button "Planejamento" at bounding box center [559, 14] width 72 height 29
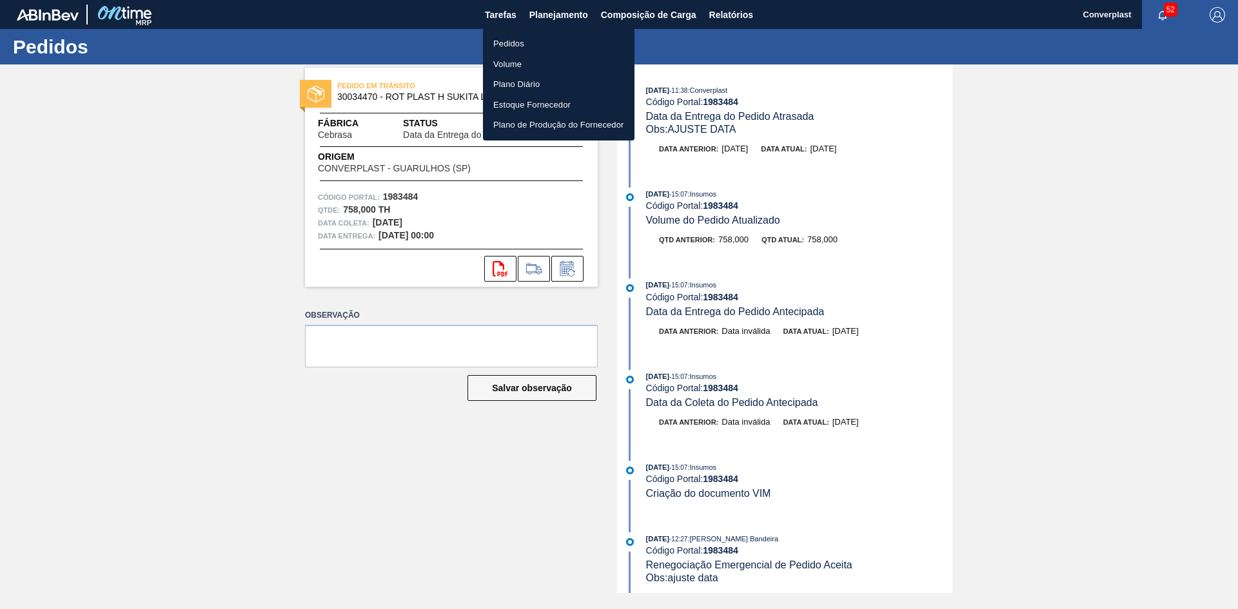
click at [551, 41] on li "Pedidos" at bounding box center [559, 44] width 152 height 21
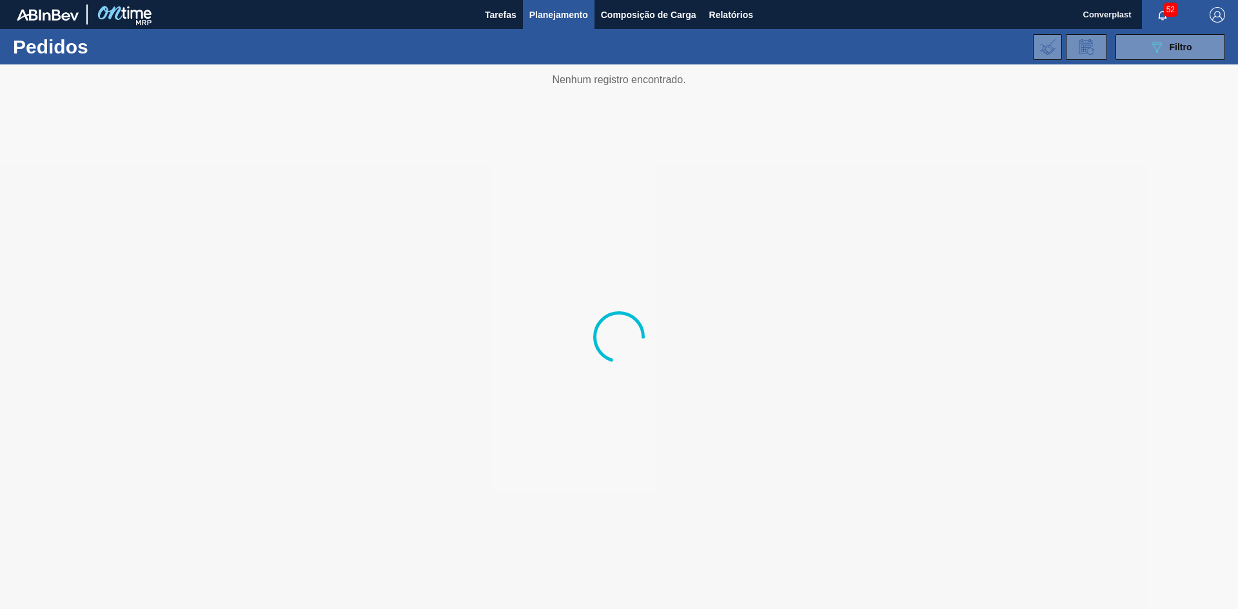
drag, startPoint x: 1138, startPoint y: 51, endPoint x: 1120, endPoint y: 61, distance: 20.5
click at [1138, 51] on button "089F7B8B-B2A5-4AFE-B5C0-19BA573D28AC Filtro" at bounding box center [1171, 47] width 110 height 26
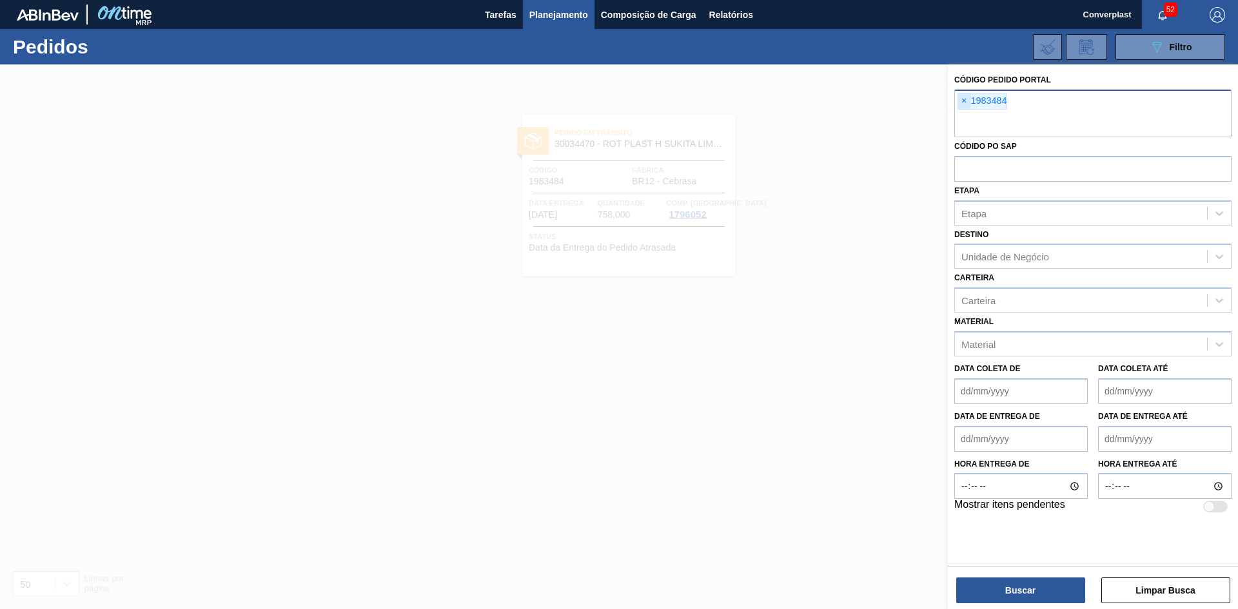
click at [961, 103] on span "×" at bounding box center [964, 101] width 12 height 15
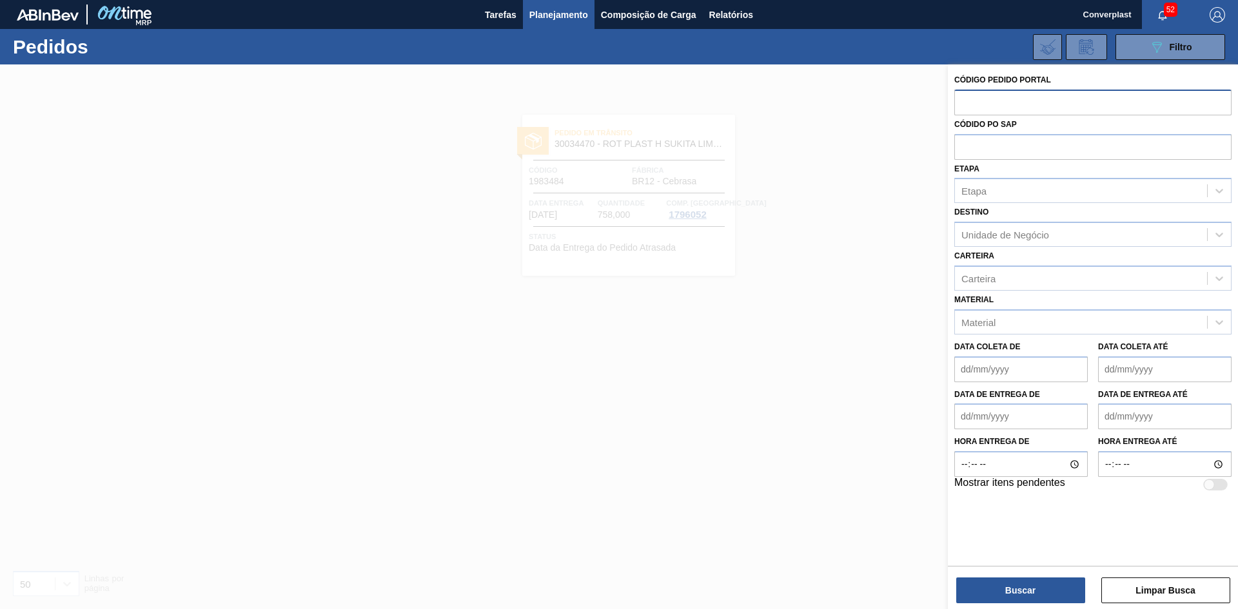
paste input "1980608"
type input "1980608"
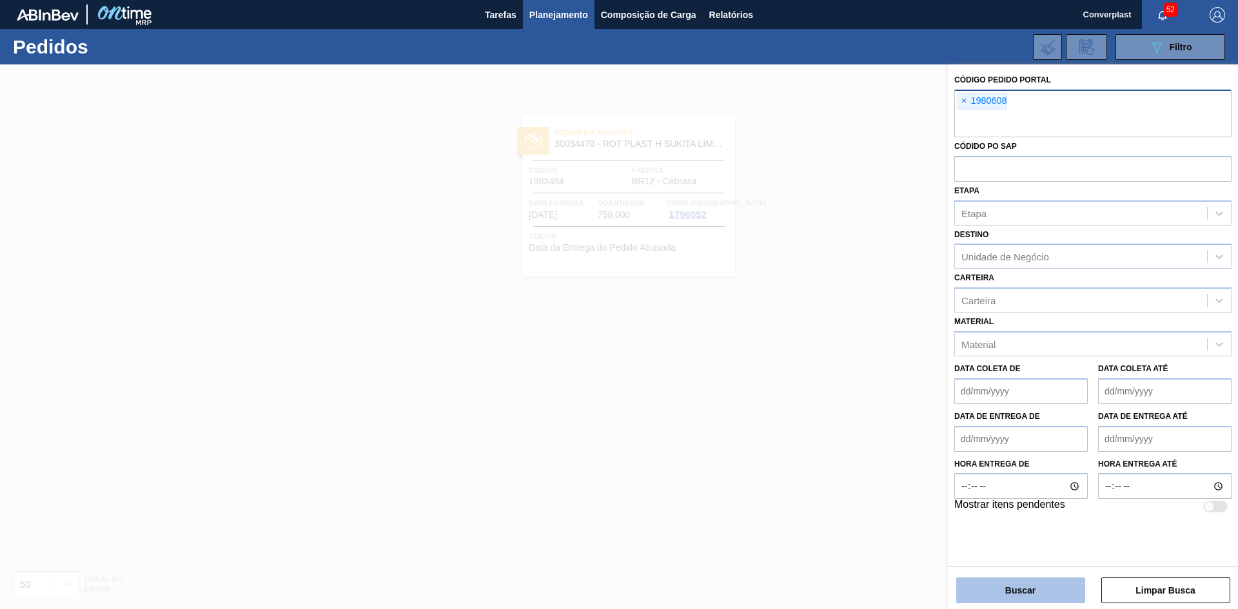
click at [1012, 586] on button "Buscar" at bounding box center [1020, 591] width 129 height 26
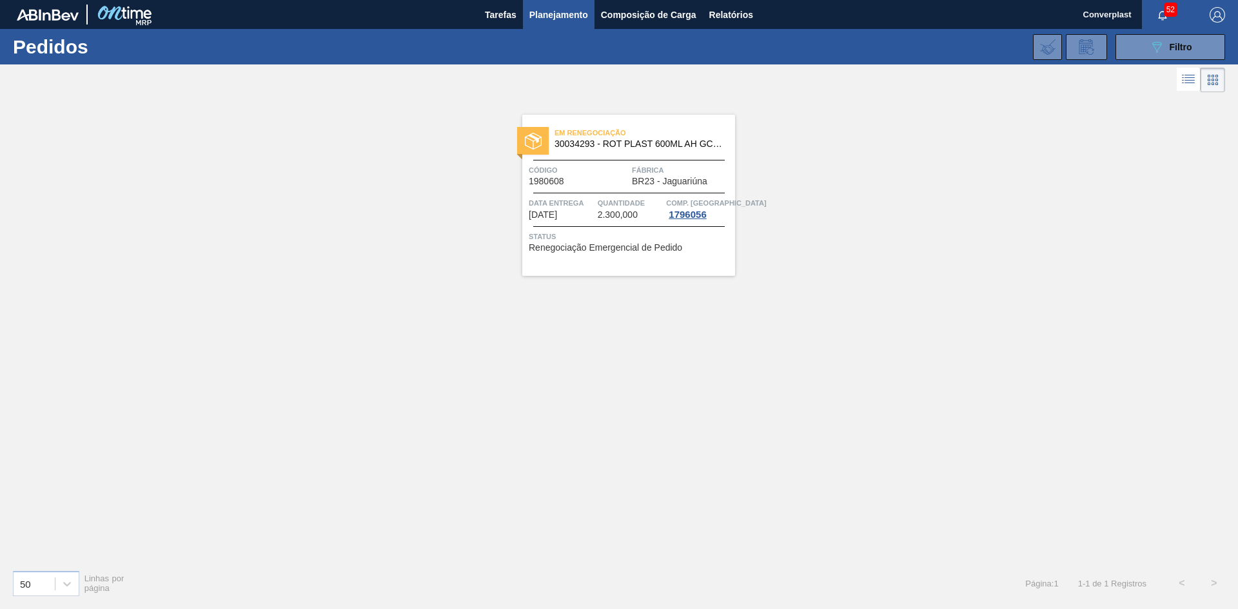
click at [570, 164] on span "Código" at bounding box center [579, 170] width 100 height 13
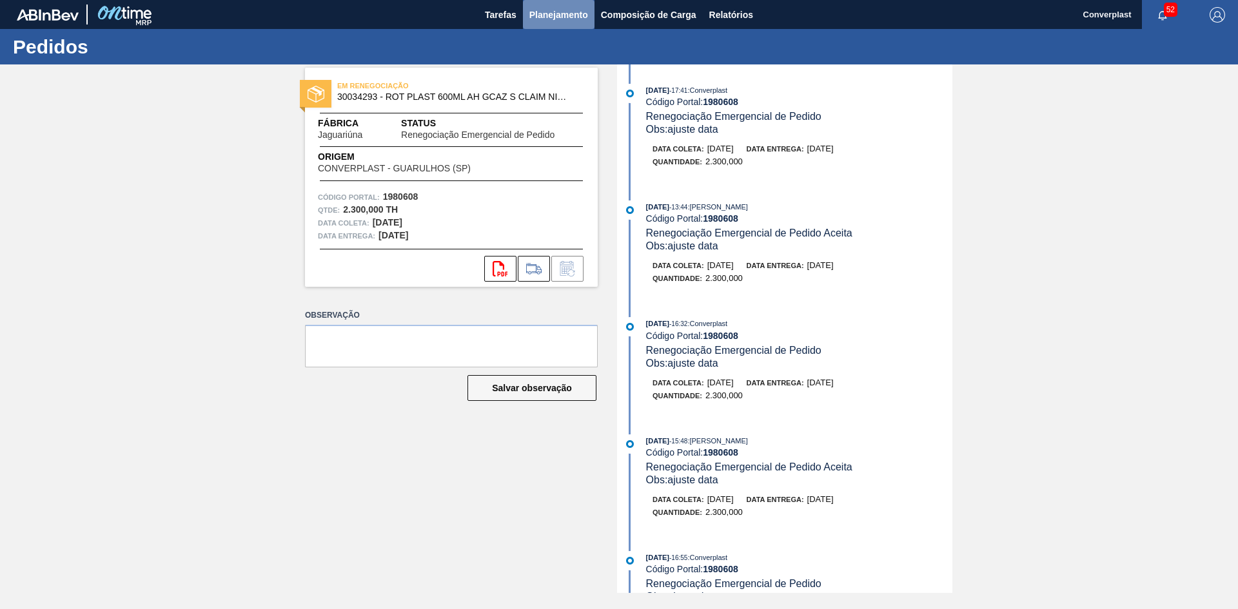
click at [570, 13] on span "Planejamento" at bounding box center [559, 14] width 59 height 15
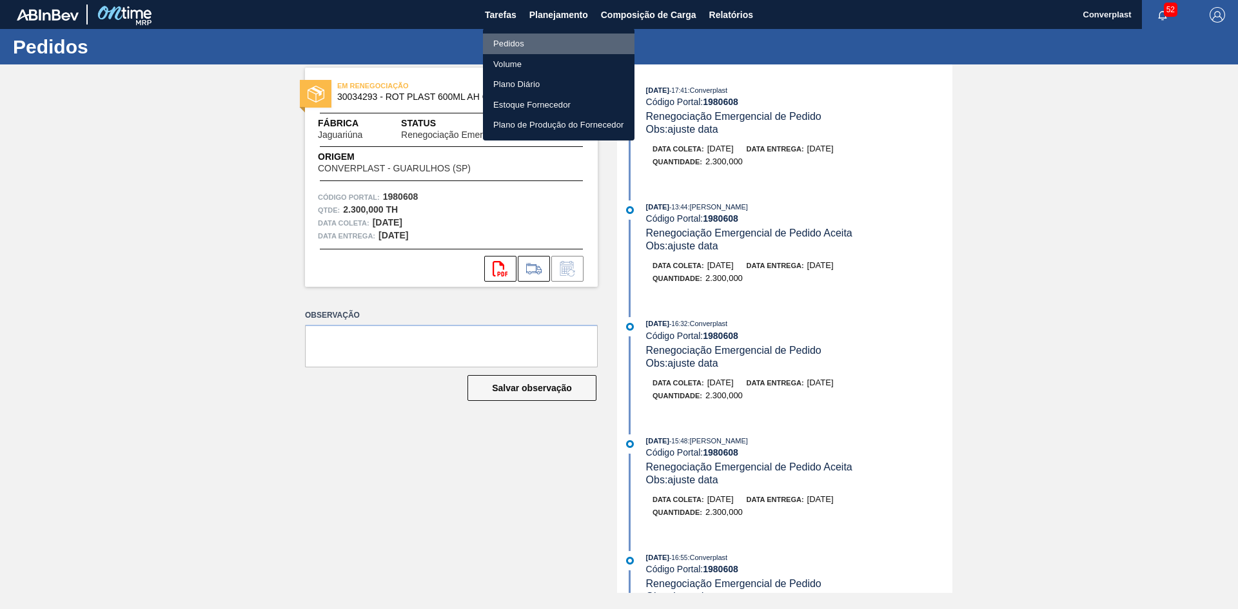
click at [517, 38] on li "Pedidos" at bounding box center [559, 44] width 152 height 21
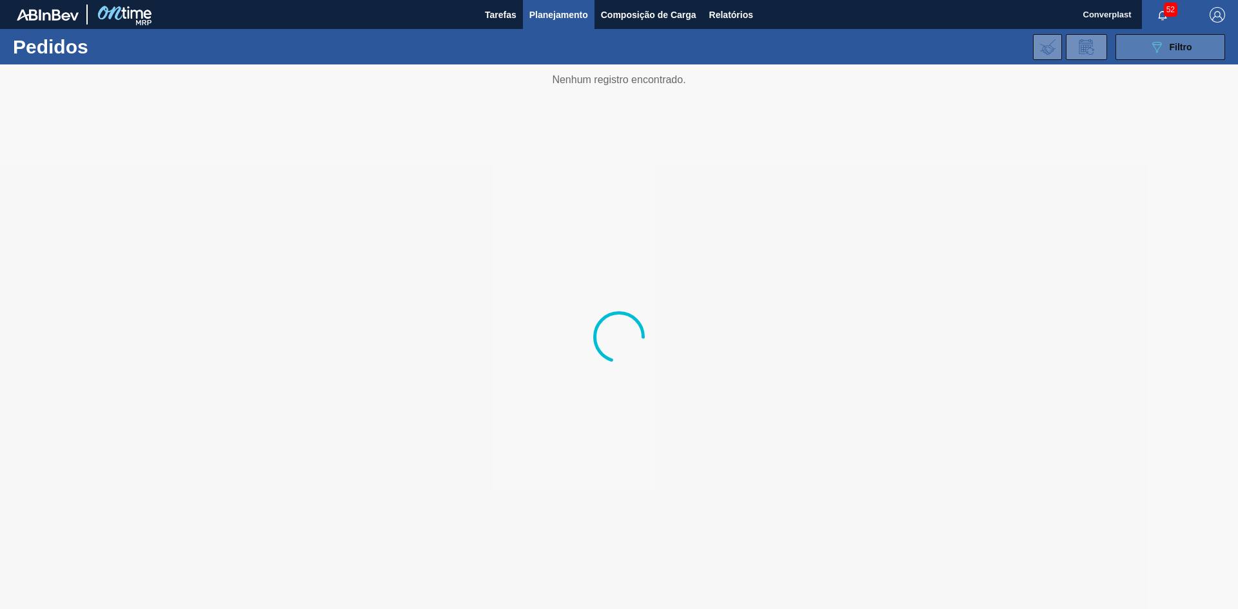
click at [1134, 47] on button "089F7B8B-B2A5-4AFE-B5C0-19BA573D28AC Filtro" at bounding box center [1171, 47] width 110 height 26
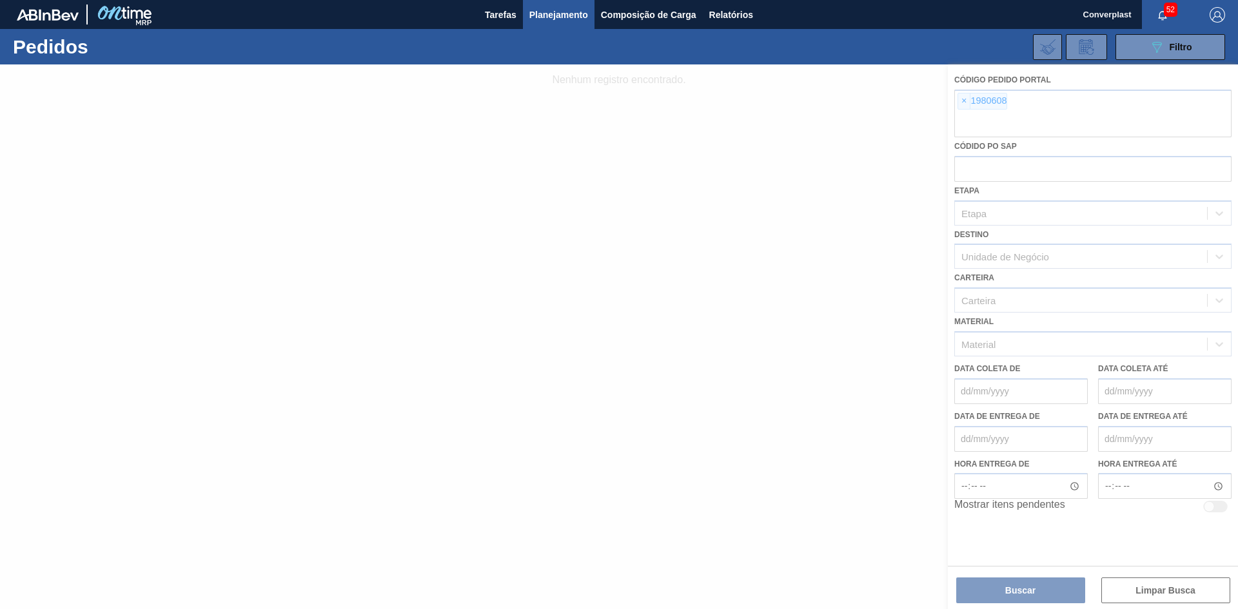
click at [966, 101] on div at bounding box center [619, 336] width 1238 height 545
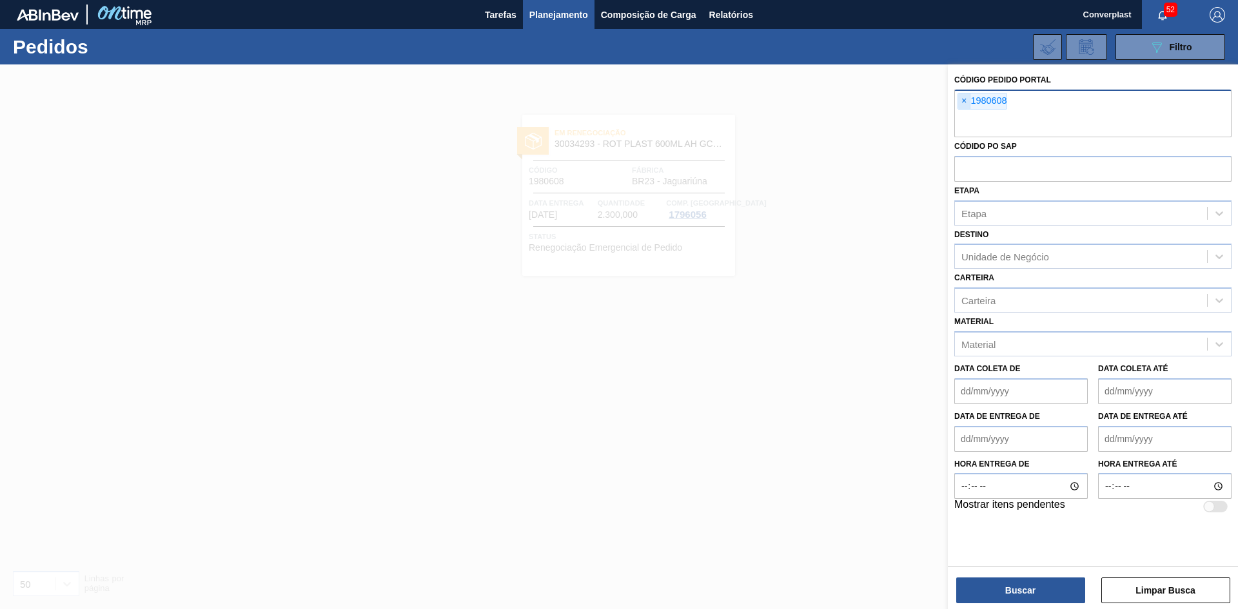
click at [961, 104] on span "×" at bounding box center [964, 101] width 12 height 15
paste input "2003267"
type input "2003267"
click at [1041, 598] on button "Buscar" at bounding box center [1020, 591] width 129 height 26
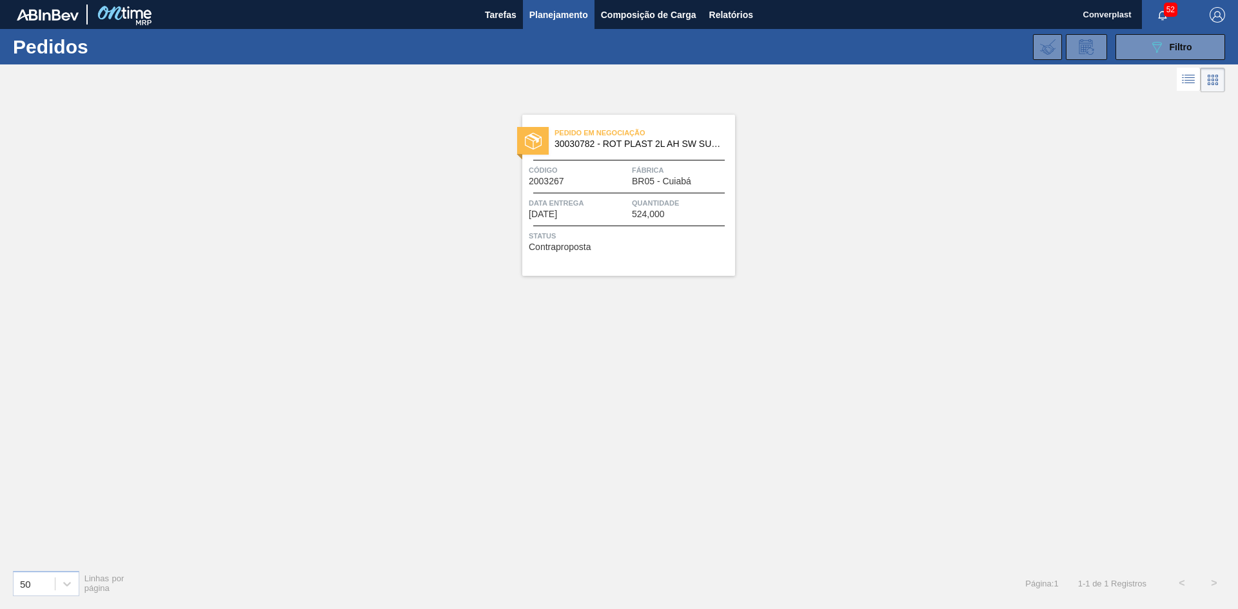
click at [667, 197] on span "Quantidade" at bounding box center [682, 203] width 100 height 13
